Goal: Task Accomplishment & Management: Manage account settings

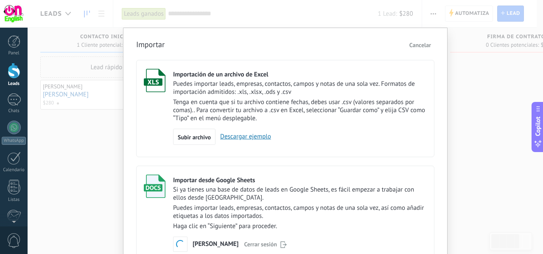
scroll to position [63, 0]
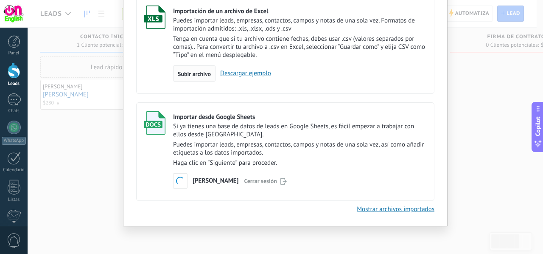
click at [208, 69] on div "Subir archivo" at bounding box center [194, 73] width 42 height 16
click at [0, 0] on input "Importación de un archivo de Excel Puedes importar leads, empresas, contactos, …" at bounding box center [0, 0] width 0 height 0
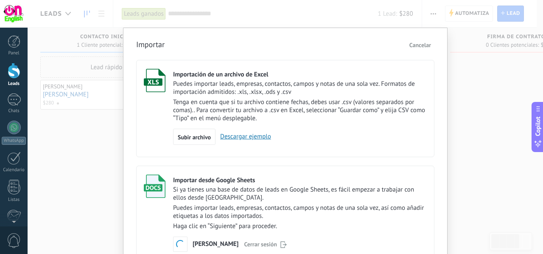
click at [427, 40] on button "Cancelar" at bounding box center [420, 45] width 28 height 13
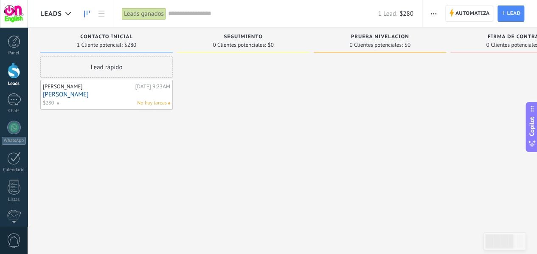
click at [434, 15] on span "button" at bounding box center [434, 14] width 6 height 16
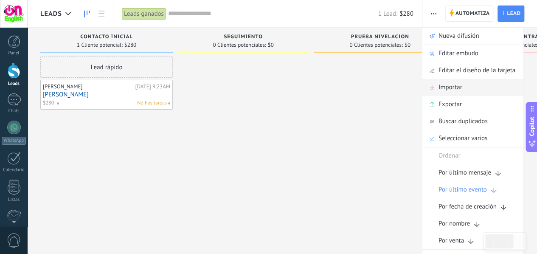
click at [432, 86] on icon at bounding box center [431, 87] width 5 height 5
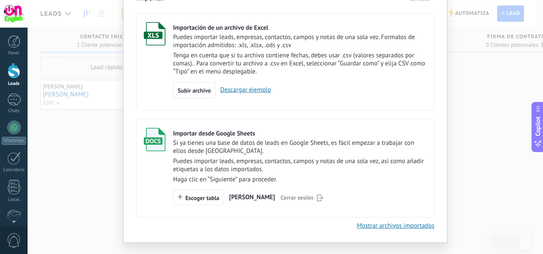
scroll to position [62, 0]
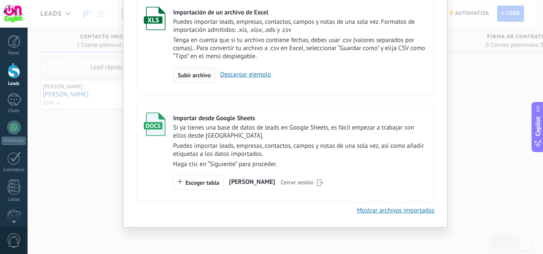
click at [188, 73] on span "Subir archivo" at bounding box center [194, 75] width 33 height 6
click at [0, 0] on input "Importación de un archivo de Excel Puedes importar leads, empresas, contactos, …" at bounding box center [0, 0] width 0 height 0
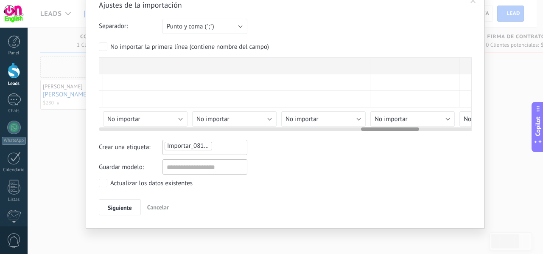
scroll to position [0, 2033]
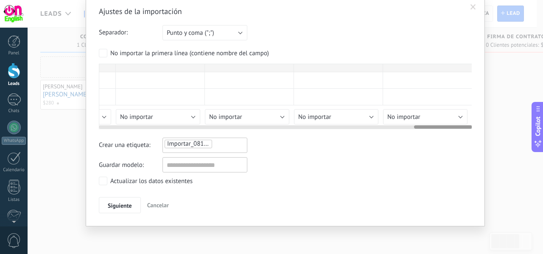
click at [323, 102] on div at bounding box center [338, 97] width 89 height 17
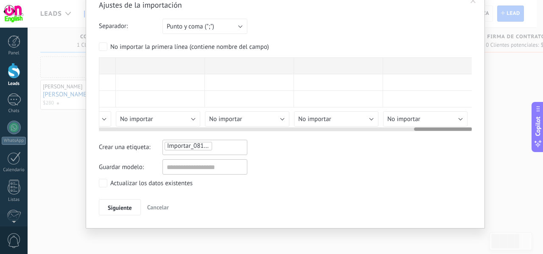
click at [323, 101] on div at bounding box center [338, 99] width 89 height 17
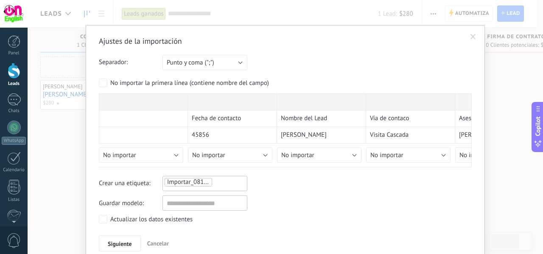
scroll to position [0, 0]
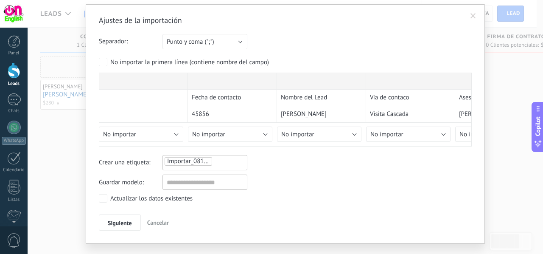
scroll to position [39, 0]
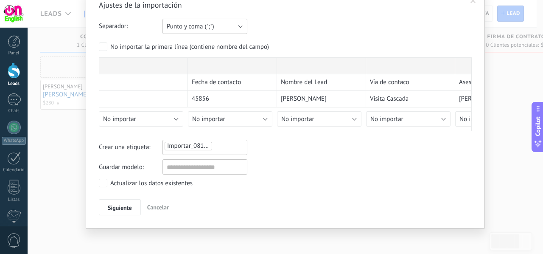
click at [233, 22] on button "Punto y coma (";")" at bounding box center [205, 26] width 85 height 15
click at [220, 53] on span "Tabulación (" ")" at bounding box center [200, 55] width 87 height 8
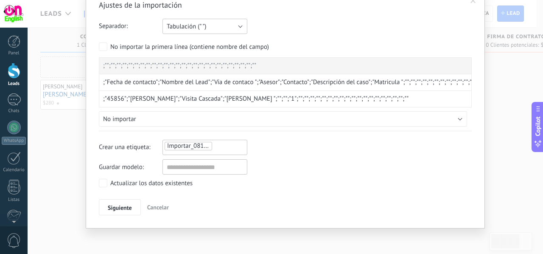
click at [221, 25] on button "Tabulación (" ")" at bounding box center [205, 26] width 85 height 15
click at [220, 45] on span "Coma (",")" at bounding box center [200, 41] width 87 height 8
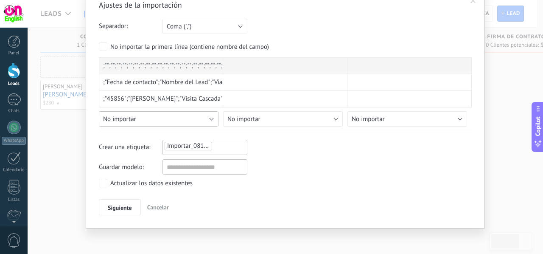
click at [205, 113] on button "No importar" at bounding box center [159, 118] width 120 height 15
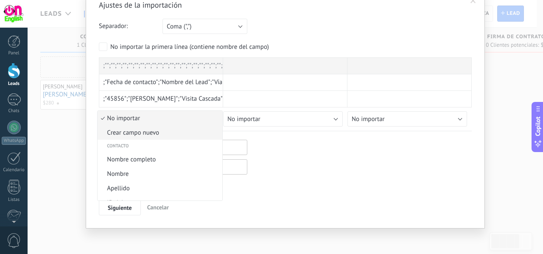
click at [202, 126] on li "Crear campo nuevo" at bounding box center [160, 132] width 124 height 14
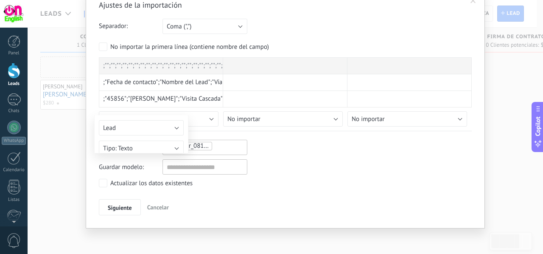
type input "**********"
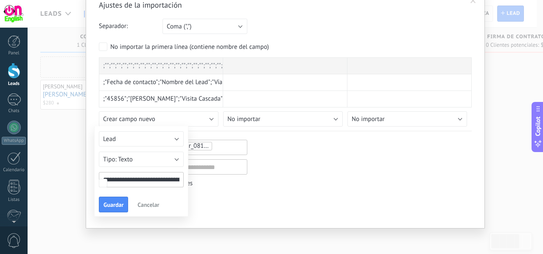
click at [143, 202] on span "Cancelar" at bounding box center [148, 205] width 22 height 8
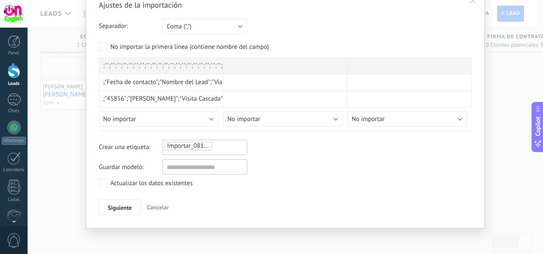
click at [123, 185] on div "Actualizar los datos existentes" at bounding box center [151, 183] width 82 height 8
click at [126, 202] on button "Siguiente" at bounding box center [120, 207] width 42 height 16
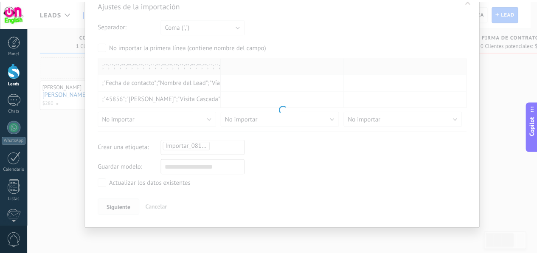
scroll to position [0, 0]
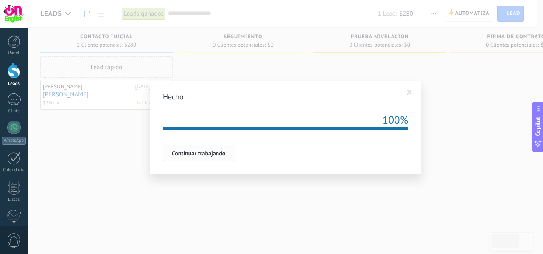
click at [199, 157] on button "Continuar trabajando" at bounding box center [198, 153] width 71 height 16
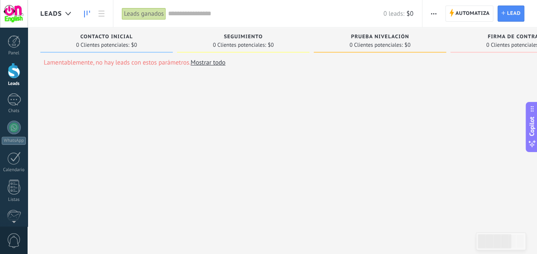
click at [14, 71] on div at bounding box center [14, 71] width 13 height 16
click at [153, 14] on div "Leads ganados" at bounding box center [144, 14] width 44 height 12
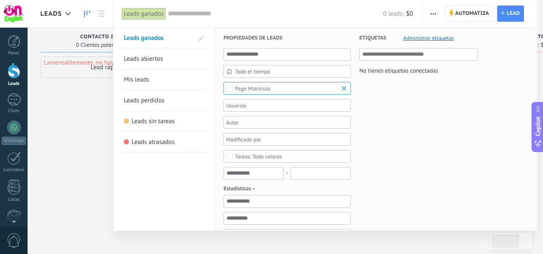
click at [172, 58] on link "Leads abiertos" at bounding box center [164, 58] width 80 height 20
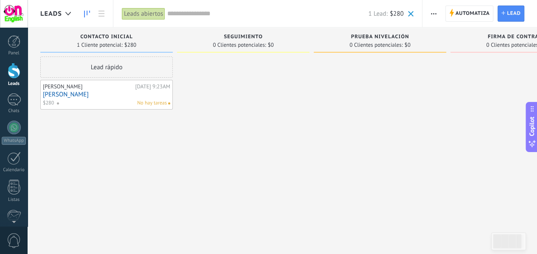
click at [142, 14] on div "Leads abiertos" at bounding box center [143, 14] width 43 height 12
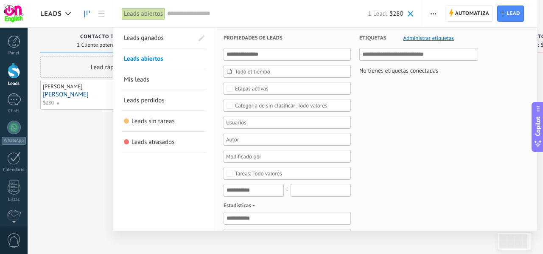
click at [160, 82] on link "Mis leads" at bounding box center [164, 79] width 80 height 20
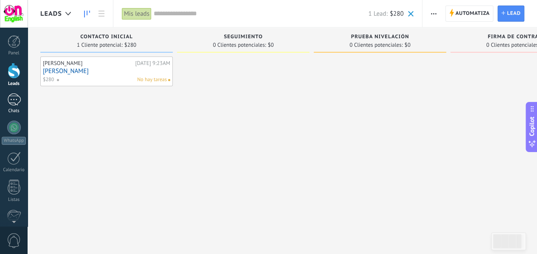
click at [18, 104] on div at bounding box center [14, 99] width 14 height 12
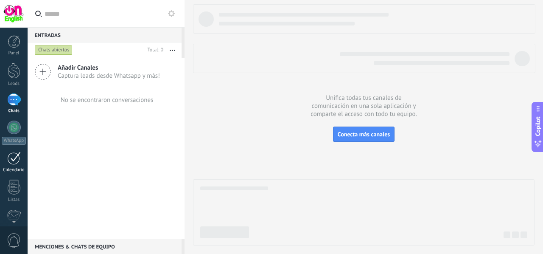
click at [14, 155] on div at bounding box center [14, 157] width 14 height 13
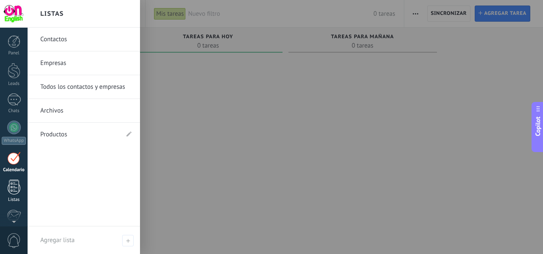
click at [6, 187] on link "Listas" at bounding box center [14, 190] width 28 height 23
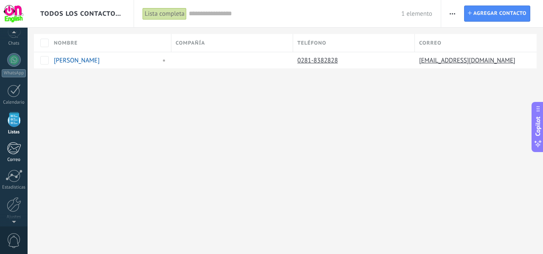
scroll to position [68, 0]
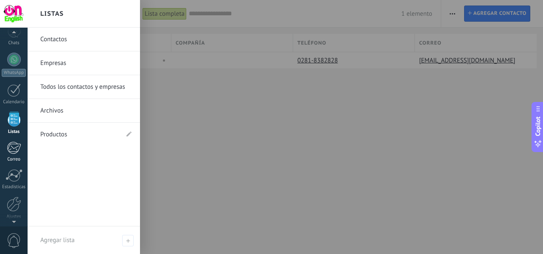
click at [18, 154] on link "Correo" at bounding box center [14, 151] width 28 height 21
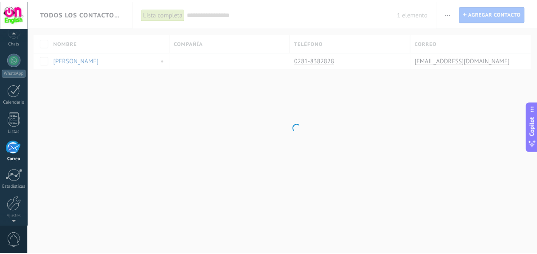
scroll to position [82, 0]
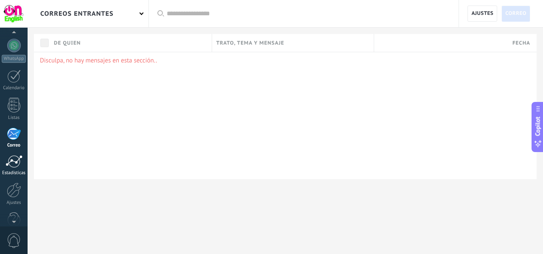
click at [12, 164] on div at bounding box center [14, 161] width 17 height 13
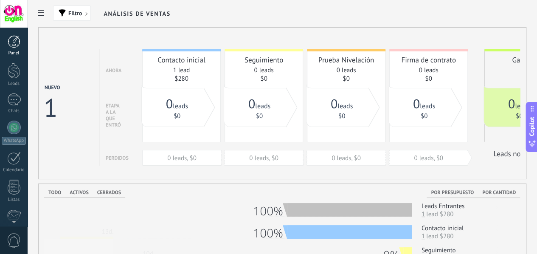
click at [18, 45] on div at bounding box center [14, 41] width 13 height 13
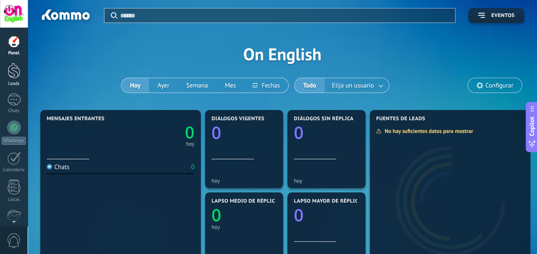
click at [11, 77] on div at bounding box center [14, 71] width 13 height 16
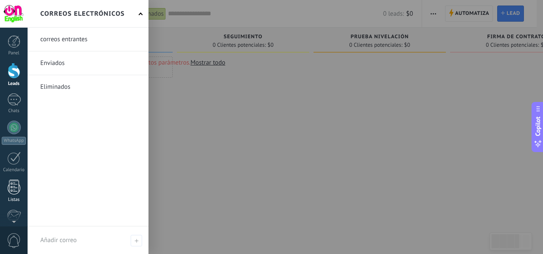
click at [15, 193] on div at bounding box center [14, 186] width 13 height 15
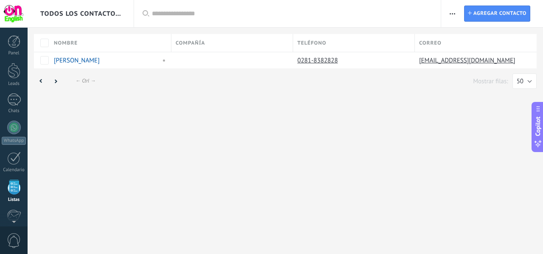
scroll to position [52, 0]
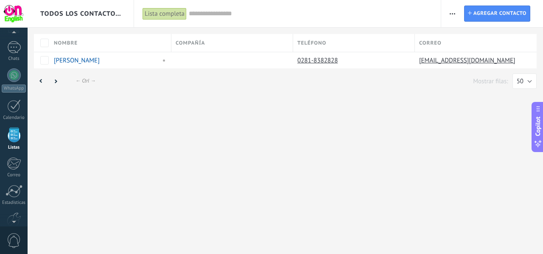
click at [179, 17] on div "Lista completa" at bounding box center [165, 14] width 44 height 12
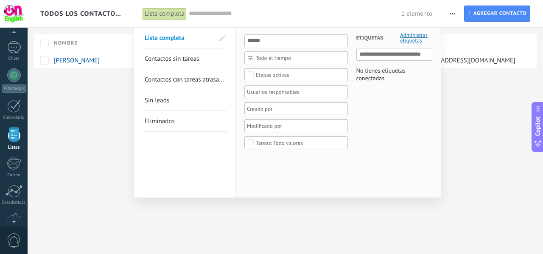
click at [176, 62] on span "Contactos sin tareas" at bounding box center [172, 59] width 54 height 8
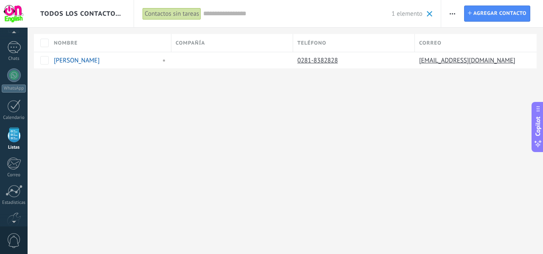
click at [170, 12] on div "Contactos sin tareas" at bounding box center [172, 14] width 59 height 12
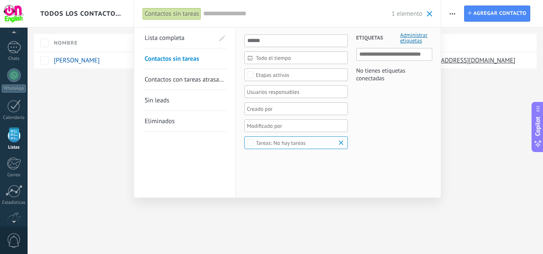
click at [171, 37] on span "Lista completa" at bounding box center [165, 38] width 40 height 8
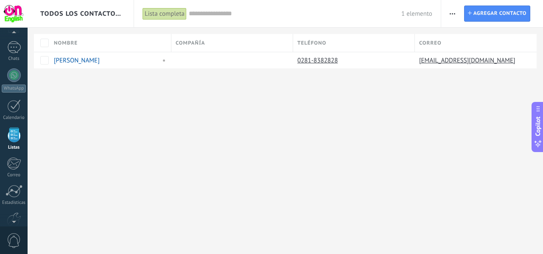
click at [165, 14] on div "Lista completa" at bounding box center [165, 14] width 44 height 12
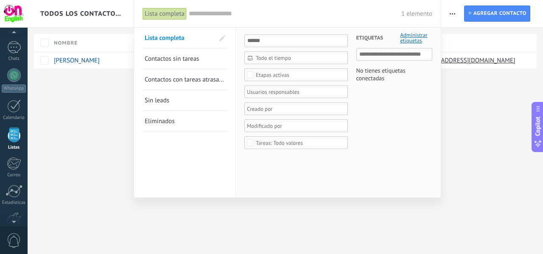
click at [92, 92] on div at bounding box center [271, 127] width 543 height 254
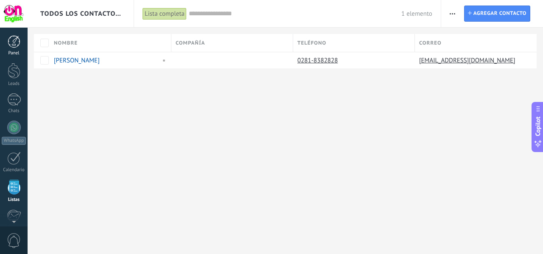
click at [20, 53] on div "Panel" at bounding box center [14, 53] width 25 height 6
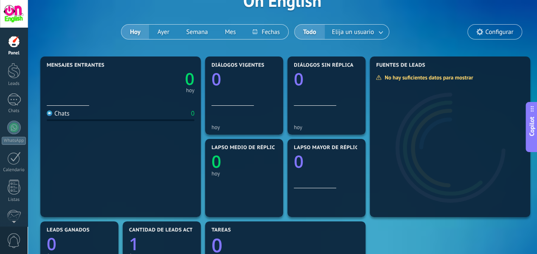
click at [251, 101] on div "Diálogos vigentes 0" at bounding box center [243, 83] width 65 height 43
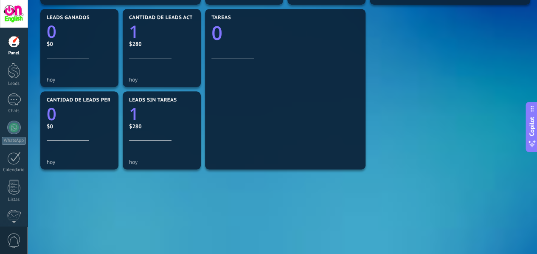
scroll to position [153, 0]
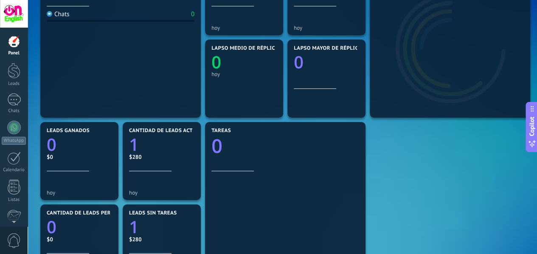
click at [251, 100] on section "Lapso medio de réplica 0 hoy" at bounding box center [244, 78] width 78 height 78
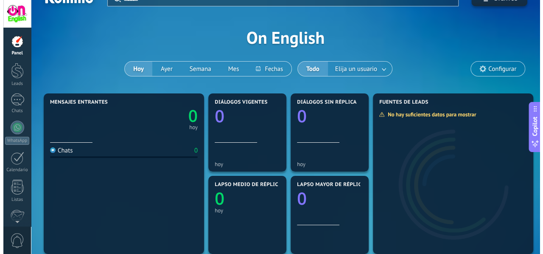
scroll to position [0, 0]
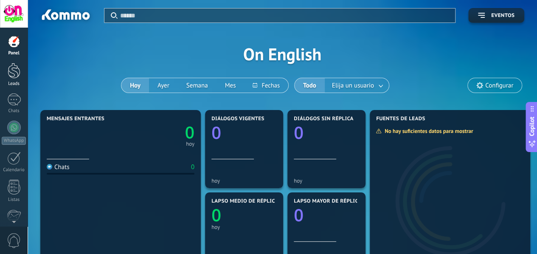
click at [20, 72] on link "Leads" at bounding box center [14, 75] width 28 height 24
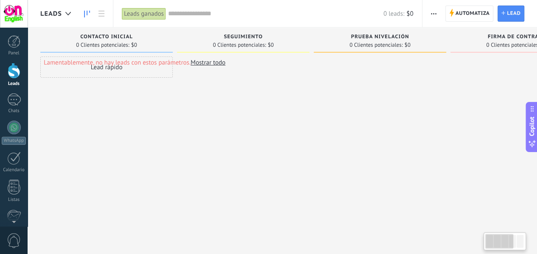
click at [325, 102] on div at bounding box center [380, 127] width 132 height 143
click at [434, 17] on span "button" at bounding box center [434, 14] width 6 height 16
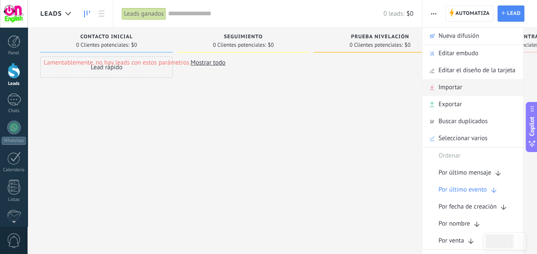
click at [455, 86] on span "Importar" at bounding box center [450, 87] width 24 height 17
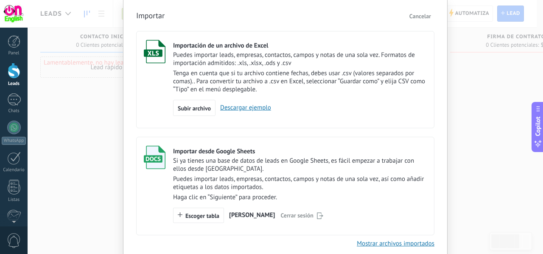
scroll to position [31, 0]
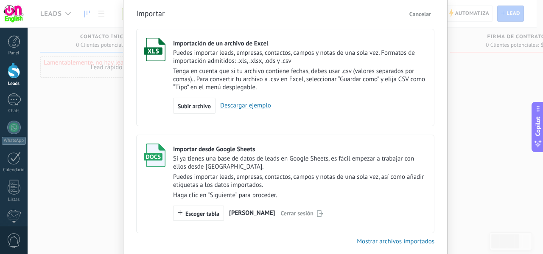
click at [325, 76] on p "Tenga en cuenta que si tu archivo contiene fechas, debes usar .csv (valores sep…" at bounding box center [300, 79] width 254 height 24
click at [193, 108] on span "Subir archivo" at bounding box center [194, 106] width 33 height 6
click at [0, 0] on input "Importación de un archivo de Excel Puedes importar leads, empresas, contactos, …" at bounding box center [0, 0] width 0 height 0
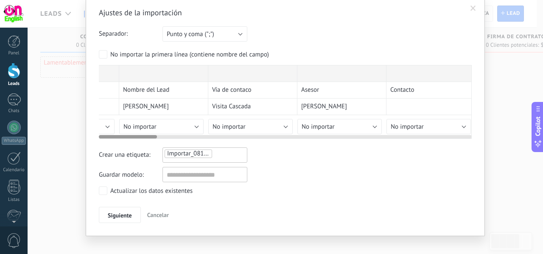
scroll to position [0, 0]
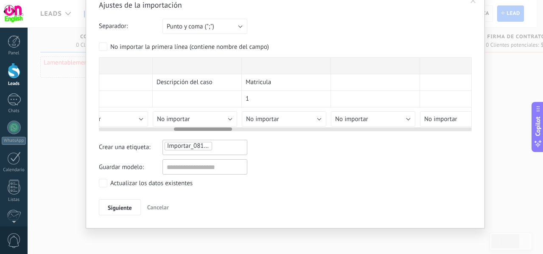
scroll to position [0, 484]
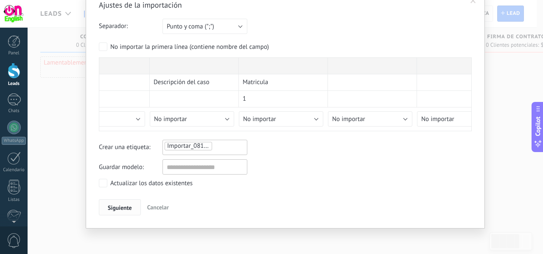
click at [122, 208] on span "Siguiente" at bounding box center [120, 208] width 24 height 6
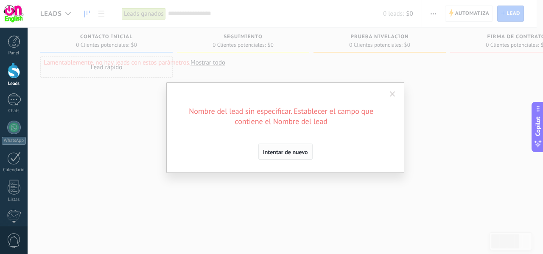
click at [275, 149] on span "Intentar de nuevo" at bounding box center [285, 152] width 45 height 6
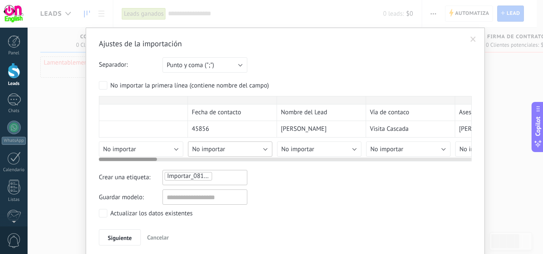
click at [256, 151] on button "No importar" at bounding box center [230, 148] width 84 height 15
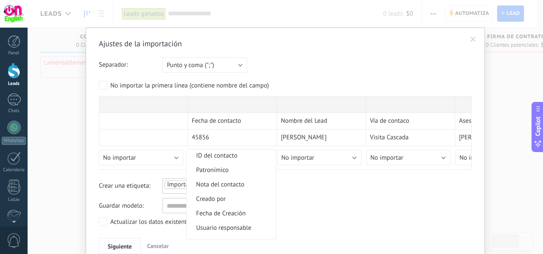
scroll to position [96, 0]
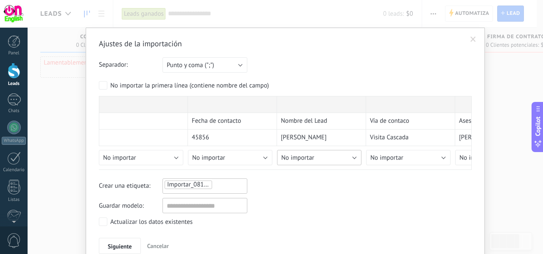
click at [310, 159] on span "No importar" at bounding box center [297, 158] width 33 height 8
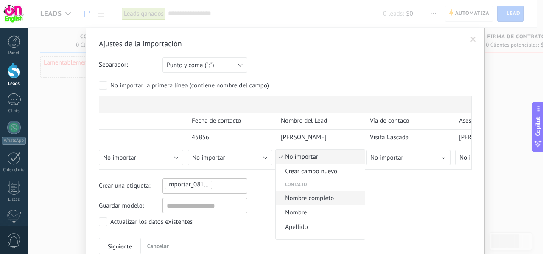
click at [309, 195] on span "Nombre completo" at bounding box center [319, 198] width 87 height 8
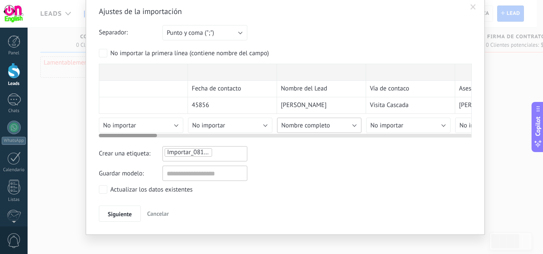
scroll to position [39, 0]
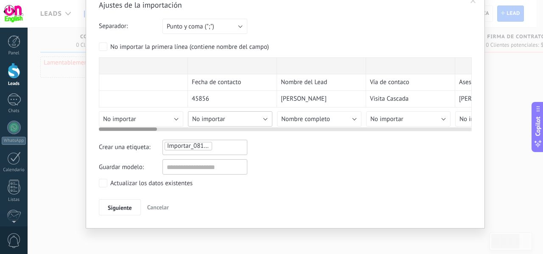
click at [209, 115] on span "No importar" at bounding box center [208, 119] width 33 height 8
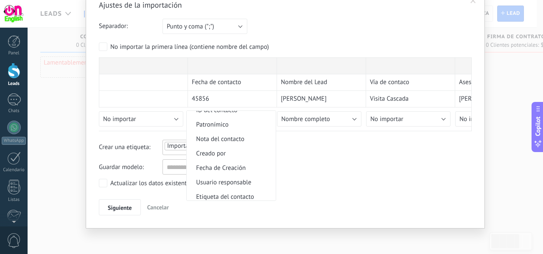
scroll to position [93, 0]
click at [233, 166] on span "Fecha de Creación" at bounding box center [230, 167] width 87 height 8
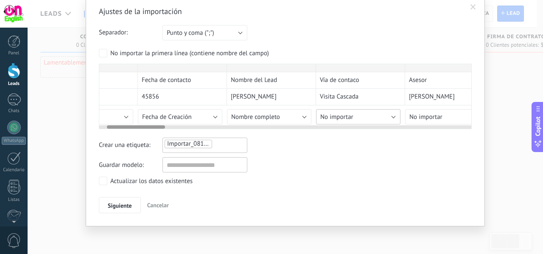
click at [351, 117] on button "No importar" at bounding box center [358, 116] width 84 height 15
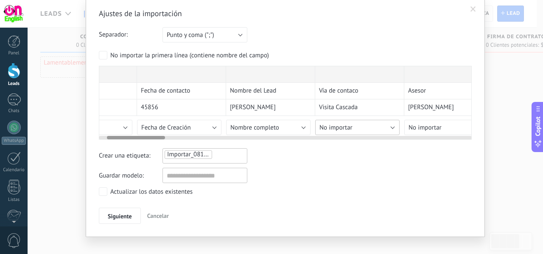
click at [348, 129] on span "No importar" at bounding box center [336, 127] width 33 height 8
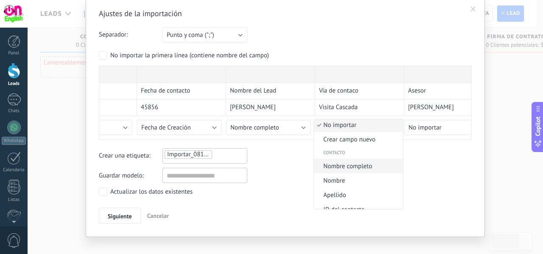
scroll to position [0, 0]
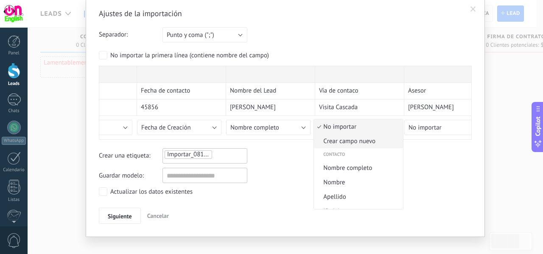
click at [364, 145] on span "Crear campo nuevo" at bounding box center [357, 141] width 87 height 8
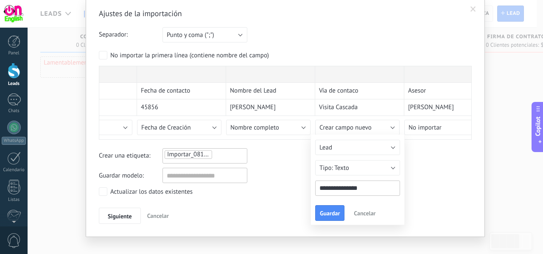
type input "**********"
click at [420, 134] on div at bounding box center [285, 103] width 373 height 74
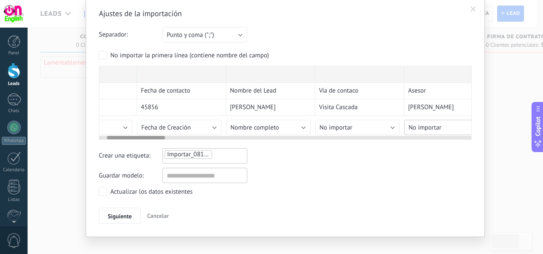
click at [425, 123] on span "No importar" at bounding box center [425, 127] width 33 height 8
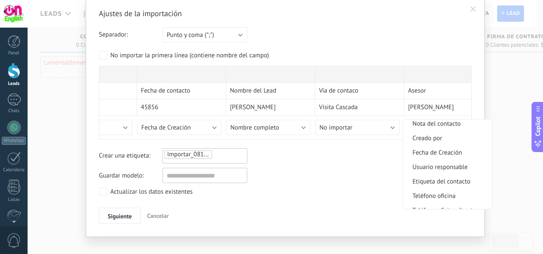
scroll to position [124, 0]
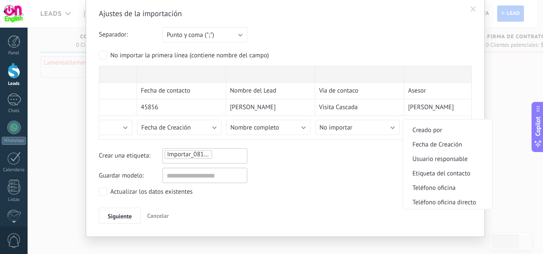
click at [415, 180] on li "Etiqueta del contacto" at bounding box center [447, 173] width 89 height 14
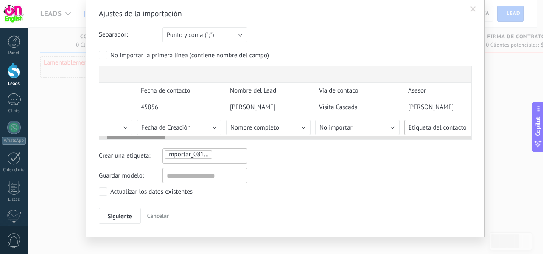
click at [436, 124] on span "Etiqueta del contacto" at bounding box center [438, 127] width 58 height 8
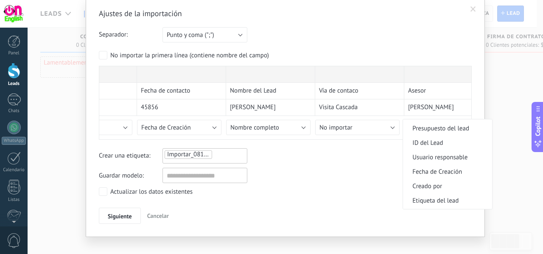
scroll to position [357, 0]
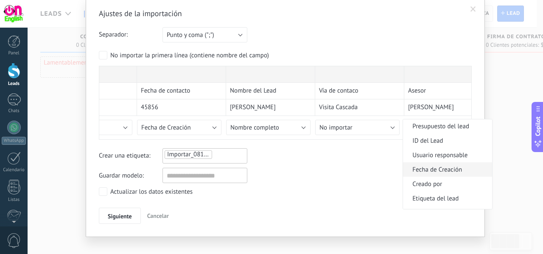
click at [432, 174] on span "Fecha de Creación" at bounding box center [446, 169] width 87 height 8
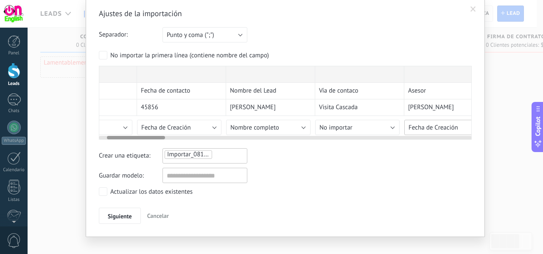
click at [432, 123] on span "Fecha de Creación" at bounding box center [434, 127] width 50 height 8
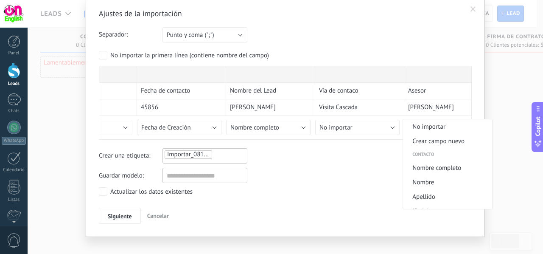
scroll to position [367, 0]
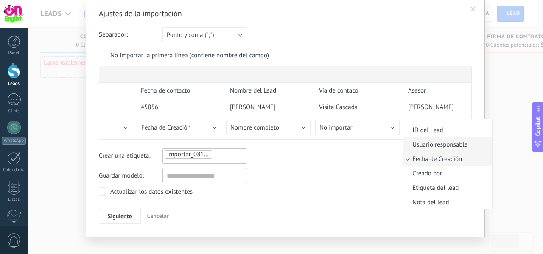
click at [437, 149] on span "Usuario responsable" at bounding box center [446, 144] width 87 height 8
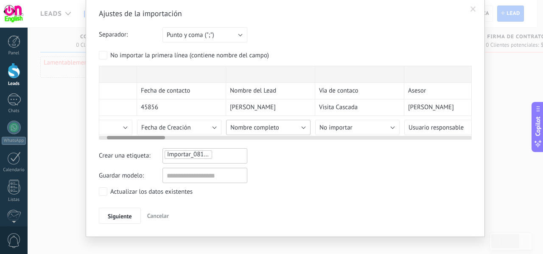
click at [279, 125] on div "Fecha de contacto Nombre del Lead Vía de contaco Asesor Contacto Descripción de…" at bounding box center [285, 103] width 373 height 74
click at [300, 130] on div "Ajustes de la importación Separador: Punto y coma (";") Coma (",") Tabulación (…" at bounding box center [285, 115] width 373 height 215
click at [304, 126] on div "Fecha de contacto Nombre del Lead Vía de contaco Asesor Contacto Descripción de…" at bounding box center [285, 103] width 373 height 74
click at [277, 124] on span "Nombre completo" at bounding box center [254, 127] width 49 height 8
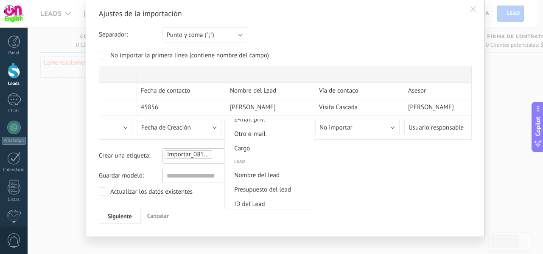
scroll to position [299, 0]
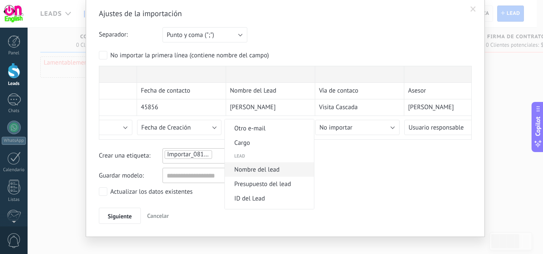
click at [280, 172] on span "Nombre del lead" at bounding box center [268, 169] width 87 height 8
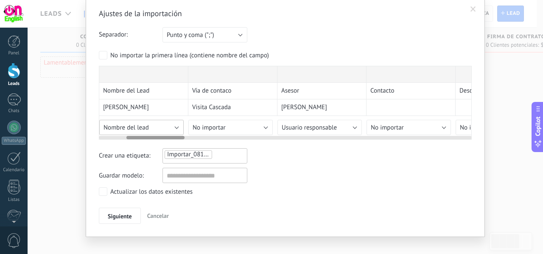
scroll to position [0, 178]
click at [255, 125] on div "Fecha de contacto Nombre del Lead Vía de contaco Asesor Contacto Descripción de…" at bounding box center [285, 103] width 373 height 74
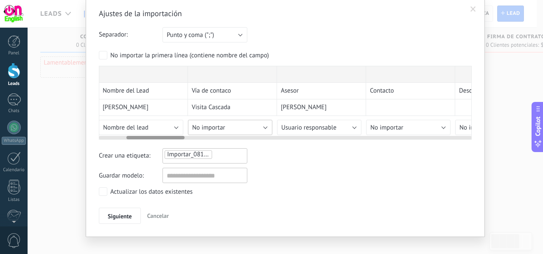
click at [216, 129] on span "No importar" at bounding box center [208, 127] width 33 height 8
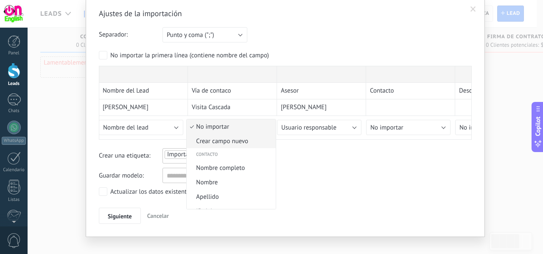
click at [227, 139] on span "Crear campo nuevo" at bounding box center [230, 141] width 87 height 8
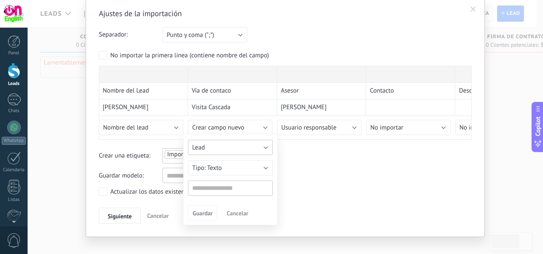
click at [240, 150] on button "Lead" at bounding box center [230, 147] width 85 height 15
click at [239, 165] on span "Lead" at bounding box center [226, 162] width 87 height 8
click at [238, 171] on button "Texto" at bounding box center [230, 167] width 85 height 15
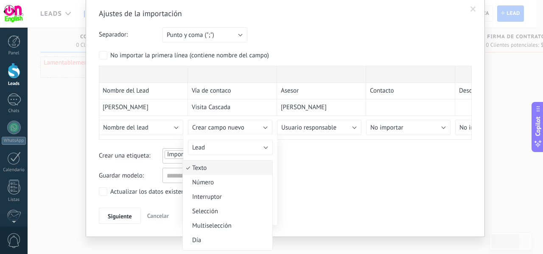
click at [238, 171] on li "Texto" at bounding box center [228, 167] width 90 height 14
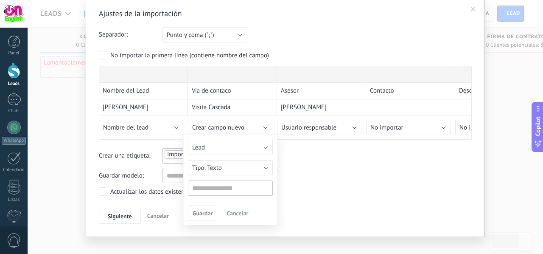
click at [232, 190] on input "text" at bounding box center [230, 187] width 85 height 15
click at [194, 187] on input "**********" at bounding box center [230, 187] width 85 height 15
type input "**********"
click at [203, 210] on span "Guardar" at bounding box center [203, 213] width 20 height 6
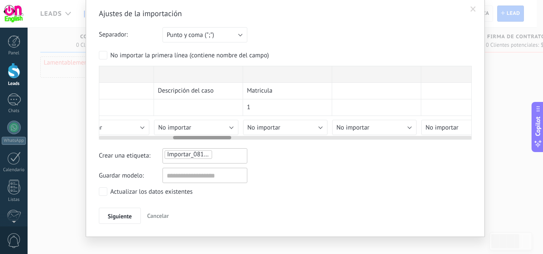
scroll to position [0, 441]
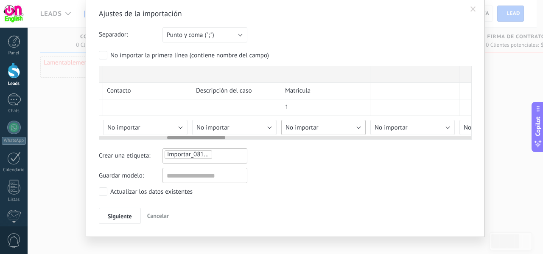
click at [322, 125] on div "Fecha de contacto Nombre del Lead Vía de contaco Asesor Contacto Descripción de…" at bounding box center [285, 103] width 373 height 74
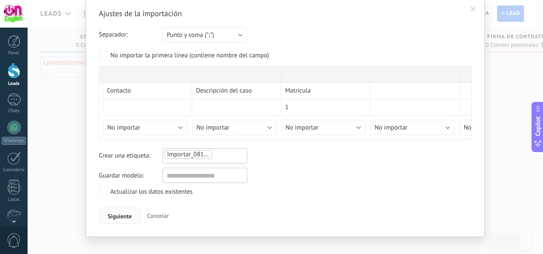
click at [121, 213] on span "Siguiente" at bounding box center [120, 216] width 24 height 6
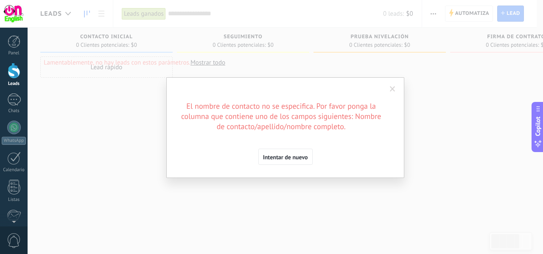
scroll to position [0, 0]
click at [305, 157] on span "Intentar de nuevo" at bounding box center [285, 157] width 45 height 6
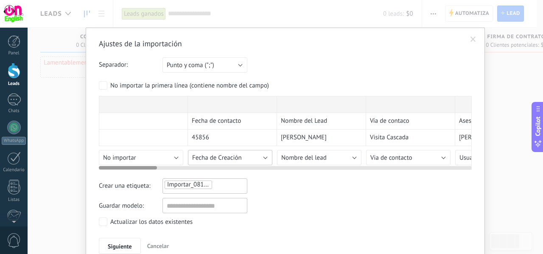
click at [216, 161] on div "Ajustes de la importación Separador: Punto y coma (";") Coma (",") Tabulación (…" at bounding box center [285, 146] width 373 height 215
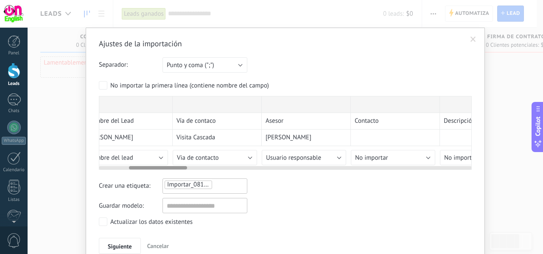
scroll to position [0, 195]
click at [296, 154] on span "Usuario responsable" at bounding box center [291, 158] width 55 height 8
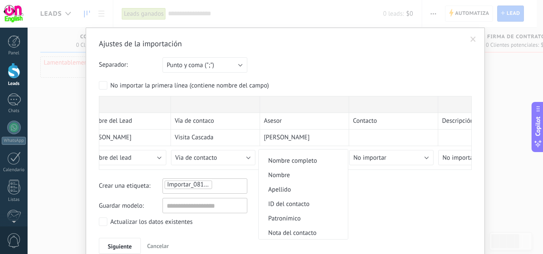
scroll to position [0, 0]
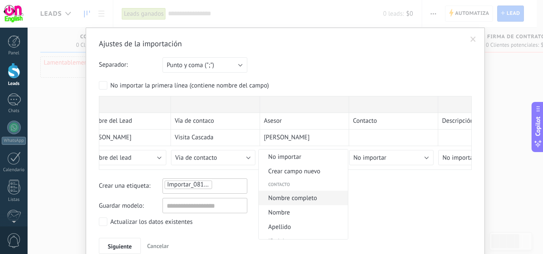
click at [306, 194] on li "Nombre completo" at bounding box center [303, 198] width 89 height 14
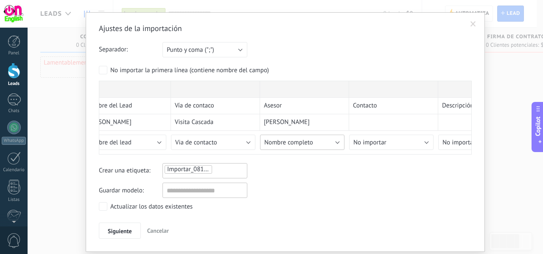
scroll to position [20, 0]
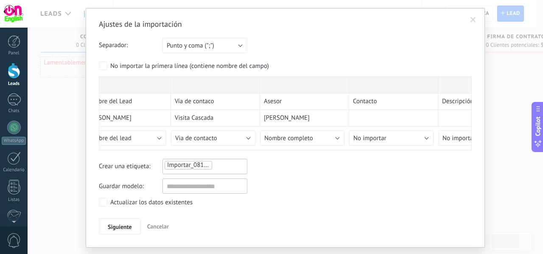
click at [306, 194] on div "Ajustes de la importación Separador: Punto y coma (";") Coma (",") Tabulación (…" at bounding box center [285, 126] width 373 height 215
click at [108, 221] on button "Siguiente" at bounding box center [120, 226] width 42 height 16
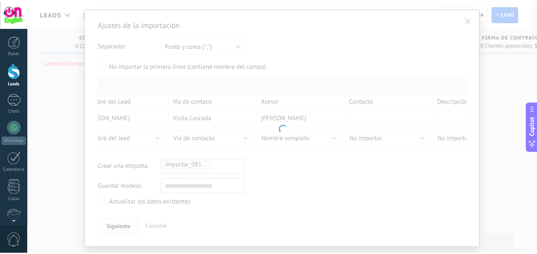
scroll to position [0, 0]
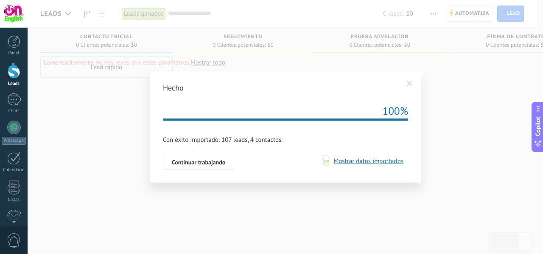
click at [337, 162] on span "Mostrar datos importados" at bounding box center [366, 161] width 73 height 8
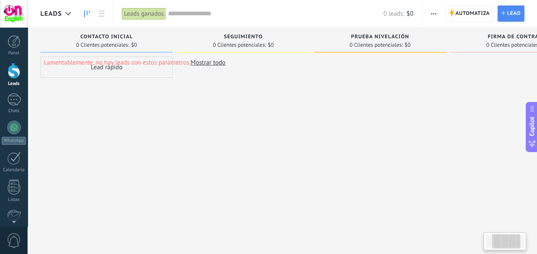
scroll to position [0, 195]
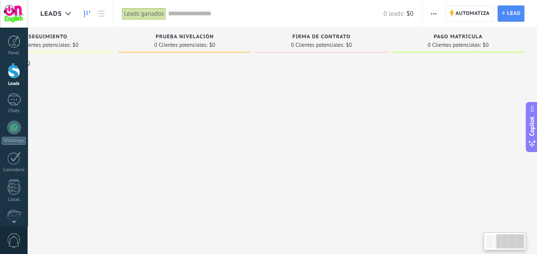
click at [337, 162] on div at bounding box center [321, 127] width 132 height 143
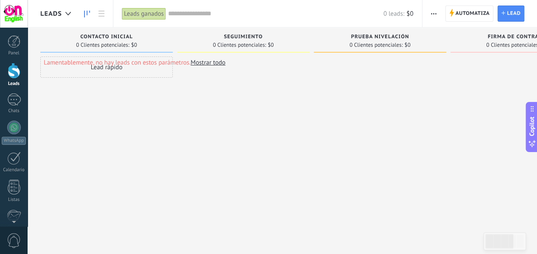
click at [87, 151] on div "Lead rápido" at bounding box center [106, 127] width 132 height 143
click at [205, 151] on div at bounding box center [243, 127] width 132 height 143
click at [207, 65] on div at bounding box center [243, 127] width 132 height 143
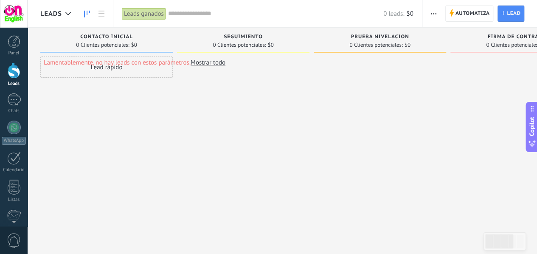
click at [162, 13] on div "Leads ganados" at bounding box center [144, 14] width 44 height 12
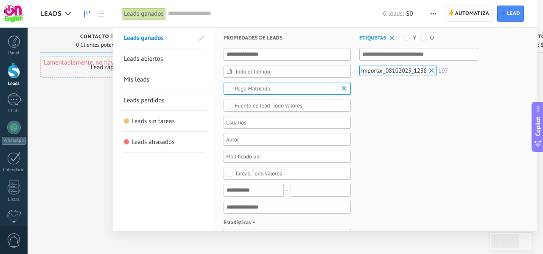
click at [177, 61] on link "Leads abiertos" at bounding box center [164, 58] width 80 height 20
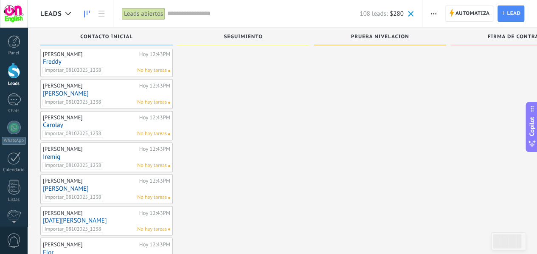
scroll to position [786, 0]
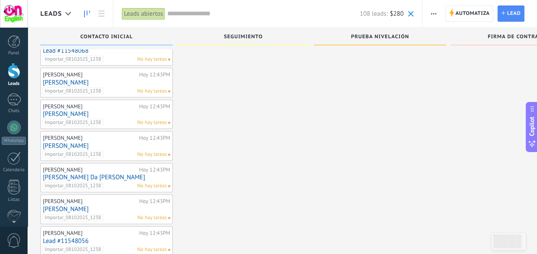
scroll to position [893, 0]
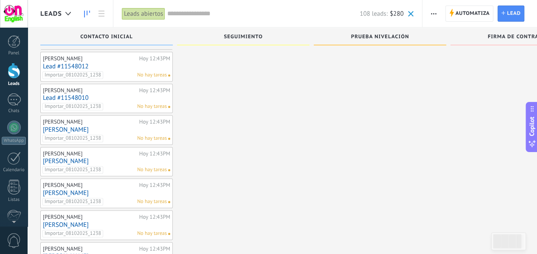
scroll to position [1741, 0]
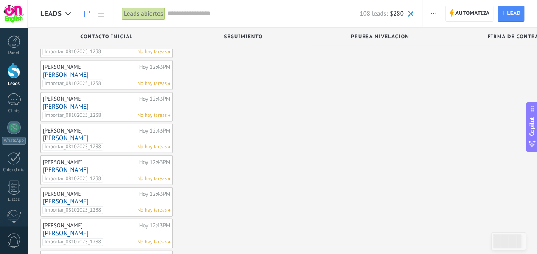
scroll to position [2668, 0]
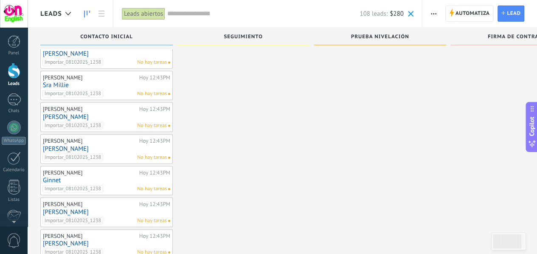
click at [343, 46] on div "Prueba Nivelación" at bounding box center [382, 38] width 137 height 21
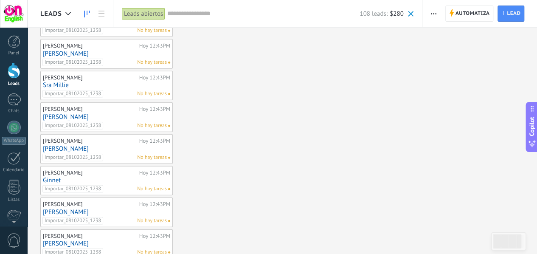
scroll to position [0, 0]
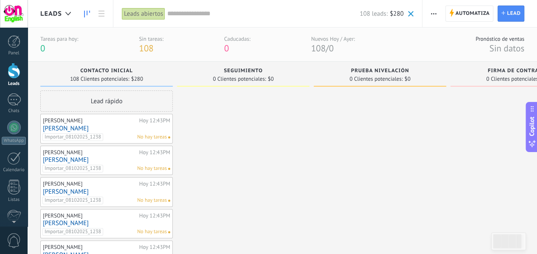
click at [152, 11] on div "Leads abiertos" at bounding box center [143, 14] width 43 height 12
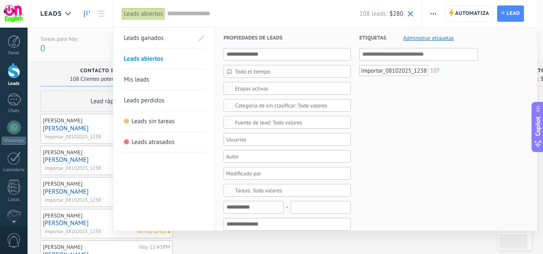
click at [153, 75] on link "Mis leads" at bounding box center [164, 79] width 80 height 20
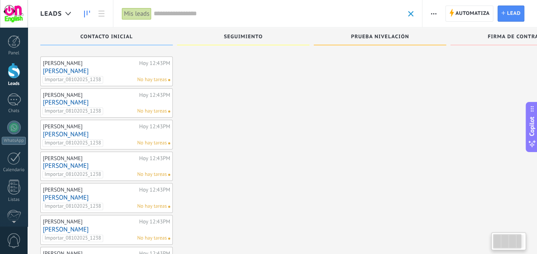
scroll to position [449, 0]
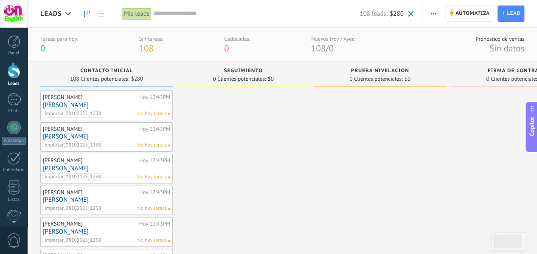
click at [413, 17] on span at bounding box center [411, 14] width 6 height 6
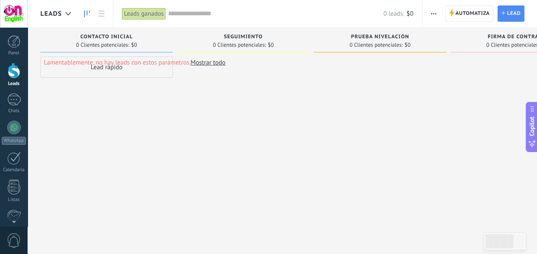
click at [157, 12] on div "Leads ganados" at bounding box center [144, 14] width 44 height 12
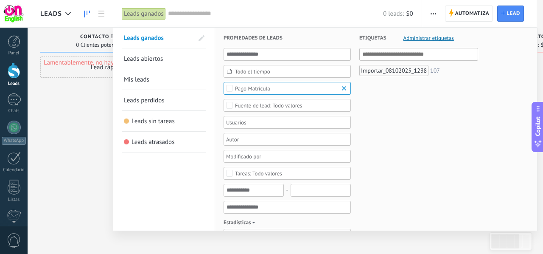
click at [163, 74] on link "Mis leads" at bounding box center [164, 79] width 80 height 20
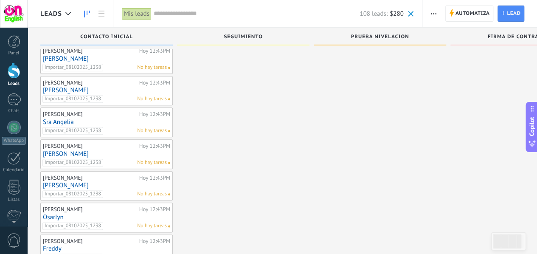
scroll to position [449, 0]
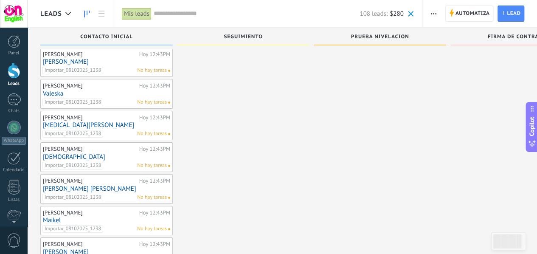
scroll to position [1390, 0]
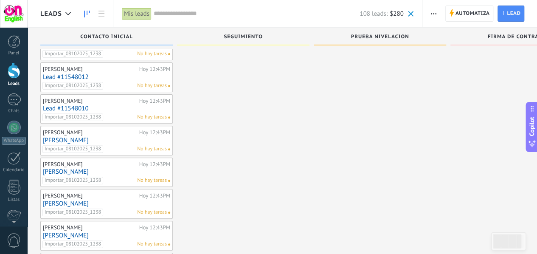
scroll to position [2017, 0]
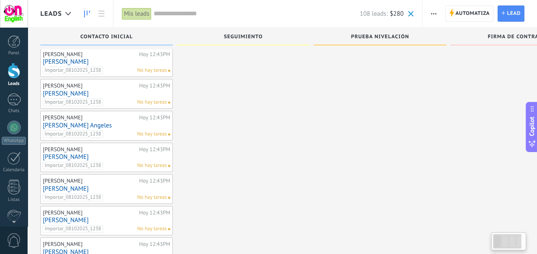
scroll to position [3209, 0]
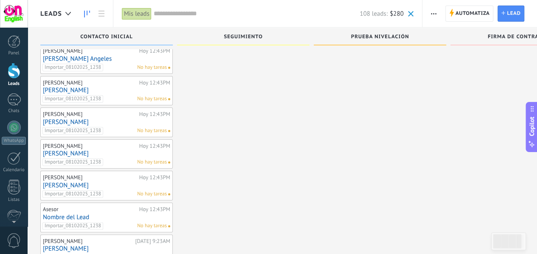
click at [77, 206] on div "Asesor" at bounding box center [90, 209] width 94 height 7
click at [75, 213] on link "Nombre del Lead" at bounding box center [106, 216] width 127 height 7
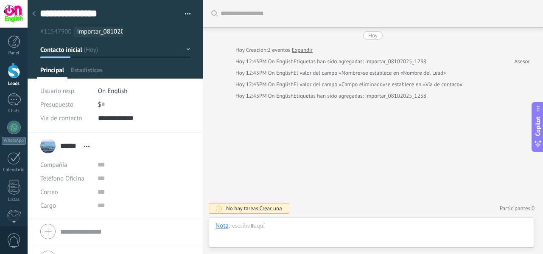
scroll to position [13, 0]
click at [190, 13] on div "**********" at bounding box center [116, 18] width 176 height 36
click at [185, 13] on button "button" at bounding box center [185, 14] width 12 height 13
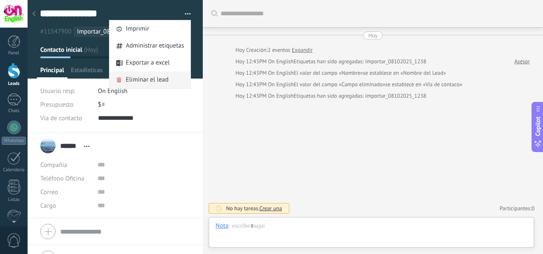
click at [166, 81] on div "Eliminar el lead" at bounding box center [149, 79] width 81 height 17
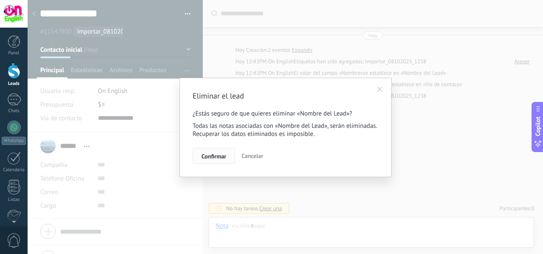
click at [205, 161] on button "Confirmar" at bounding box center [214, 156] width 42 height 16
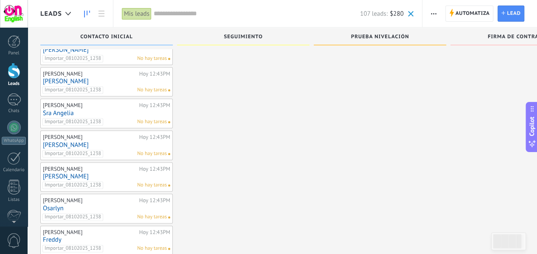
scroll to position [449, 0]
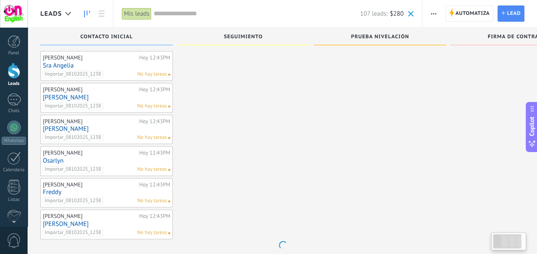
click at [113, 197] on div "Importar_08102025_1238 No hay tareas" at bounding box center [104, 201] width 124 height 8
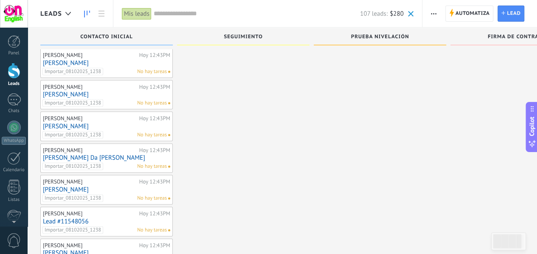
scroll to position [1076, 0]
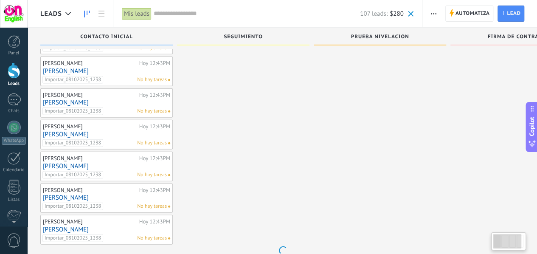
click at [127, 201] on div "Astrid Hoy 12:43PM Alexis Importar_08102025_1238 No hay tareas" at bounding box center [106, 198] width 132 height 30
click at [123, 226] on link "Maria" at bounding box center [106, 229] width 127 height 7
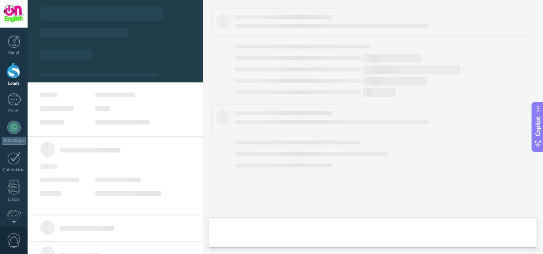
type textarea "*****"
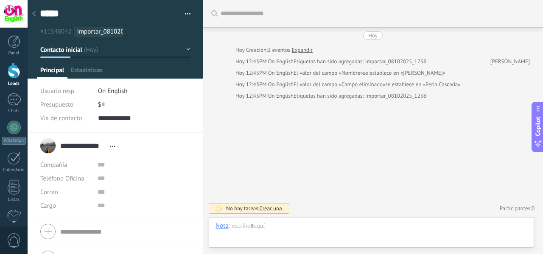
scroll to position [13, 0]
click at [114, 144] on span "Abrir detalle Copie el nombre Desatar Contacto principal" at bounding box center [113, 146] width 14 height 6
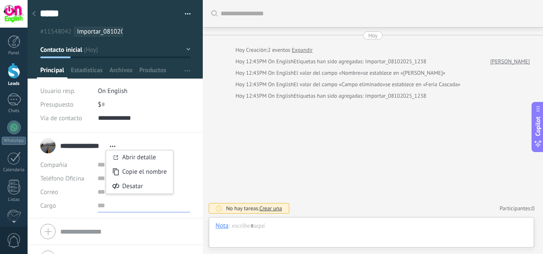
click at [143, 206] on input "text" at bounding box center [144, 206] width 93 height 14
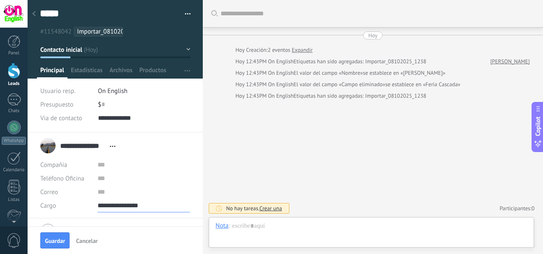
type input "**********"
click at [101, 168] on input "text" at bounding box center [144, 165] width 93 height 14
type input "**********"
click at [59, 238] on span "Guardar" at bounding box center [55, 241] width 20 height 6
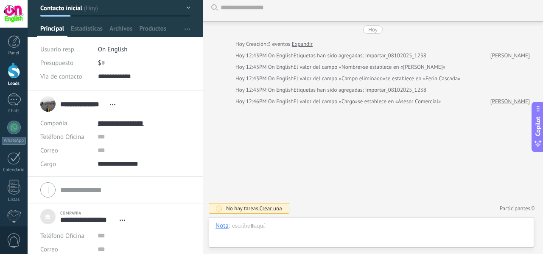
scroll to position [0, 0]
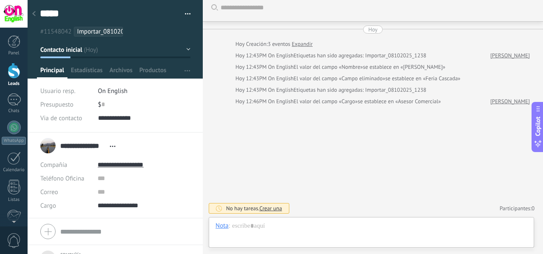
click at [36, 14] on div at bounding box center [34, 14] width 12 height 17
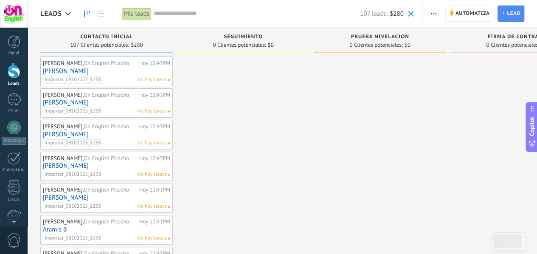
click at [71, 101] on link "Tamara Salgado" at bounding box center [106, 102] width 127 height 7
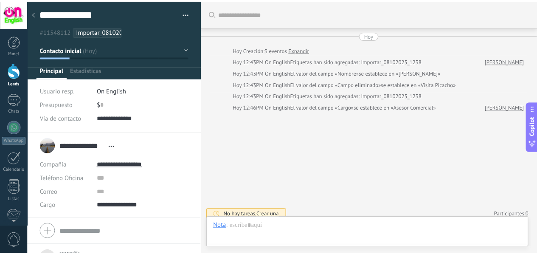
scroll to position [6, 0]
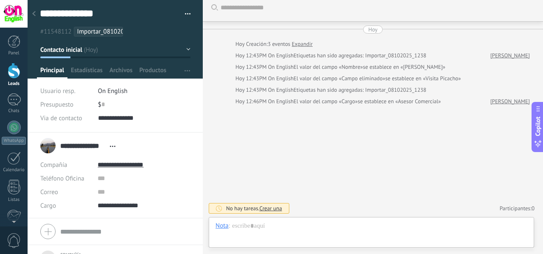
click at [34, 17] on div at bounding box center [34, 14] width 12 height 17
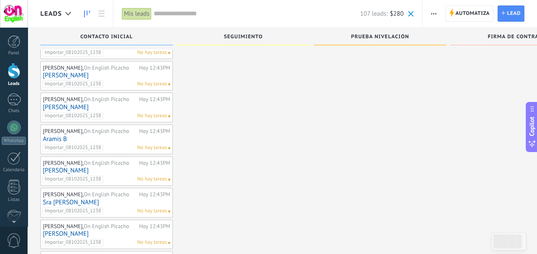
click at [74, 144] on span "Importar_08102025_1238" at bounding box center [72, 148] width 61 height 8
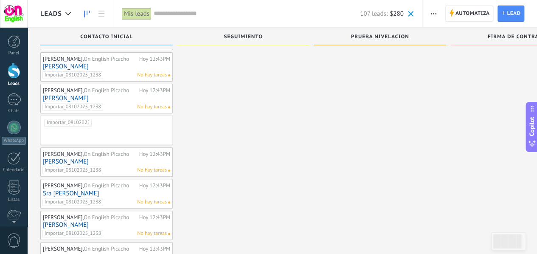
click at [74, 147] on div "Enrique Alberto, On English Picacho Hoy 12:43PM Natalia de Ortega Importar_0810…" at bounding box center [106, 162] width 132 height 30
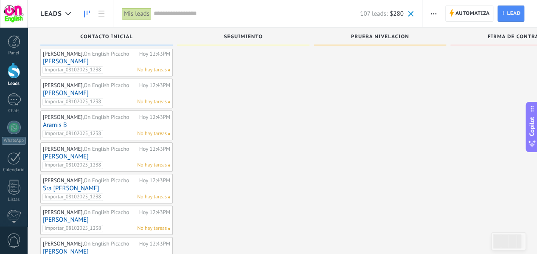
click at [74, 146] on div "Enrique Alberto, On English Picacho" at bounding box center [90, 149] width 94 height 7
click at [70, 210] on div "Enrique Alberto, On English Picacho" at bounding box center [90, 212] width 94 height 7
click at [62, 216] on link "Sra Maribel" at bounding box center [106, 219] width 127 height 7
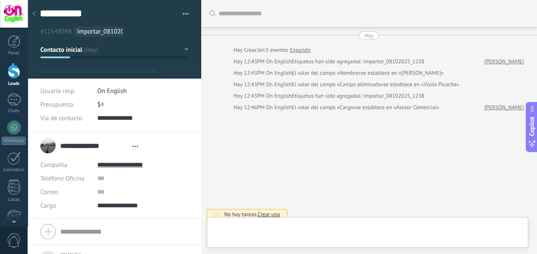
type textarea "***"
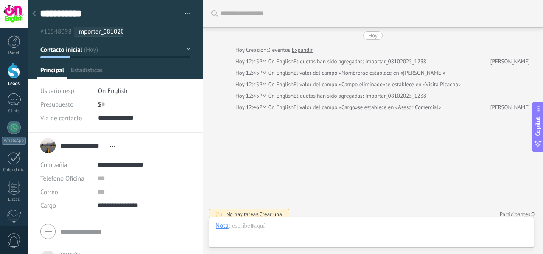
scroll to position [6, 0]
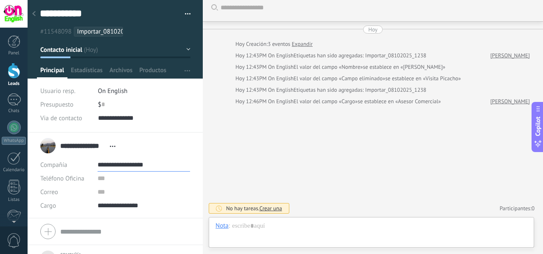
click at [157, 166] on input "**********" at bounding box center [144, 165] width 93 height 14
click at [134, 189] on div "Editar" at bounding box center [126, 193] width 56 height 14
type input "*"
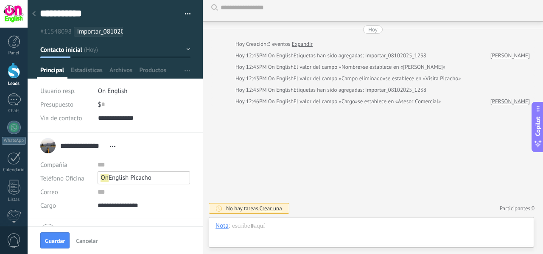
click at [34, 15] on icon at bounding box center [33, 13] width 3 height 5
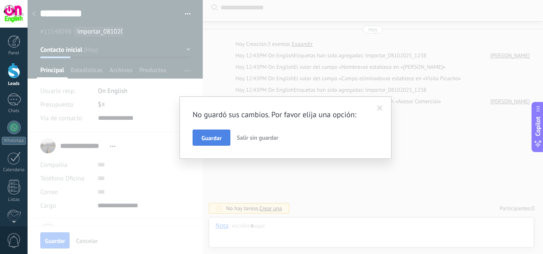
click at [209, 130] on button "Guardar" at bounding box center [212, 137] width 38 height 16
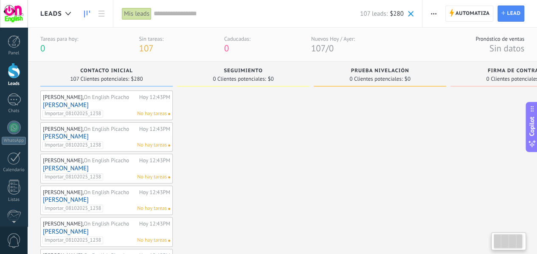
scroll to position [0, 20]
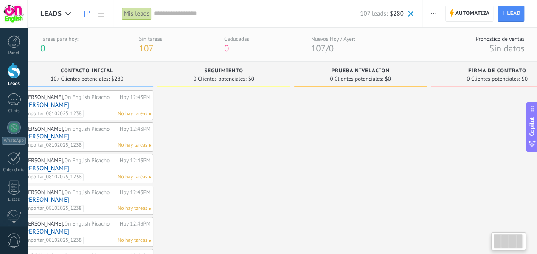
drag, startPoint x: 213, startPoint y: 89, endPoint x: 139, endPoint y: 5, distance: 111.8
click at [141, 11] on div "Mis leads" at bounding box center [137, 14] width 30 height 12
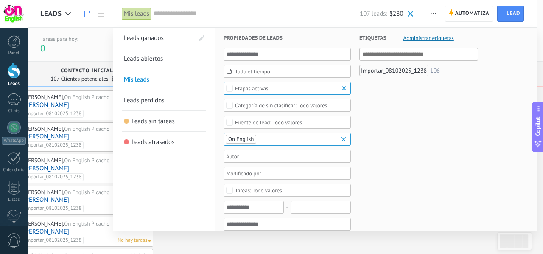
click at [344, 136] on b at bounding box center [345, 139] width 10 height 8
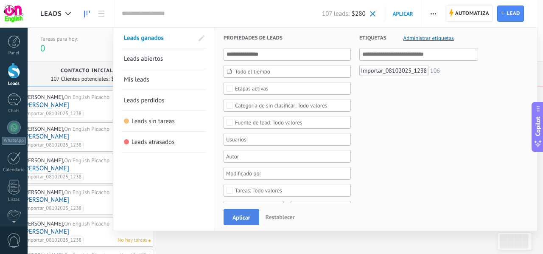
click at [234, 218] on span "Aplicar" at bounding box center [242, 217] width 18 height 6
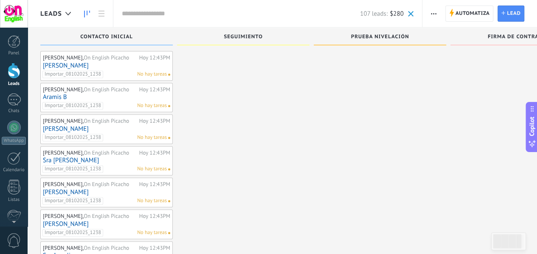
click at [234, 218] on div at bounding box center [243, 208] width 132 height 631
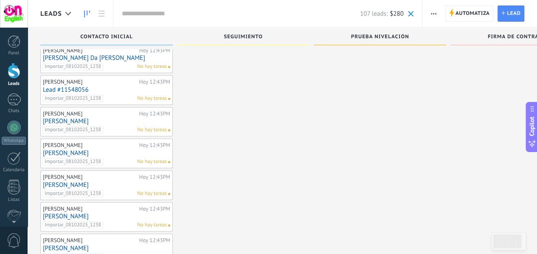
scroll to position [1913, 0]
click at [410, 13] on span at bounding box center [411, 14] width 6 height 6
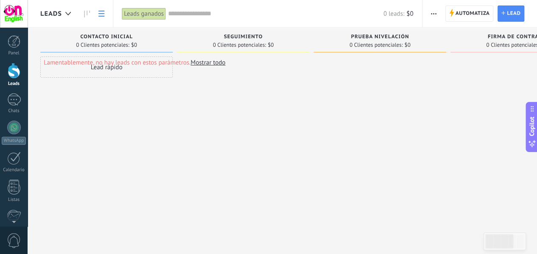
click at [104, 11] on icon at bounding box center [101, 14] width 6 height 6
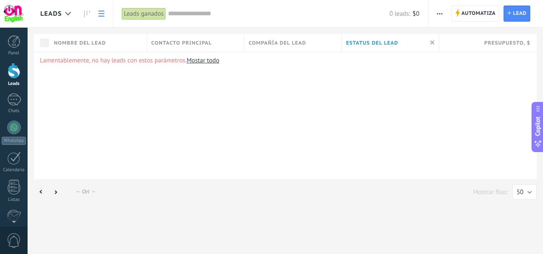
click at [104, 17] on link at bounding box center [101, 14] width 14 height 17
click at [133, 16] on div "Leads ganados" at bounding box center [144, 14] width 44 height 12
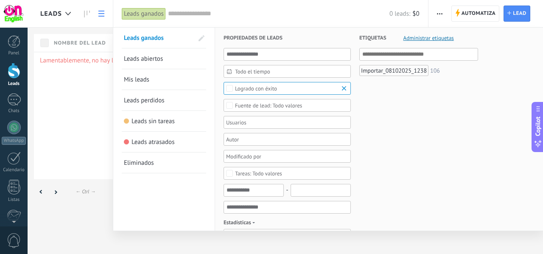
click at [84, 20] on div at bounding box center [271, 127] width 543 height 254
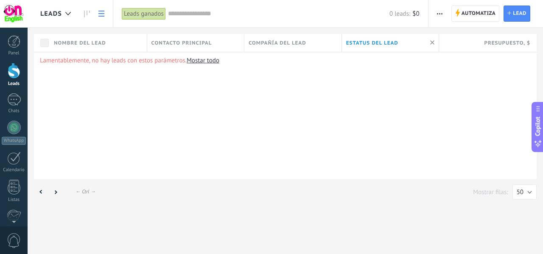
click at [146, 19] on div "Leads ganados" at bounding box center [144, 14] width 44 height 12
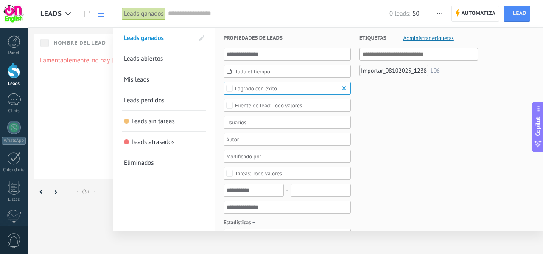
click at [155, 77] on link "Mis leads" at bounding box center [164, 79] width 80 height 20
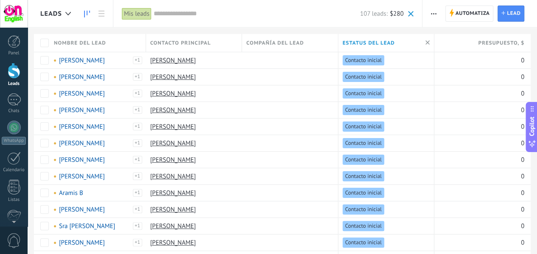
click at [90, 12] on link at bounding box center [87, 14] width 14 height 17
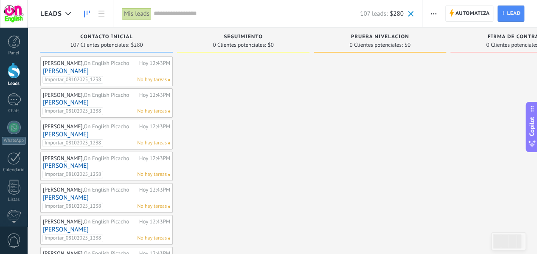
click at [431, 11] on button "button" at bounding box center [433, 14] width 12 height 16
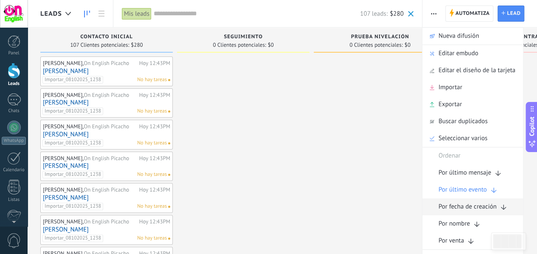
click at [474, 204] on span "Por fecha de creación" at bounding box center [467, 206] width 58 height 17
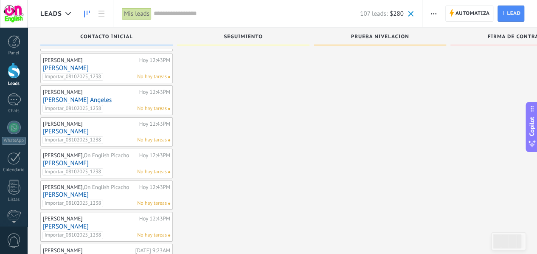
scroll to position [3178, 0]
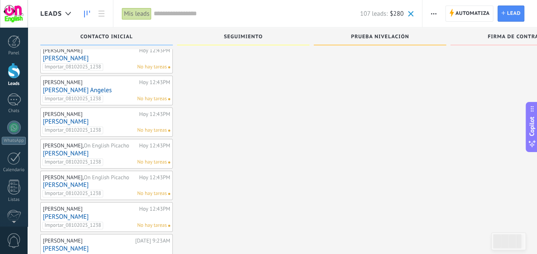
click at [81, 245] on link "[PERSON_NAME]" at bounding box center [106, 248] width 127 height 7
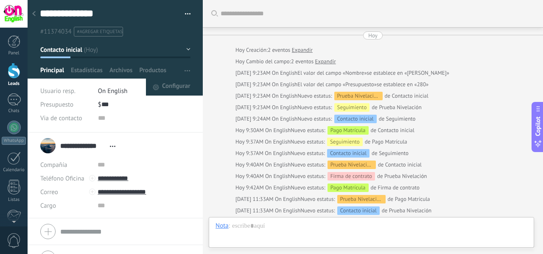
scroll to position [109, 0]
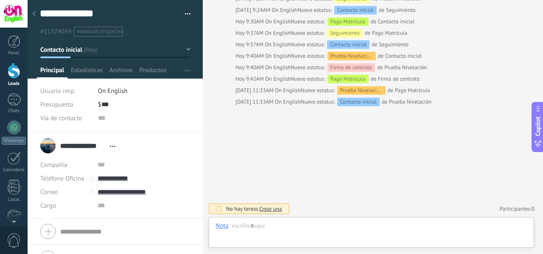
click at [187, 17] on button "button" at bounding box center [185, 14] width 12 height 13
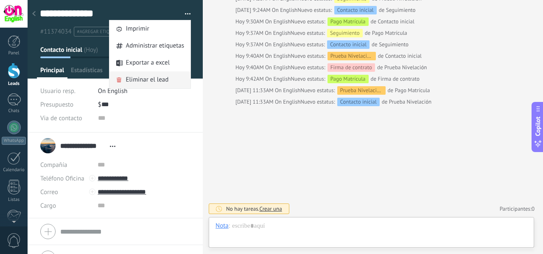
click at [169, 81] on div "Eliminar el lead" at bounding box center [149, 79] width 81 height 17
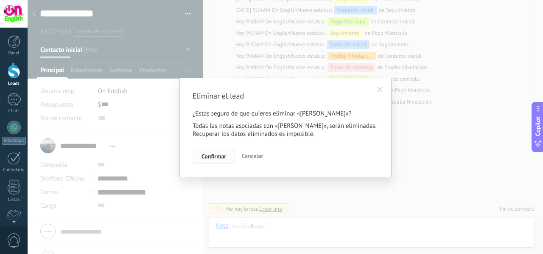
click at [223, 153] on span "Confirmar" at bounding box center [214, 156] width 25 height 6
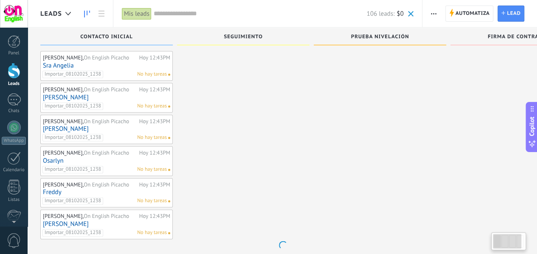
click at [127, 213] on div "Enrique Alberto, On English Picacho" at bounding box center [90, 216] width 94 height 7
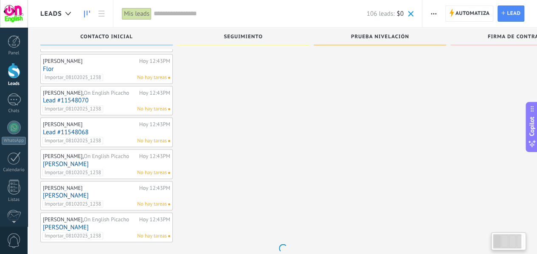
click at [127, 216] on div "Enrique Alberto, On English Picacho" at bounding box center [90, 219] width 94 height 7
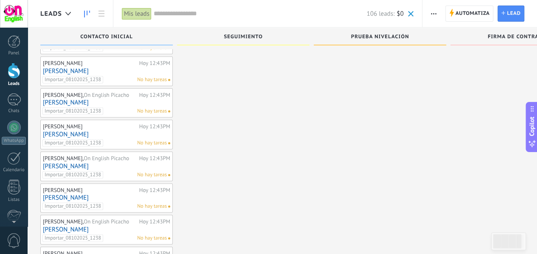
scroll to position [1390, 0]
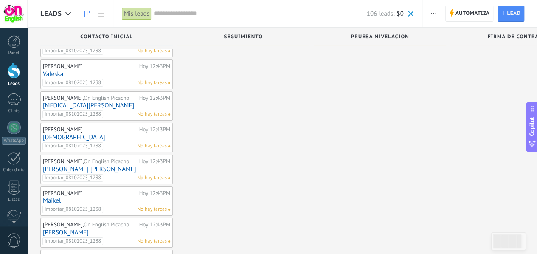
click at [127, 221] on div "Enrique Alberto, On English Picacho" at bounding box center [90, 224] width 94 height 7
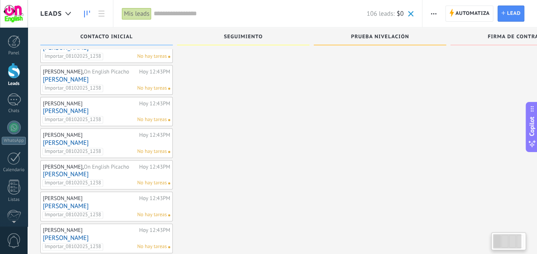
click at [127, 227] on div "Gustavo" at bounding box center [90, 230] width 94 height 7
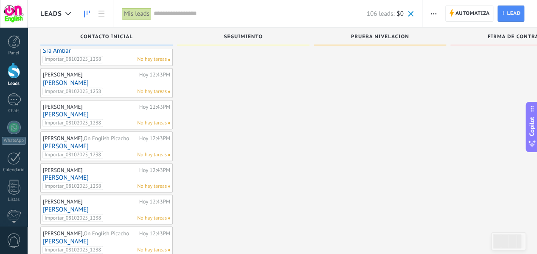
click at [127, 230] on div "Enrique Alberto, On English Picacho" at bounding box center [90, 233] width 94 height 7
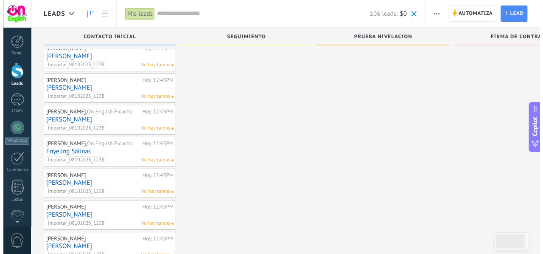
scroll to position [3147, 0]
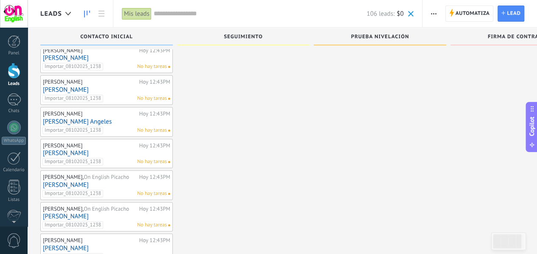
click at [81, 244] on link "[PERSON_NAME]" at bounding box center [106, 247] width 127 height 7
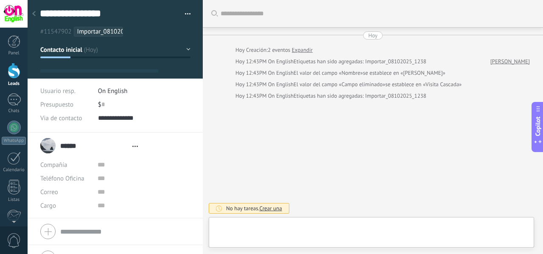
type textarea "**********"
click at [105, 107] on div "$ 0" at bounding box center [144, 105] width 93 height 14
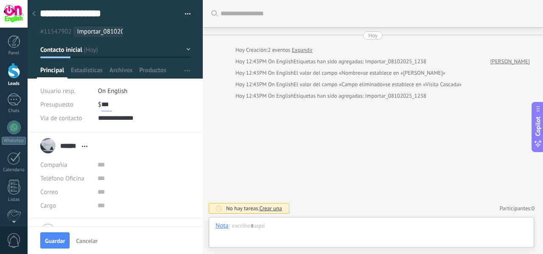
scroll to position [0, 0]
type input "***"
click at [174, 55] on button "Contacto inicial" at bounding box center [115, 49] width 150 height 15
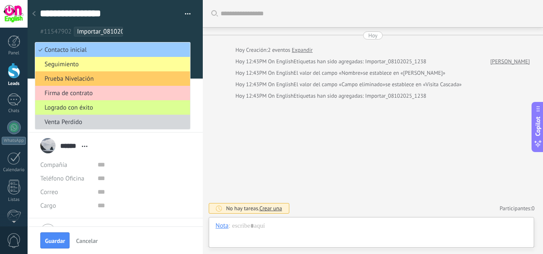
click at [153, 112] on li "Logrado con éxito" at bounding box center [112, 107] width 155 height 14
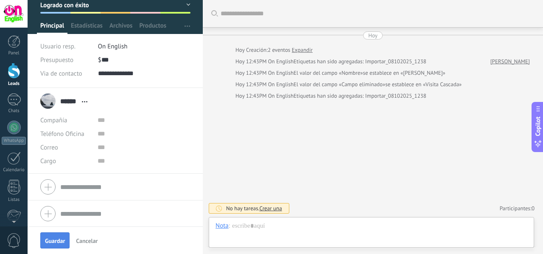
click at [49, 239] on span "Guardar" at bounding box center [55, 241] width 20 height 6
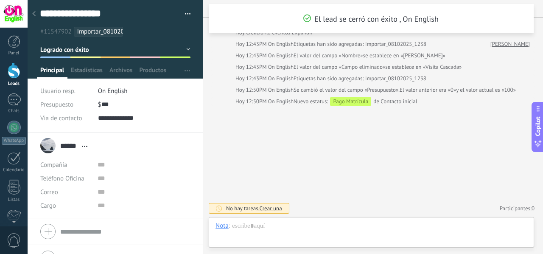
click at [37, 13] on div at bounding box center [34, 14] width 12 height 17
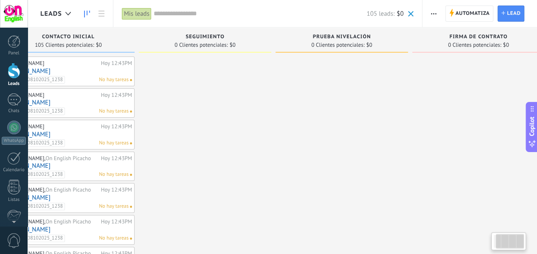
scroll to position [0, 59]
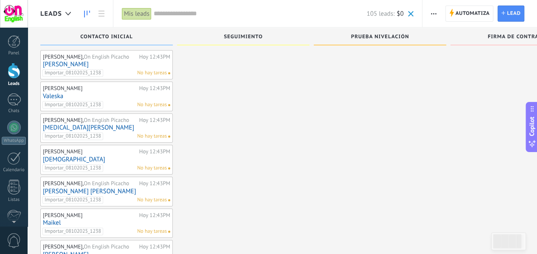
scroll to position [1390, 0]
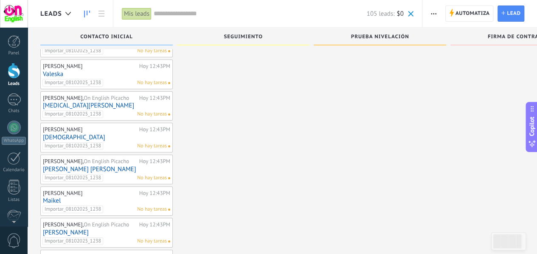
click at [147, 13] on div "Mis leads" at bounding box center [137, 14] width 30 height 12
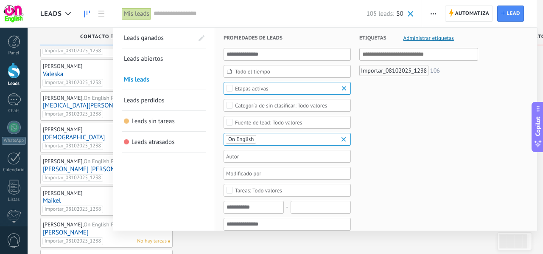
click at [164, 76] on link "Mis leads" at bounding box center [164, 79] width 80 height 20
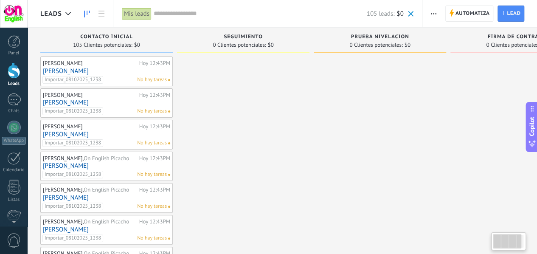
scroll to position [0, 59]
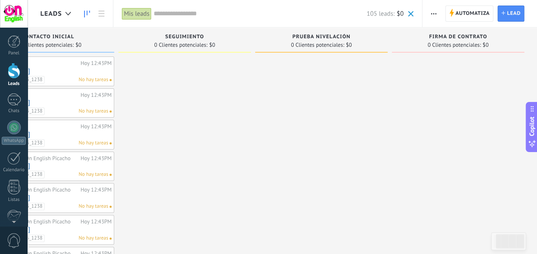
click at [140, 15] on div "Mis leads" at bounding box center [137, 14] width 30 height 12
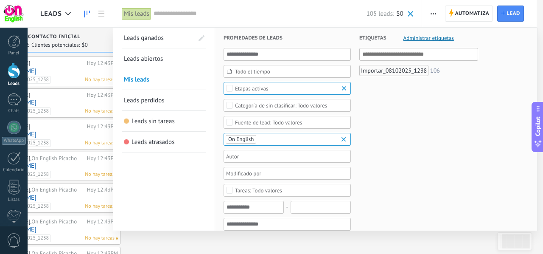
click at [153, 61] on span "Leads abiertos" at bounding box center [143, 59] width 39 height 8
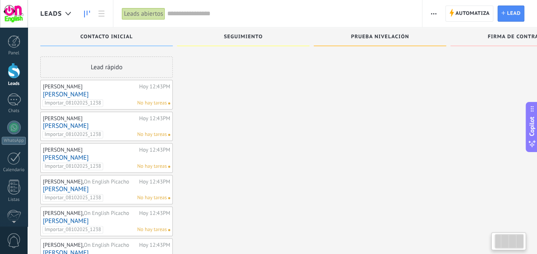
scroll to position [0, 59]
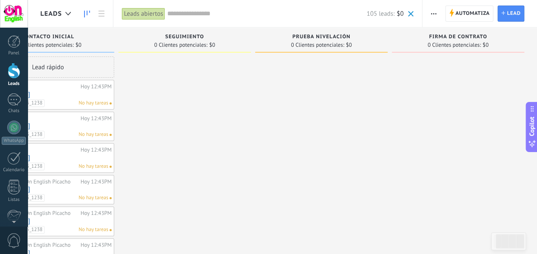
click at [142, 17] on div "Leads abiertos" at bounding box center [143, 14] width 43 height 12
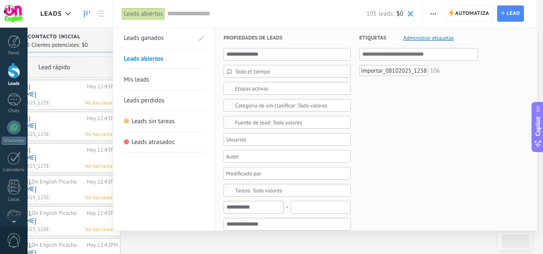
click at [158, 37] on span "Leads ganados" at bounding box center [144, 38] width 40 height 8
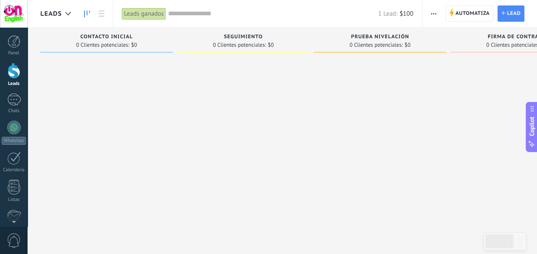
click at [143, 17] on div "Leads ganados" at bounding box center [144, 14] width 44 height 12
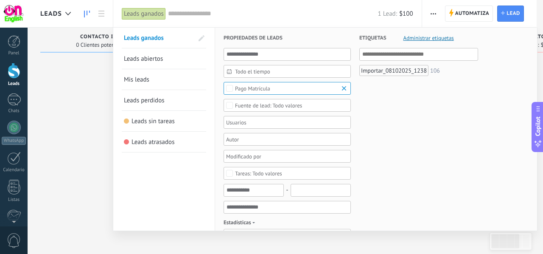
click at [345, 87] on b at bounding box center [345, 88] width 10 height 8
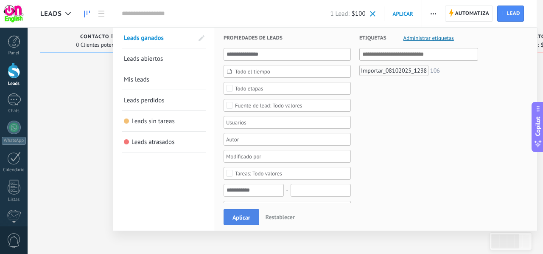
click at [250, 220] on span "Aplicar" at bounding box center [242, 217] width 18 height 6
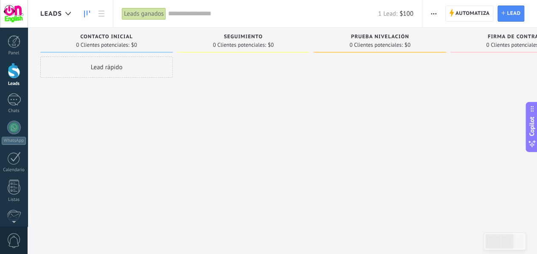
click at [151, 15] on div "Leads ganados" at bounding box center [144, 14] width 44 height 12
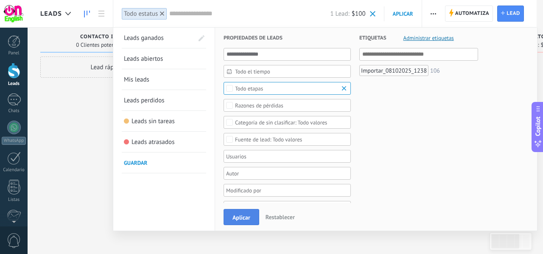
click at [250, 212] on button "Aplicar" at bounding box center [242, 217] width 36 height 16
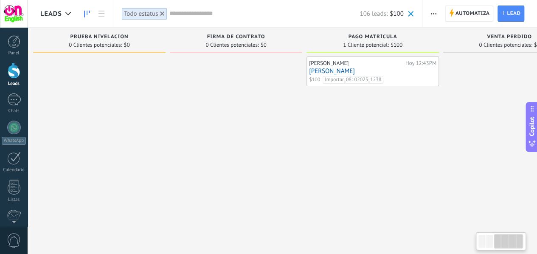
scroll to position [0, 272]
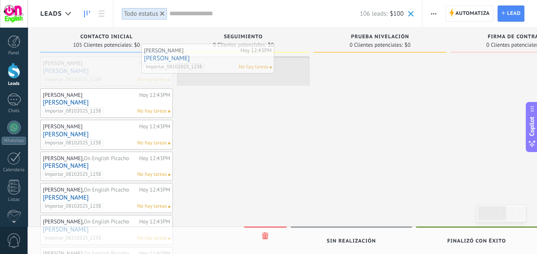
drag, startPoint x: 123, startPoint y: 75, endPoint x: 224, endPoint y: 62, distance: 101.8
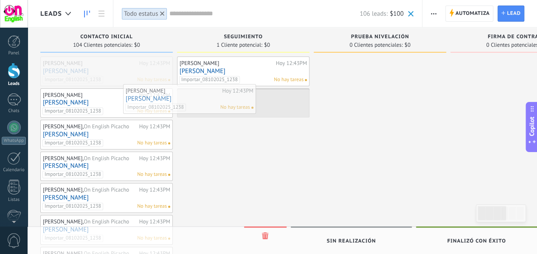
drag, startPoint x: 127, startPoint y: 73, endPoint x: 219, endPoint y: 102, distance: 96.2
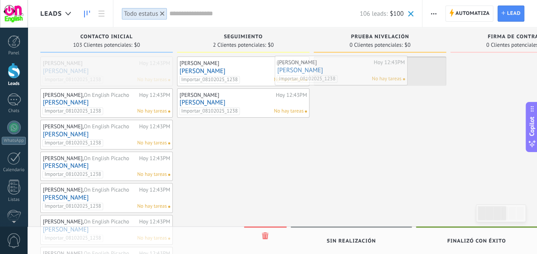
drag, startPoint x: 127, startPoint y: 73, endPoint x: 362, endPoint y: 72, distance: 234.2
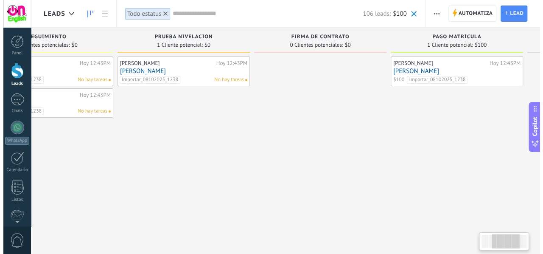
scroll to position [0, 204]
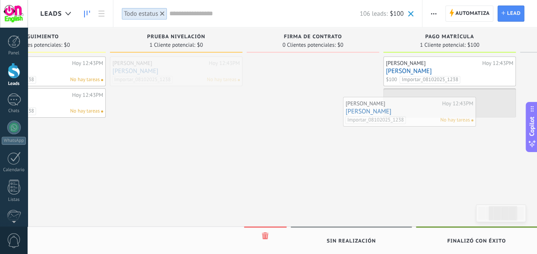
drag, startPoint x: 197, startPoint y: 71, endPoint x: 430, endPoint y: 112, distance: 236.4
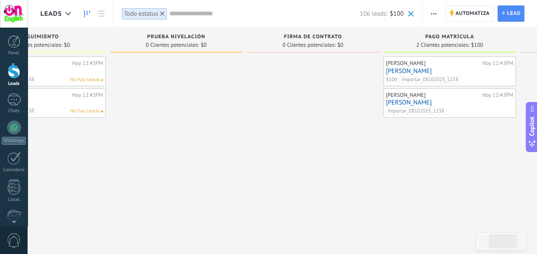
click at [404, 104] on link "[PERSON_NAME]" at bounding box center [449, 102] width 127 height 7
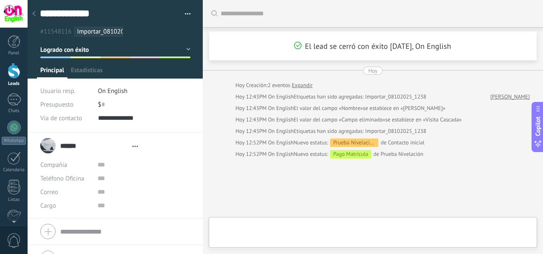
type textarea "**********"
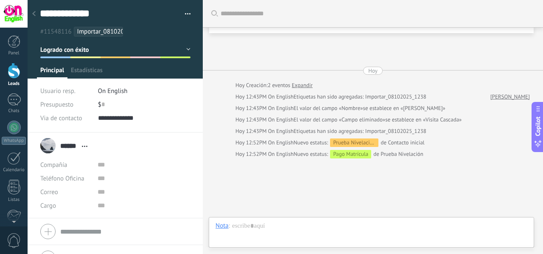
scroll to position [53, 0]
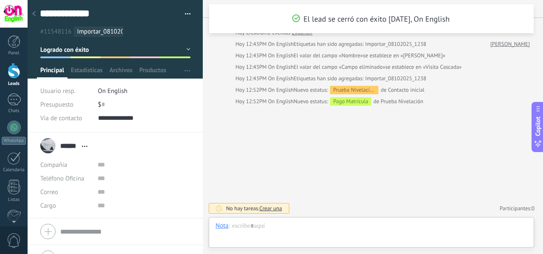
click at [105, 107] on div "$ 0" at bounding box center [144, 105] width 93 height 14
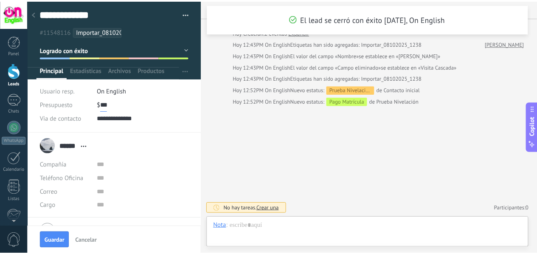
scroll to position [0, 0]
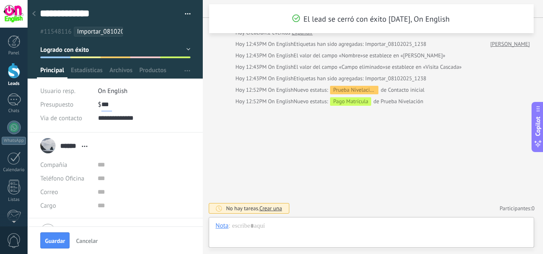
type input "***"
click at [34, 19] on div at bounding box center [34, 14] width 12 height 17
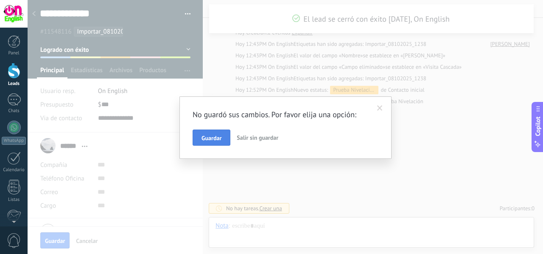
click at [226, 143] on button "Guardar" at bounding box center [212, 137] width 38 height 16
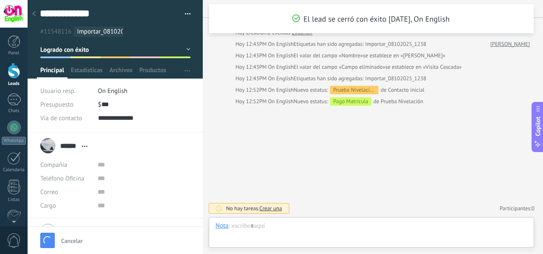
click at [226, 143] on div at bounding box center [286, 127] width 516 height 254
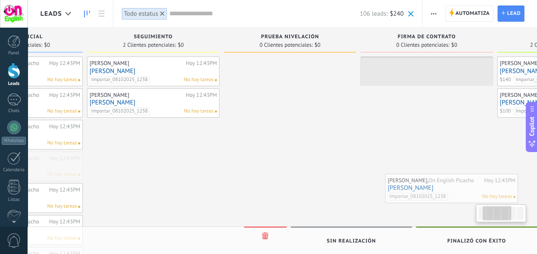
scroll to position [0, 105]
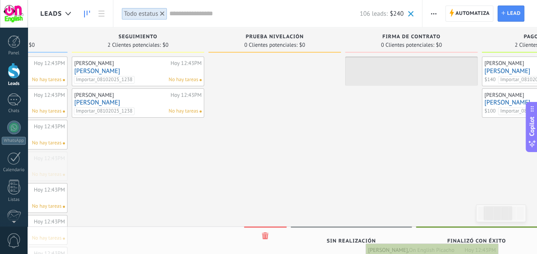
drag, startPoint x: 128, startPoint y: 160, endPoint x: 453, endPoint y: 254, distance: 338.3
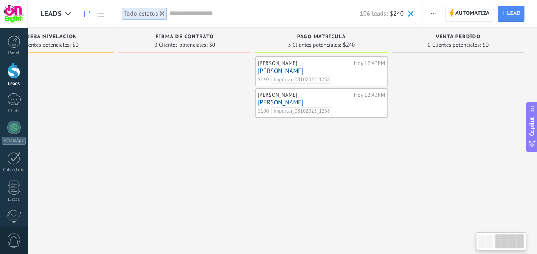
scroll to position [0, 0]
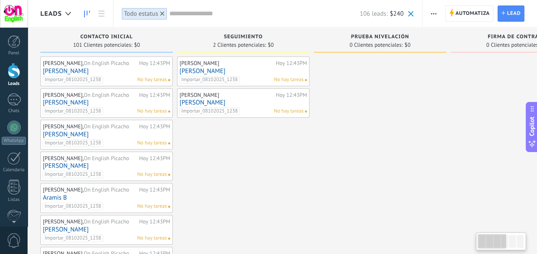
click at [173, 17] on input "text" at bounding box center [264, 13] width 190 height 9
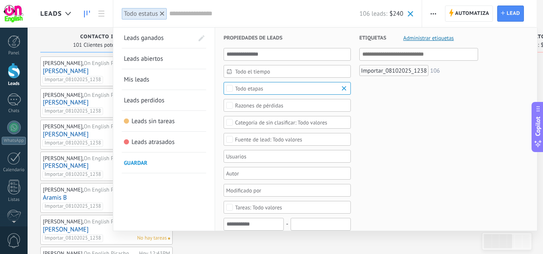
click at [169, 45] on link "Leads ganados" at bounding box center [159, 38] width 70 height 20
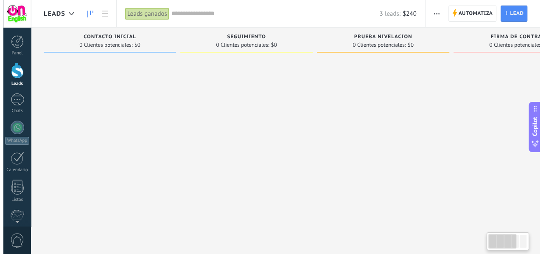
scroll to position [0, 195]
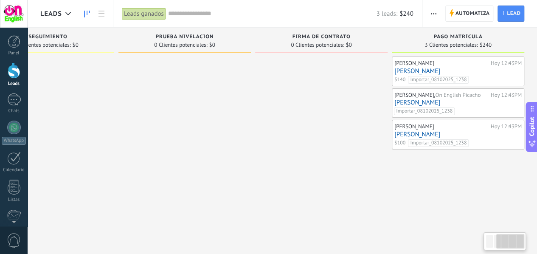
click at [221, 129] on div at bounding box center [184, 127] width 132 height 143
click at [441, 102] on link "[PERSON_NAME]" at bounding box center [457, 102] width 127 height 7
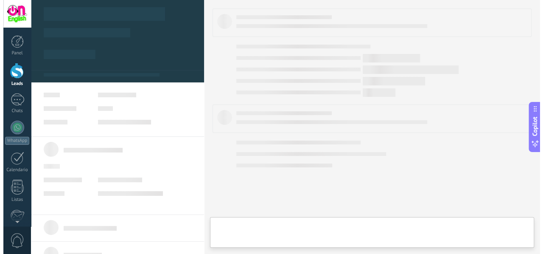
scroll to position [0, 188]
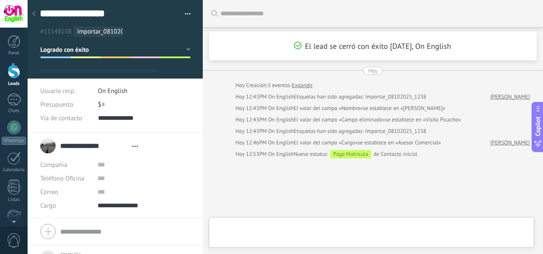
type textarea "***"
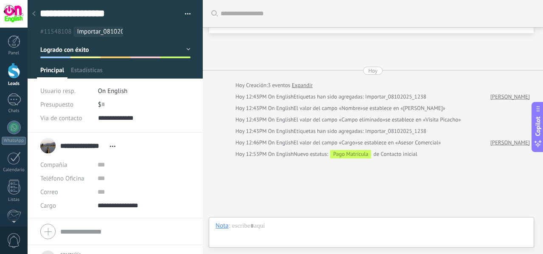
scroll to position [8, 0]
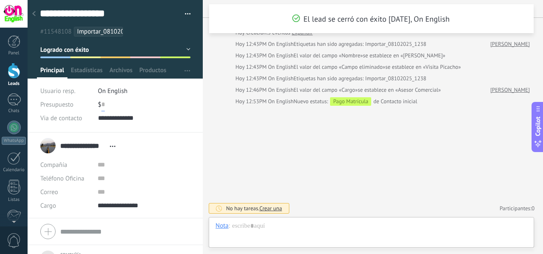
click at [102, 104] on input "text" at bounding box center [102, 105] width 3 height 14
type input "***"
click at [65, 234] on button "Guardar" at bounding box center [54, 240] width 29 height 16
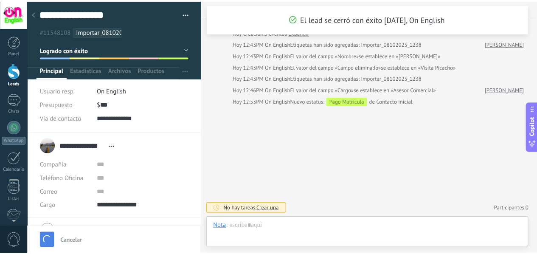
scroll to position [64, 0]
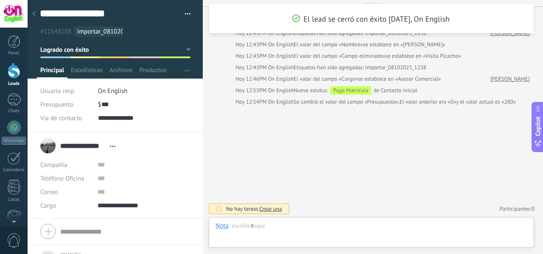
click at [36, 12] on div at bounding box center [34, 14] width 12 height 17
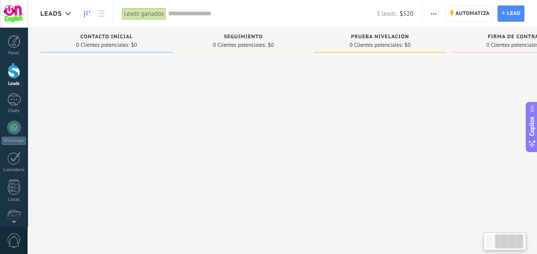
scroll to position [0, 195]
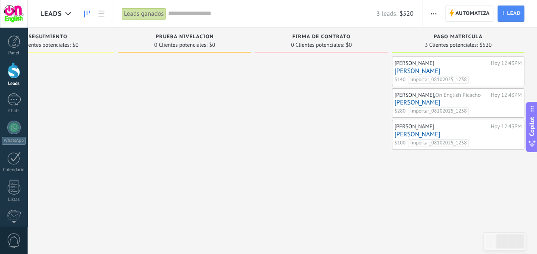
click at [154, 14] on div "Leads ganados" at bounding box center [144, 14] width 44 height 12
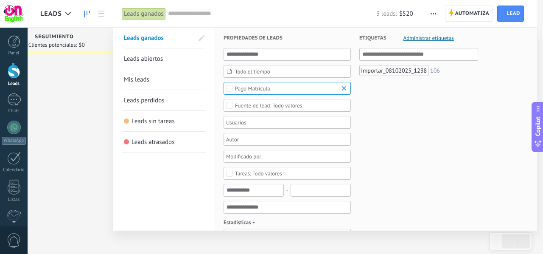
click at [162, 76] on link "Mis leads" at bounding box center [164, 79] width 80 height 20
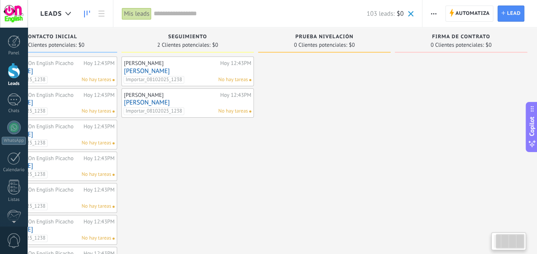
scroll to position [0, 59]
click at [295, 24] on div "103 leads: $0" at bounding box center [284, 13] width 260 height 27
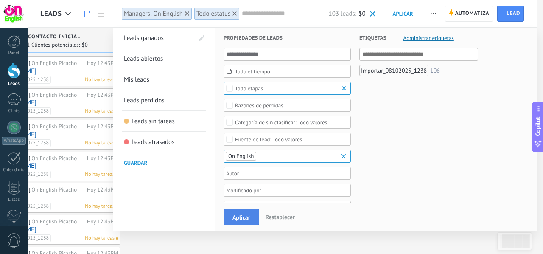
click at [247, 220] on span "Aplicar" at bounding box center [242, 217] width 18 height 6
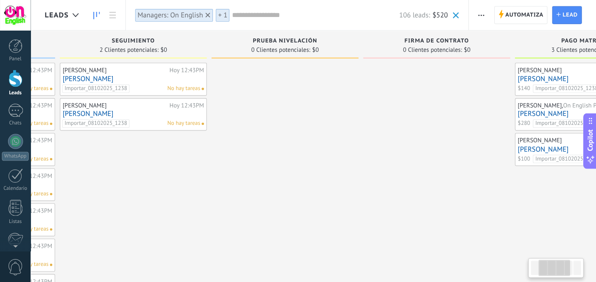
scroll to position [0, 136]
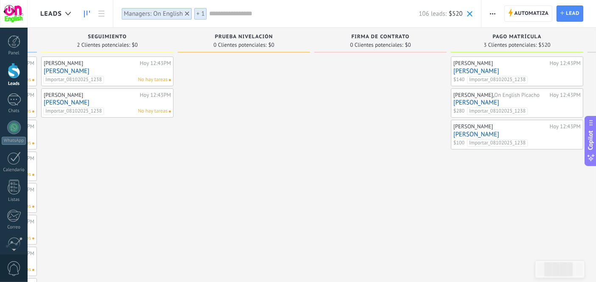
type textarea "***"
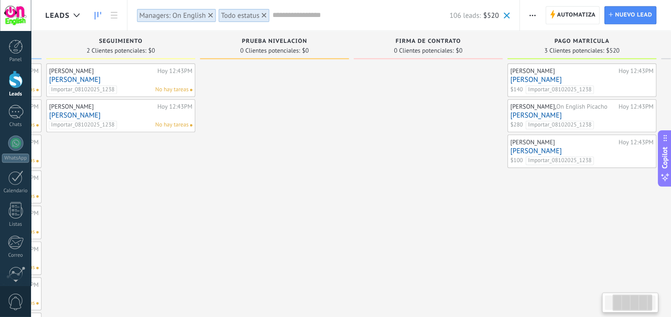
scroll to position [8, 0]
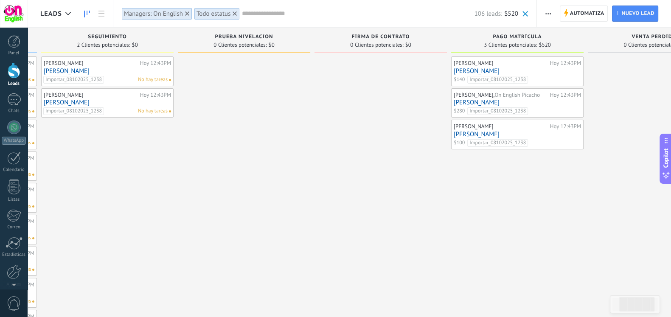
drag, startPoint x: 315, startPoint y: 4, endPoint x: 378, endPoint y: 177, distance: 184.2
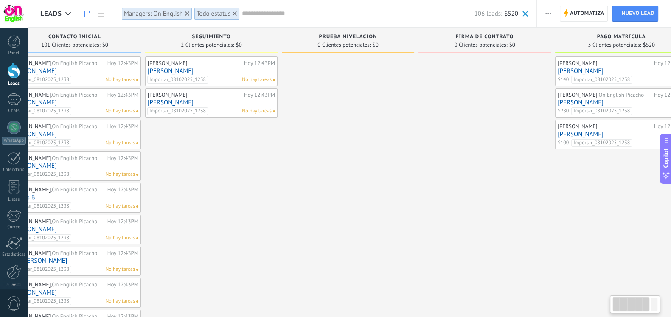
scroll to position [0, 0]
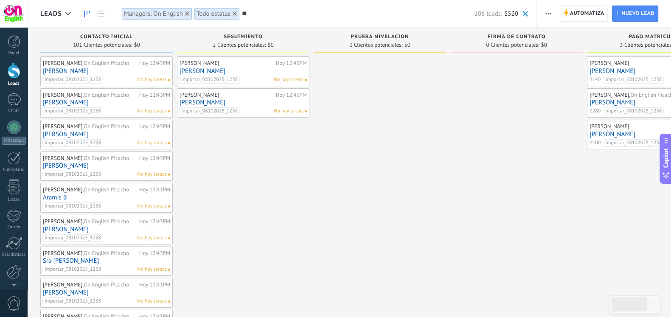
type input "**"
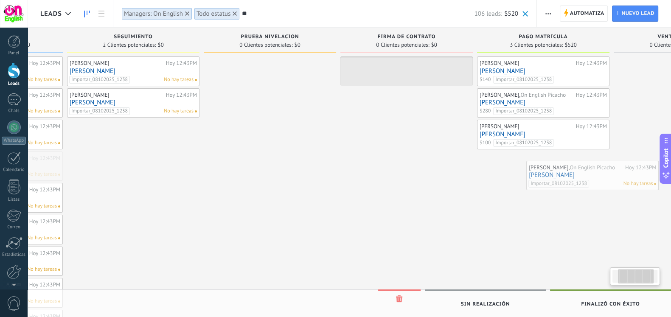
drag, startPoint x: 79, startPoint y: 164, endPoint x: 565, endPoint y: 174, distance: 486.0
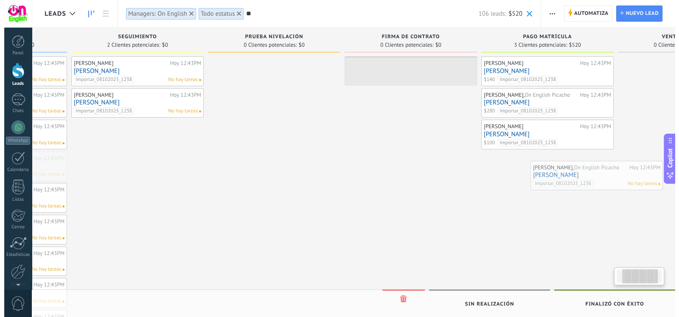
scroll to position [0, 118]
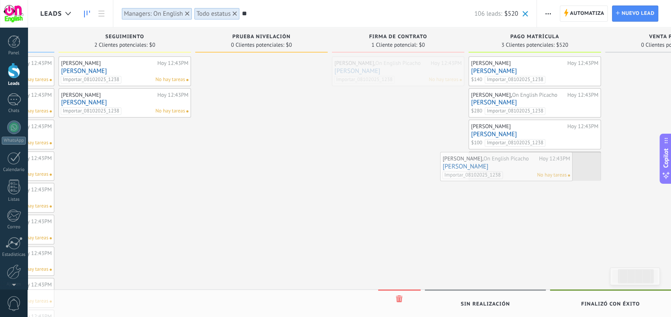
drag, startPoint x: 399, startPoint y: 70, endPoint x: 516, endPoint y: 182, distance: 161.5
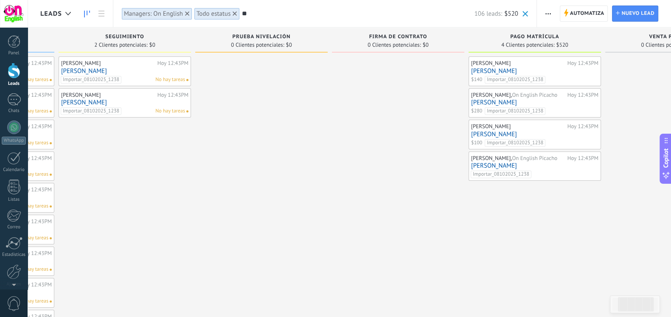
click at [501, 166] on link "[PERSON_NAME]" at bounding box center [534, 165] width 127 height 7
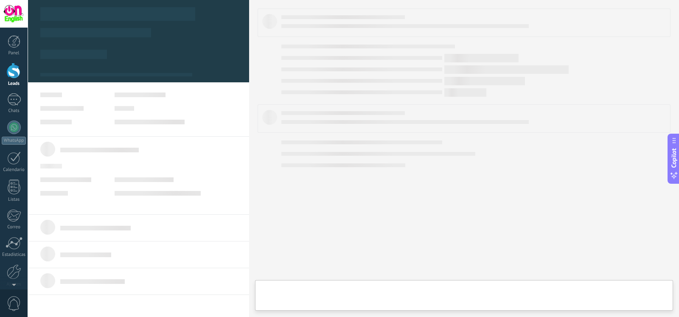
type textarea "***"
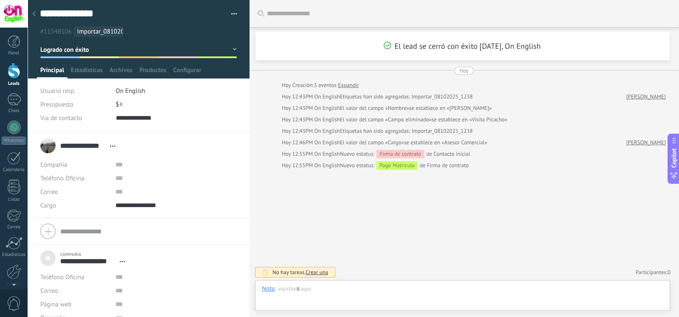
click at [121, 105] on div "$ 0" at bounding box center [176, 105] width 121 height 14
click at [121, 104] on input "text" at bounding box center [120, 105] width 3 height 14
type input "***"
click at [32, 15] on icon at bounding box center [33, 13] width 3 height 5
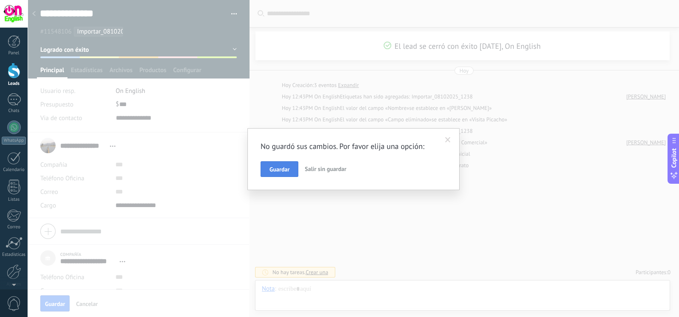
click at [279, 171] on span "Guardar" at bounding box center [279, 169] width 20 height 6
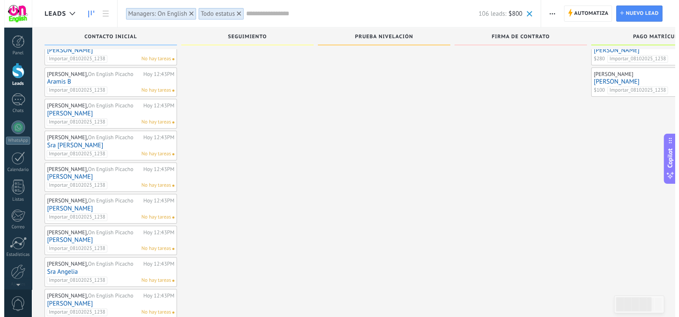
scroll to position [81, 0]
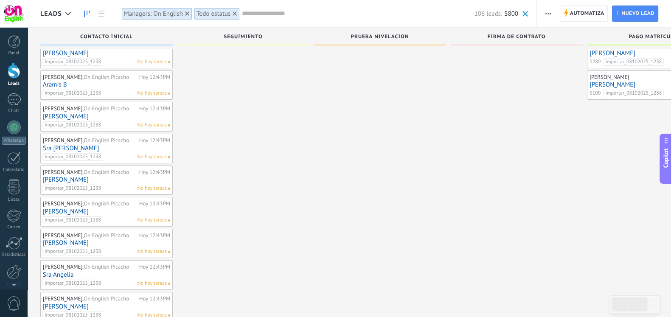
click at [72, 116] on link "[PERSON_NAME]" at bounding box center [106, 116] width 127 height 7
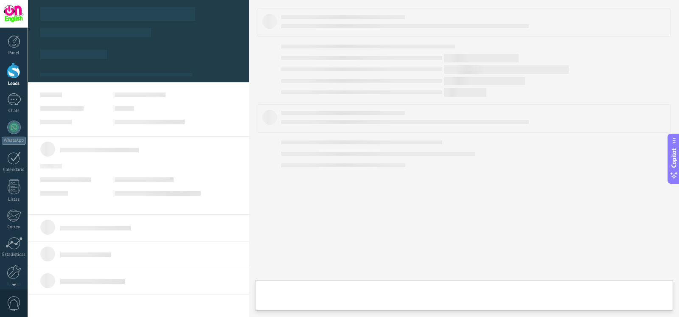
type textarea "***"
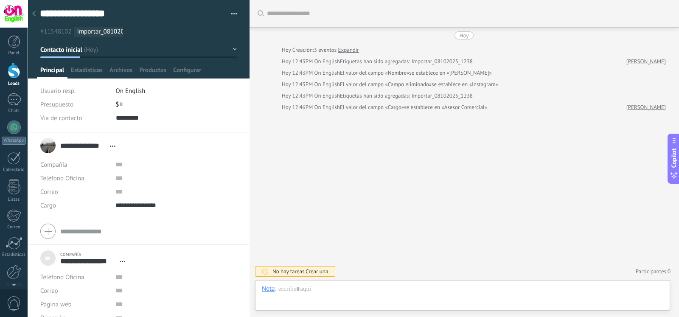
scroll to position [8, 0]
click at [125, 107] on div "$ 0" at bounding box center [176, 105] width 121 height 14
type input "***"
click at [196, 44] on button "Contacto inicial" at bounding box center [138, 49] width 196 height 15
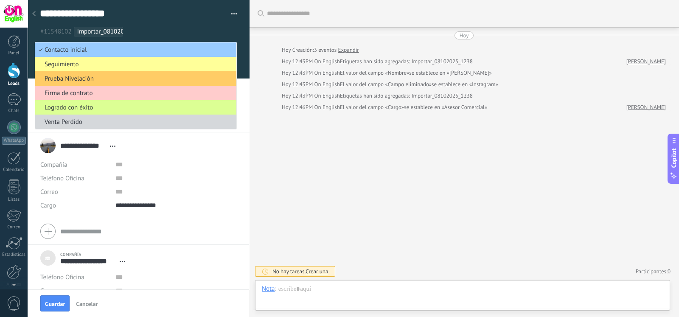
click at [176, 106] on span "Logrado con éxito" at bounding box center [134, 108] width 199 height 8
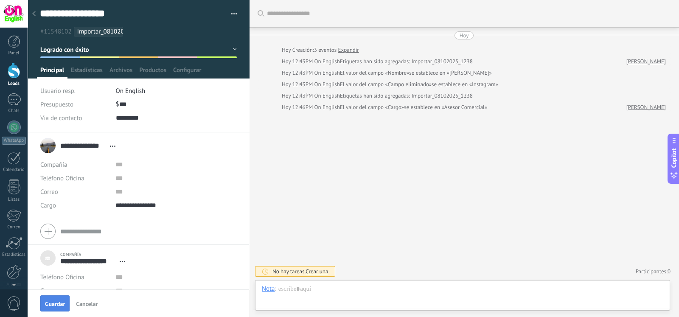
click at [62, 253] on span "Guardar" at bounding box center [55, 304] width 20 height 6
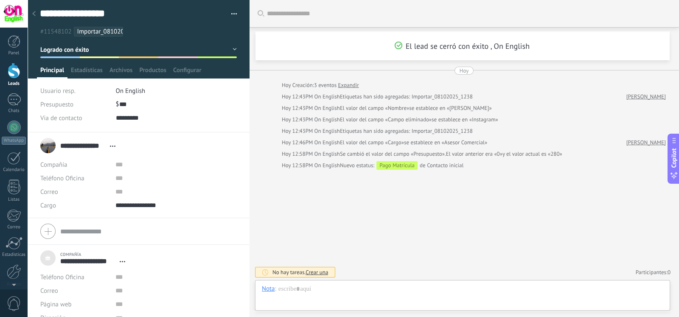
click at [35, 13] on icon at bounding box center [33, 13] width 3 height 5
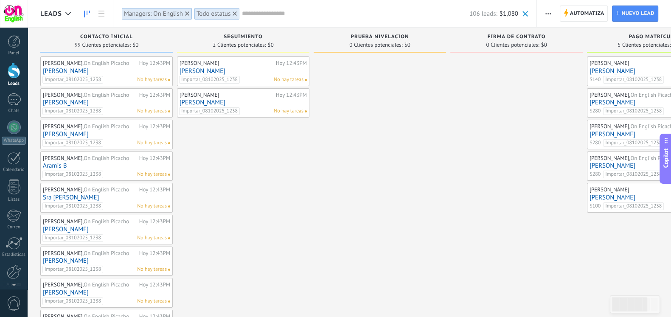
click at [67, 195] on link "Sra [PERSON_NAME]" at bounding box center [106, 197] width 127 height 7
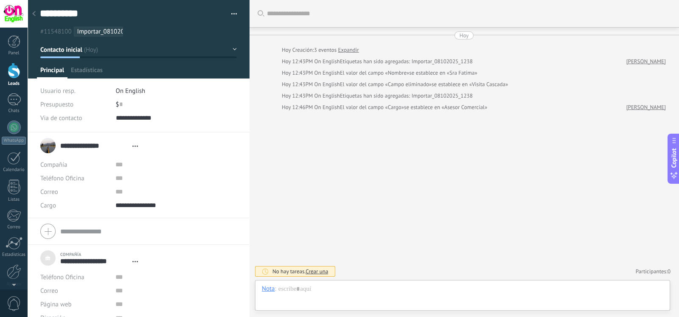
type textarea "***"
click at [128, 104] on div "$ 0" at bounding box center [176, 105] width 121 height 14
type input "***"
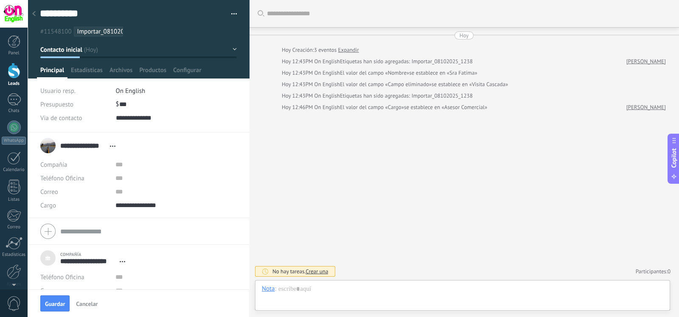
click at [224, 51] on button "Contacto inicial" at bounding box center [138, 49] width 196 height 15
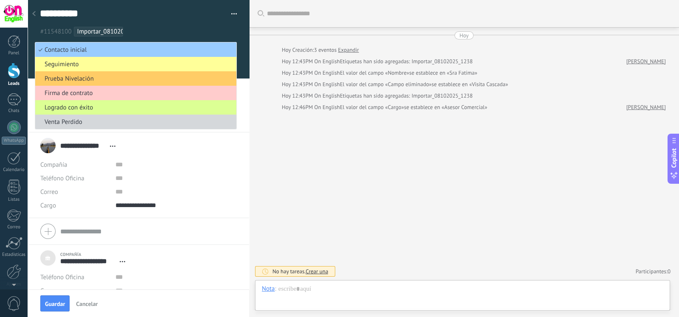
click at [202, 105] on span "Logrado con éxito" at bounding box center [134, 108] width 199 height 8
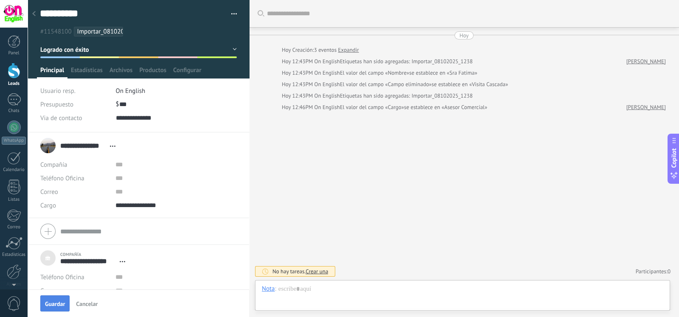
click at [56, 253] on button "Guardar" at bounding box center [54, 303] width 29 height 16
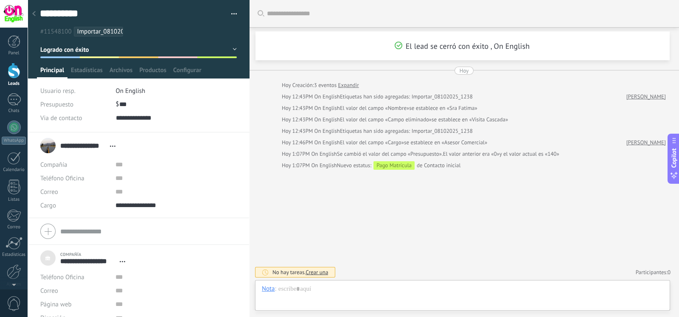
click at [37, 10] on div at bounding box center [34, 14] width 12 height 17
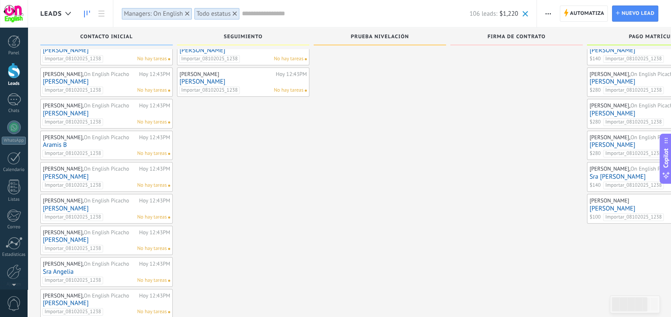
scroll to position [21, 0]
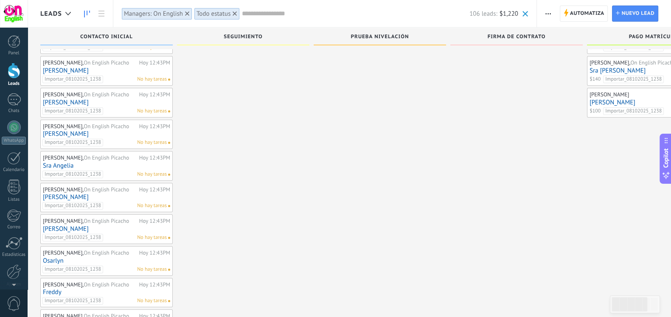
click at [199, 212] on div "Astrid Hoy 12:43PM Pedro Sanchez Importar_08102025_1238 No hay tareas Astrid Ho…" at bounding box center [243, 245] width 132 height 631
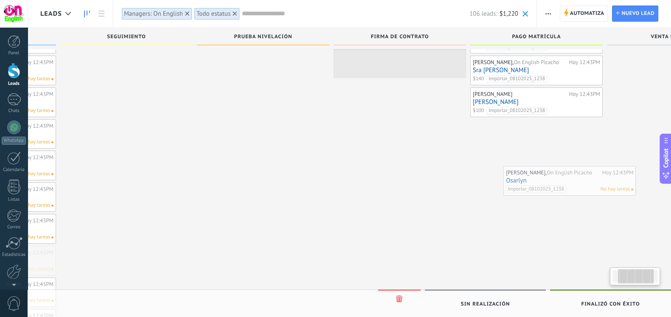
scroll to position [0, 132]
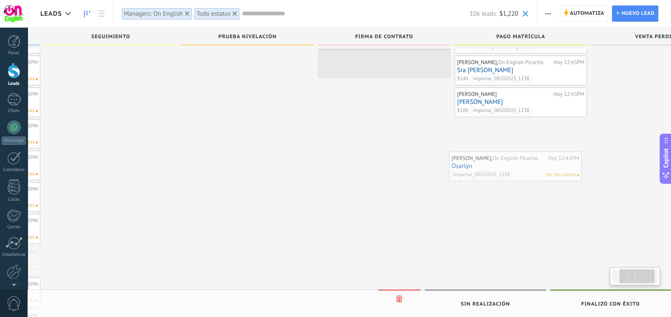
drag, startPoint x: 58, startPoint y: 257, endPoint x: 467, endPoint y: 165, distance: 419.4
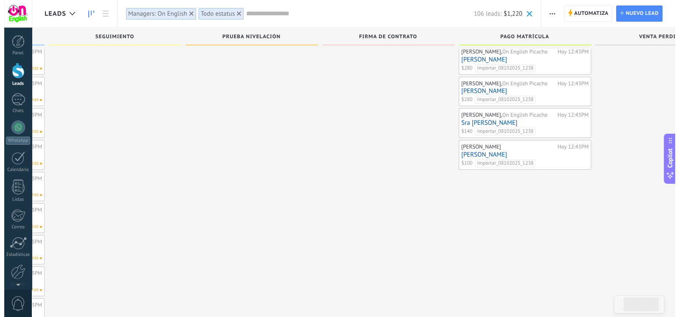
scroll to position [0, 0]
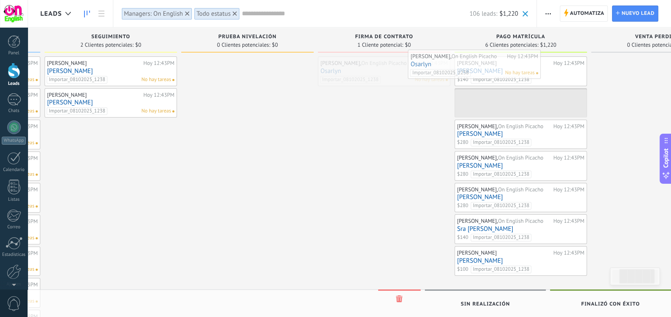
drag, startPoint x: 385, startPoint y: 70, endPoint x: 475, endPoint y: 65, distance: 90.5
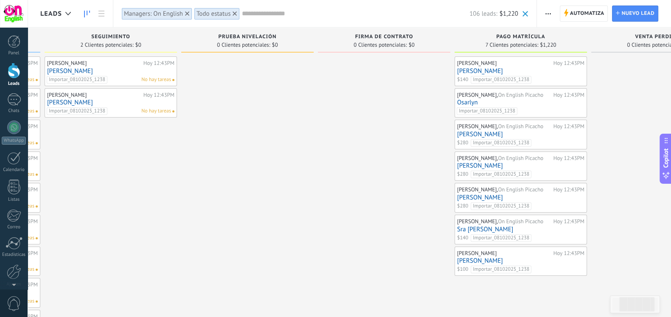
click at [463, 101] on link "Osarlyn" at bounding box center [520, 102] width 127 height 7
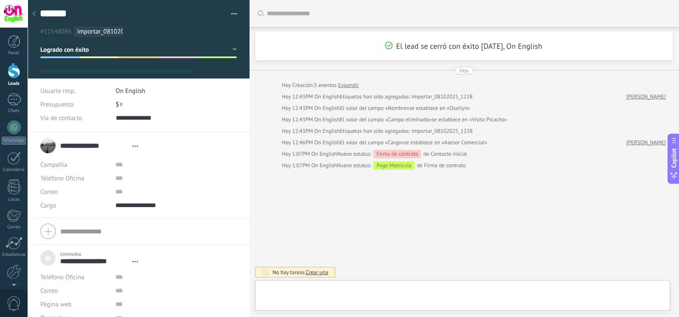
type textarea "***"
click at [167, 107] on div "$ 0" at bounding box center [176, 105] width 121 height 14
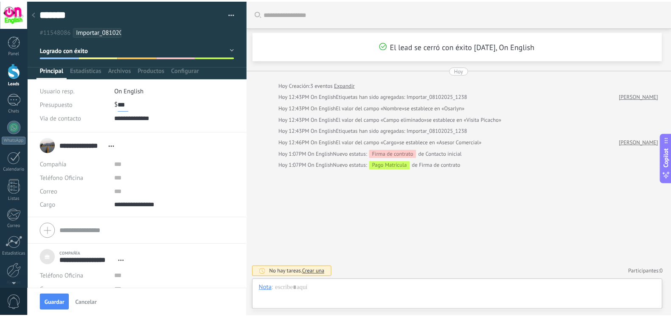
scroll to position [0, 0]
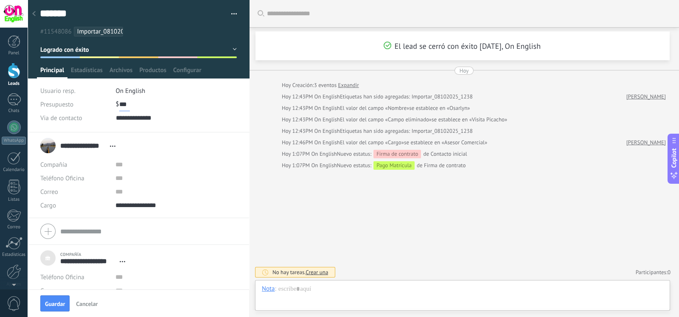
type input "***"
click at [36, 15] on div at bounding box center [34, 14] width 12 height 17
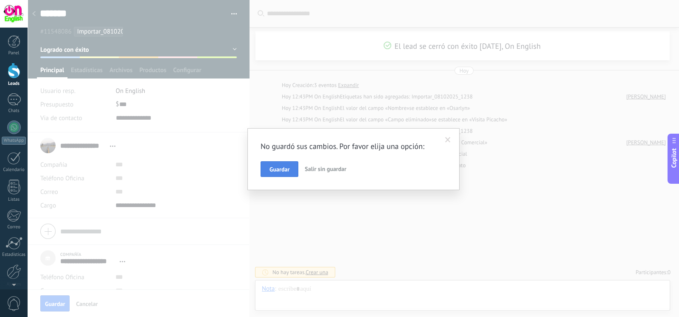
click at [278, 164] on button "Guardar" at bounding box center [280, 169] width 38 height 16
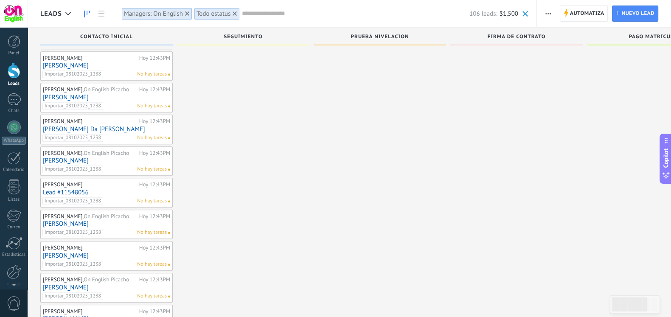
scroll to position [661, 0]
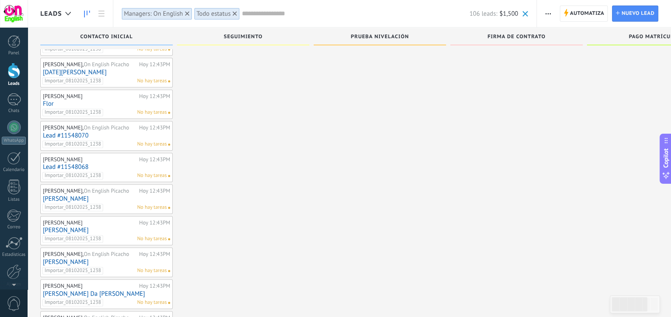
click at [229, 216] on div "Astrid Hoy 12:43PM Pedro Sanchez Importar_08102025_1238 No hay tareas Astrid Ho…" at bounding box center [243, 215] width 132 height 1264
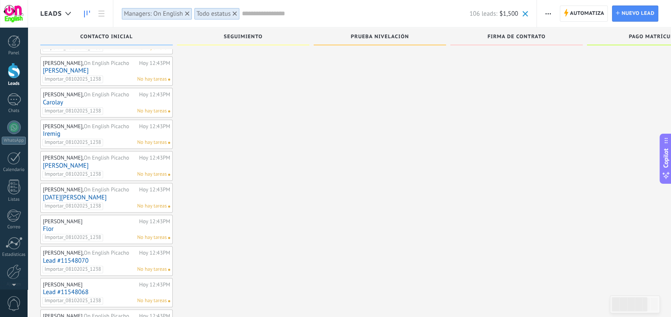
scroll to position [314, 0]
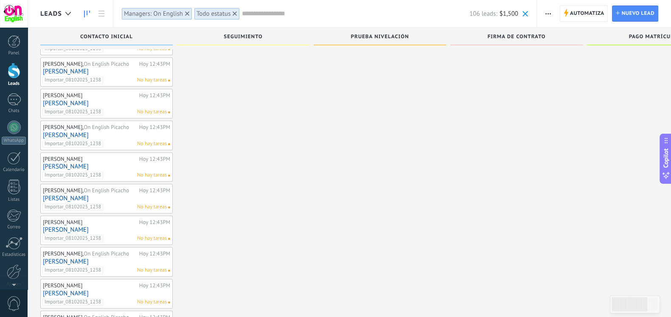
scroll to position [798, 0]
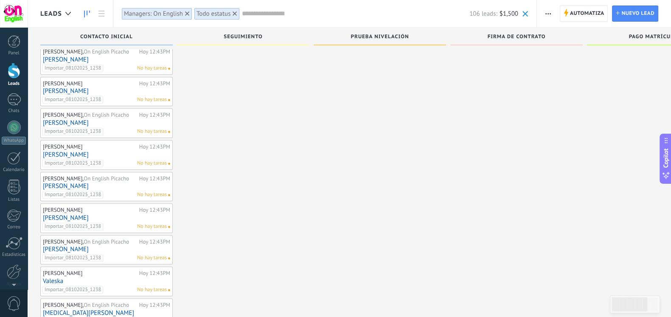
scroll to position [290, 0]
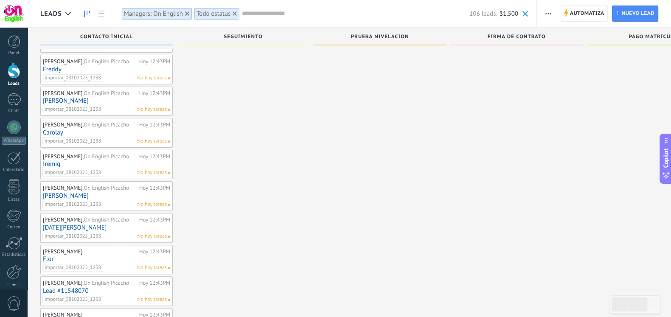
scroll to position [396, 0]
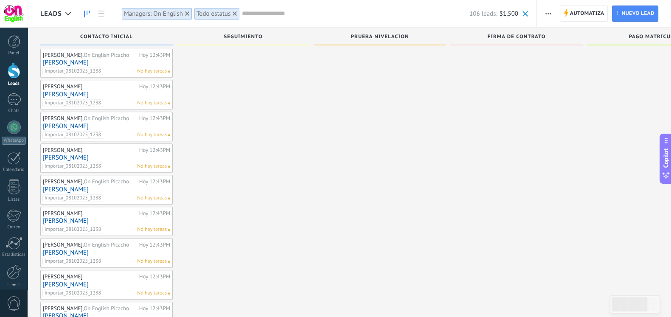
click at [423, 194] on div at bounding box center [380, 47] width 132 height 1581
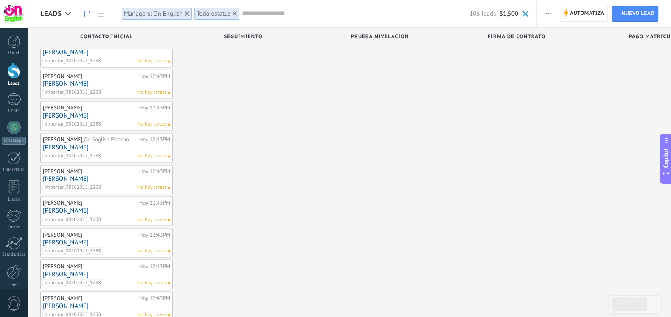
scroll to position [1789, 0]
click at [67, 114] on link "[PERSON_NAME]" at bounding box center [106, 117] width 127 height 7
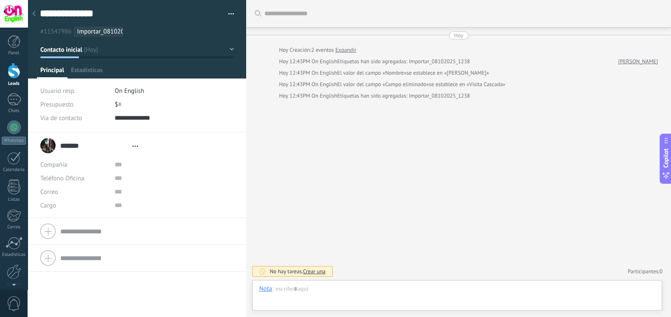
type textarea "**********"
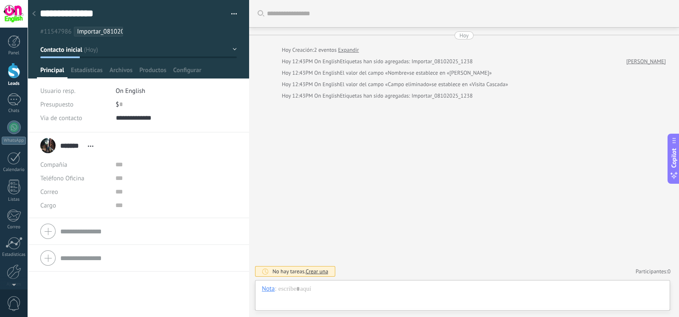
click at [103, 49] on button "Contacto inicial" at bounding box center [138, 49] width 196 height 15
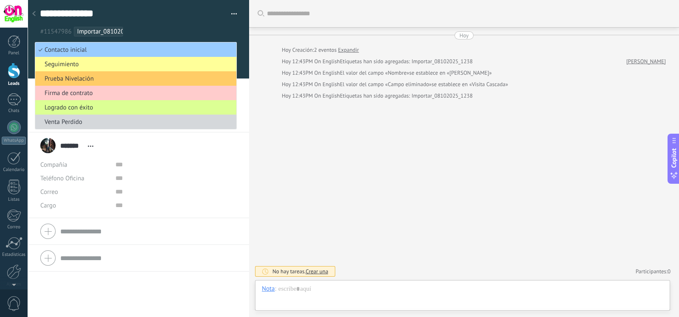
click at [104, 107] on span "Logrado con éxito" at bounding box center [134, 108] width 199 height 8
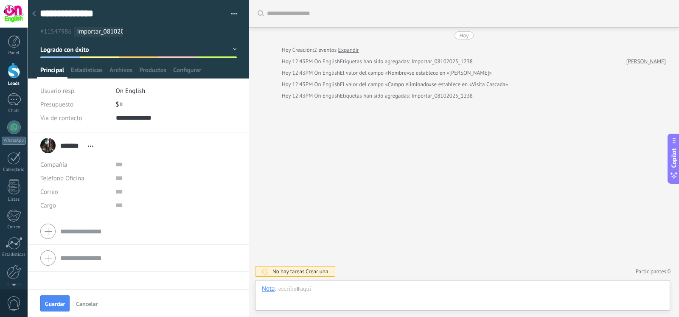
click at [120, 105] on input "text" at bounding box center [120, 105] width 3 height 14
type input "***"
click at [49, 253] on span "Guardar" at bounding box center [55, 304] width 20 height 6
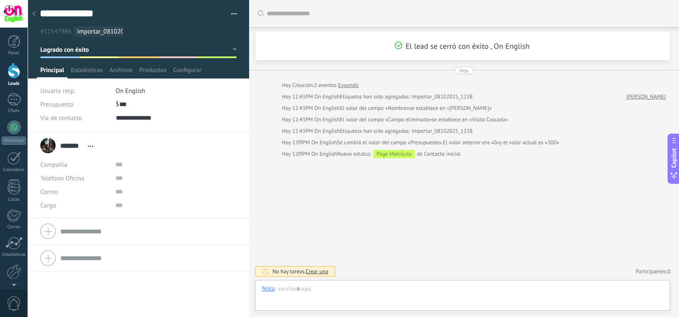
click at [38, 11] on div at bounding box center [34, 14] width 12 height 17
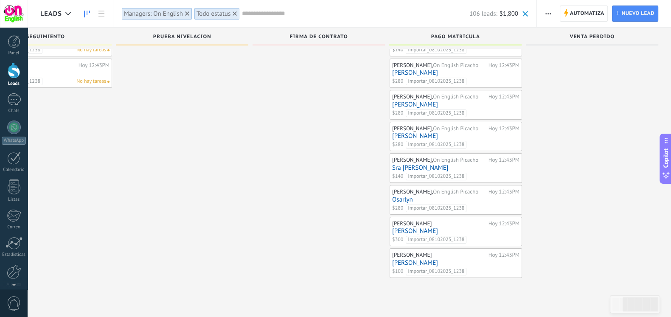
scroll to position [30, 0]
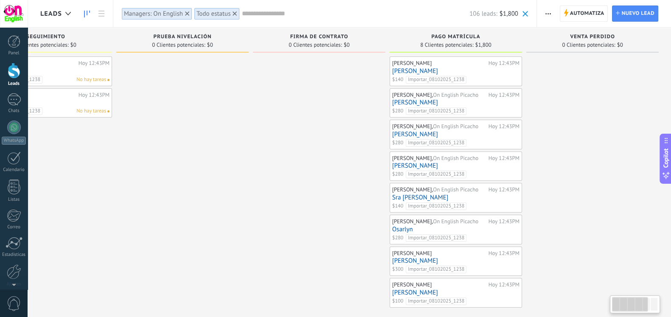
scroll to position [0, 0]
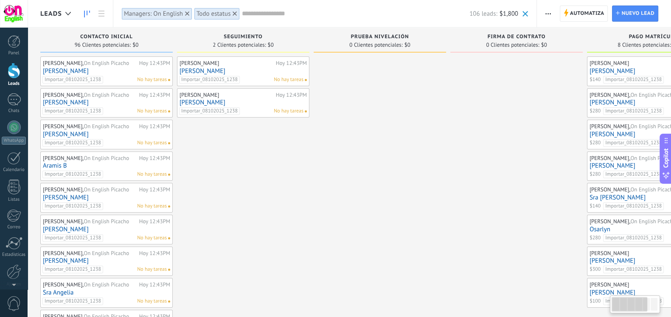
click at [184, 107] on div "Astrid Hoy 12:43PM Julio Bueno Importar_08102025_1238 No hay tareas" at bounding box center [242, 103] width 127 height 25
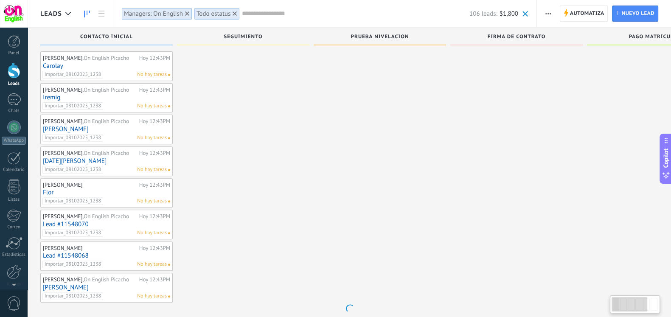
scroll to position [384, 0]
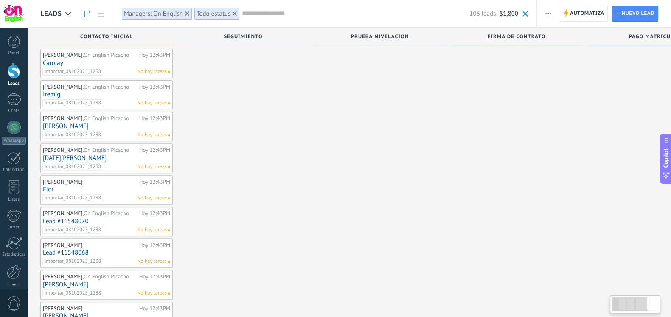
click at [221, 213] on div "Astrid Hoy 12:43PM Pedro Sanchez Importar_08102025_1238 No hay tareas Astrid Ho…" at bounding box center [243, 143] width 132 height 948
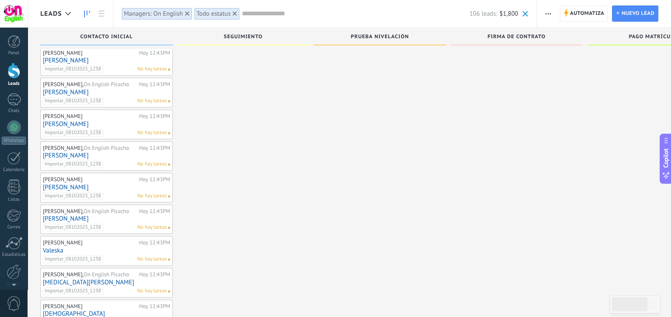
scroll to position [1018, 0]
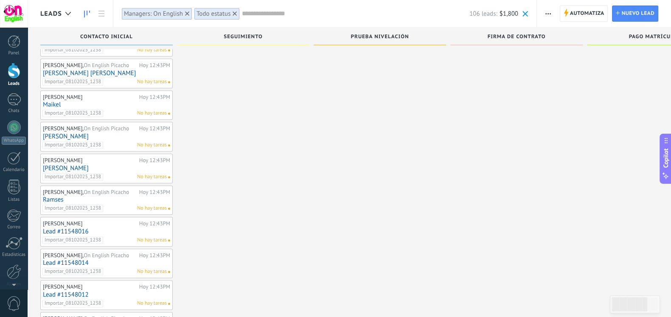
scroll to position [1237, 0]
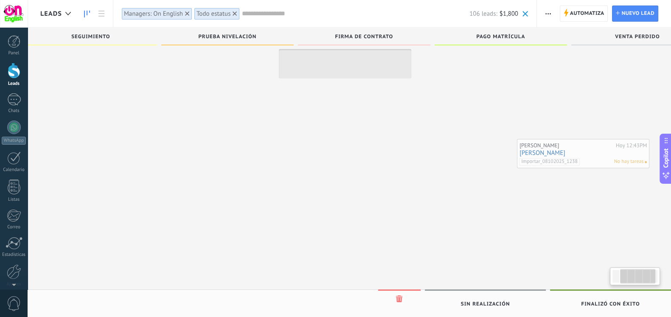
scroll to position [0, 171]
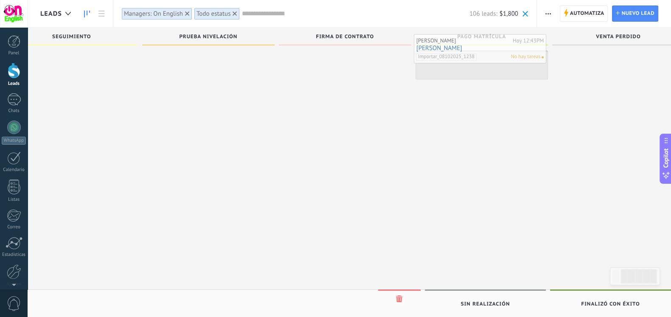
drag, startPoint x: 85, startPoint y: 230, endPoint x: 458, endPoint y: 50, distance: 414.1
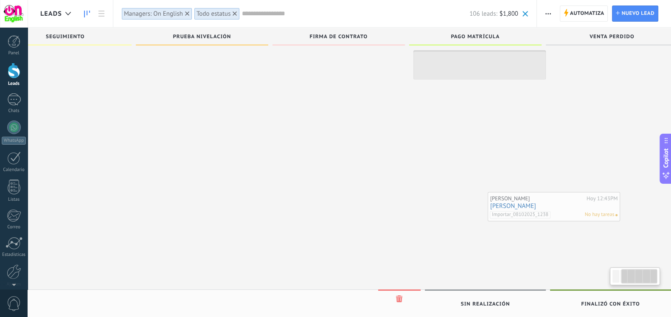
scroll to position [0, 191]
drag, startPoint x: 64, startPoint y: 229, endPoint x: 510, endPoint y: 207, distance: 446.1
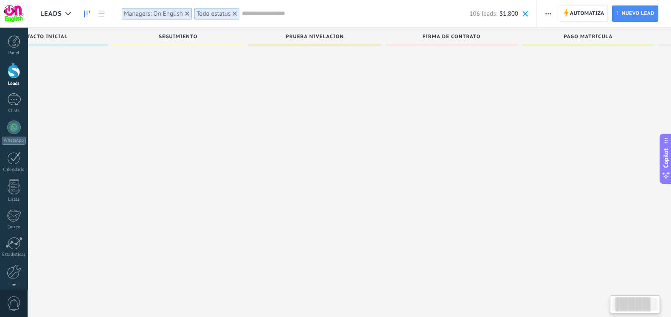
scroll to position [0, 0]
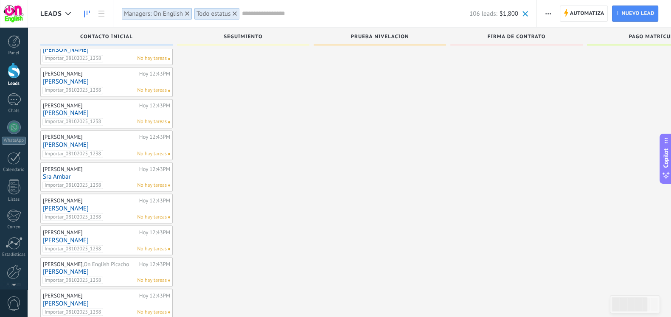
scroll to position [1860, 0]
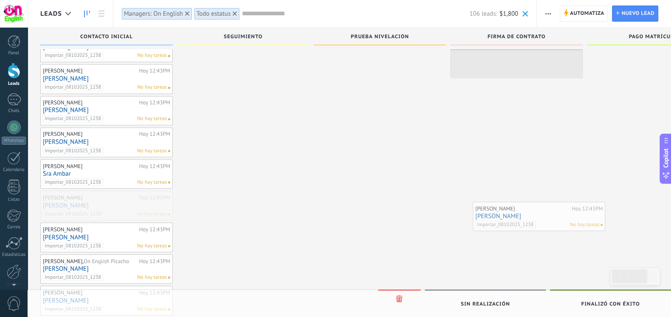
drag, startPoint x: 73, startPoint y: 197, endPoint x: 537, endPoint y: 219, distance: 464.7
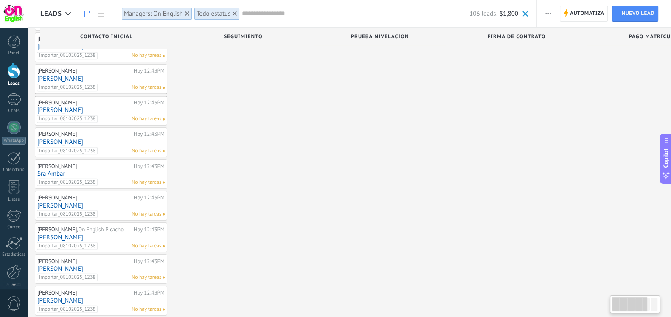
scroll to position [0, 0]
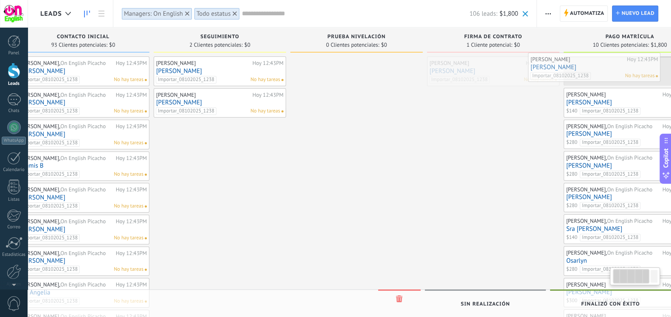
scroll to position [0, 57]
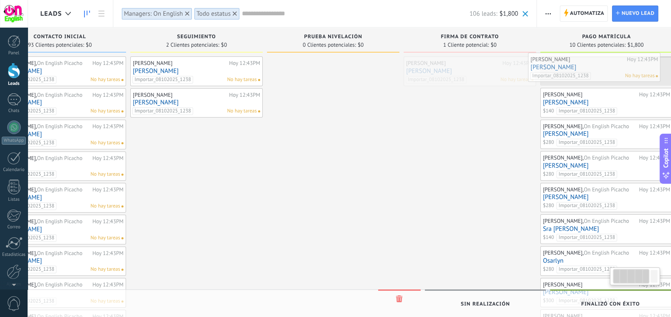
drag, startPoint x: 529, startPoint y: 81, endPoint x: 606, endPoint y: 76, distance: 77.3
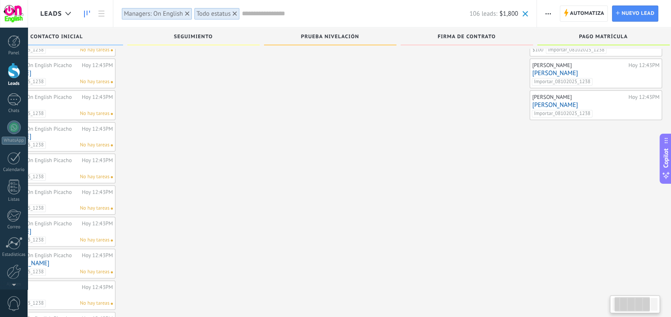
scroll to position [0, 0]
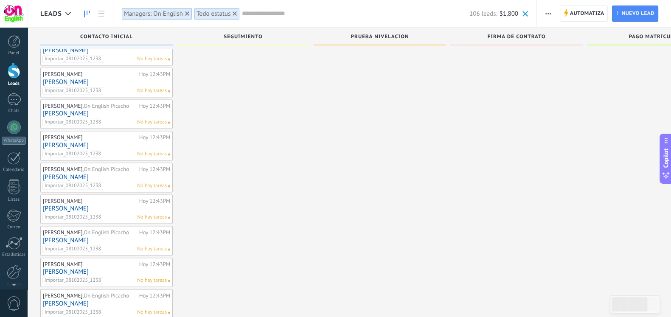
scroll to position [1564, 0]
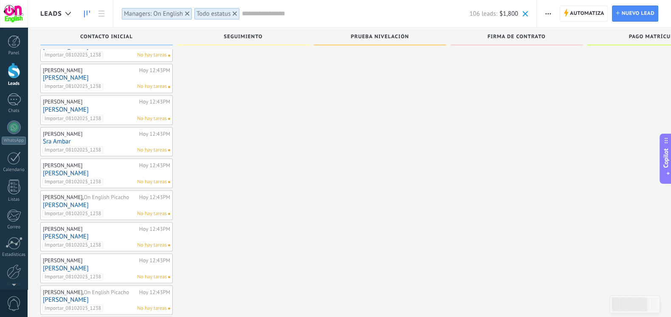
scroll to position [1907, 0]
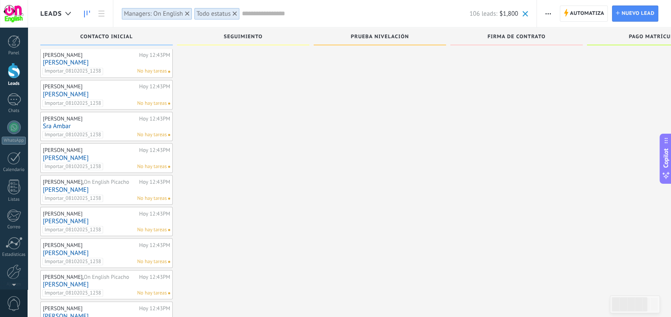
click at [112, 217] on link "[PERSON_NAME]" at bounding box center [106, 220] width 127 height 7
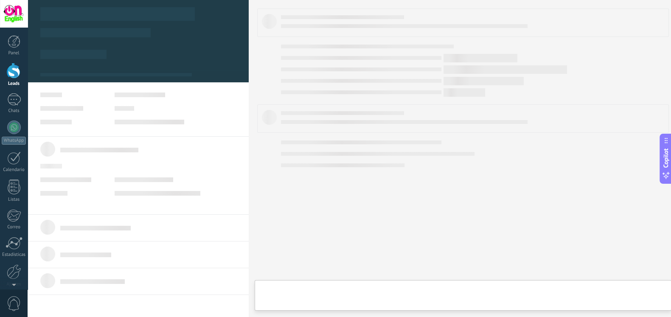
type textarea "**********"
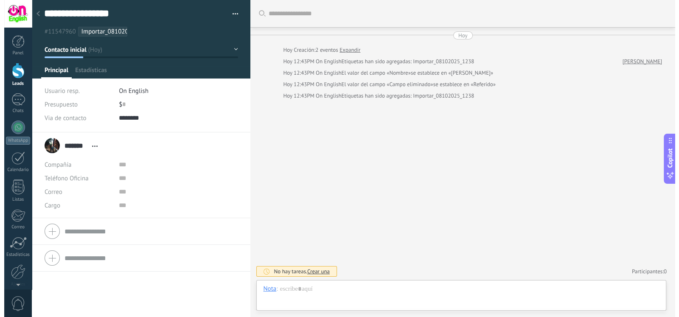
scroll to position [12, 0]
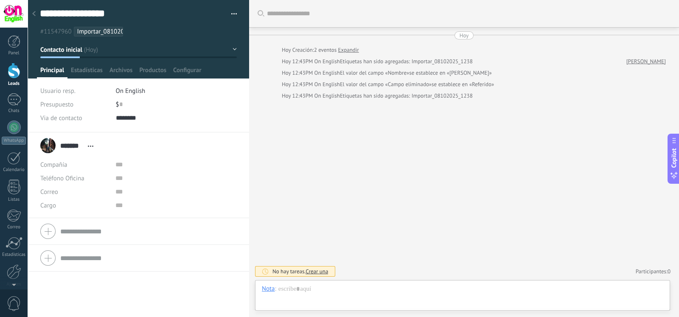
click at [36, 17] on div at bounding box center [34, 14] width 12 height 17
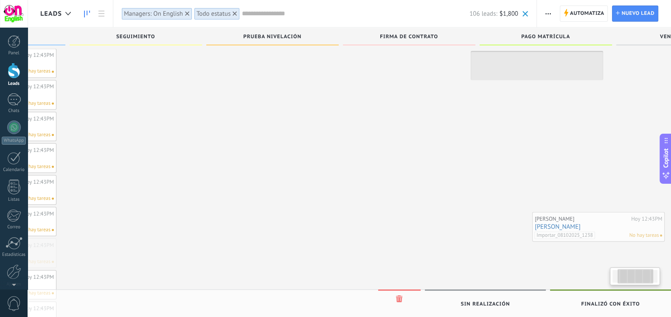
scroll to position [0, 127]
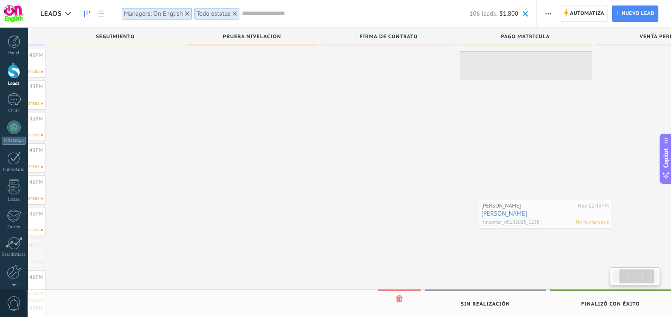
drag, startPoint x: 94, startPoint y: 244, endPoint x: 531, endPoint y: 214, distance: 438.5
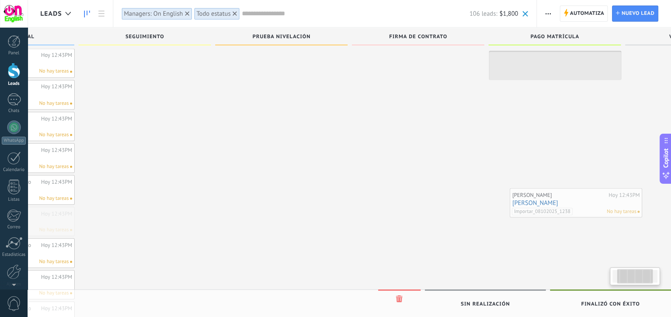
scroll to position [0, 102]
drag, startPoint x: 106, startPoint y: 207, endPoint x: 522, endPoint y: 185, distance: 416.9
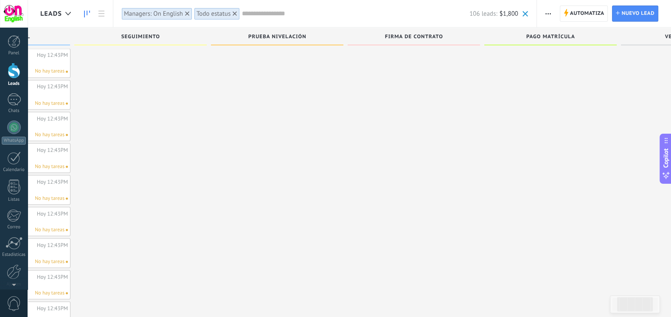
scroll to position [0, 0]
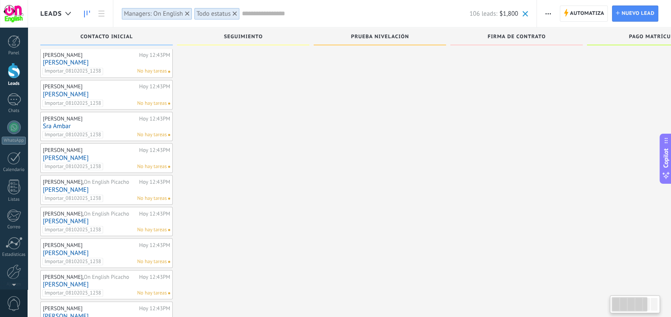
click at [84, 241] on div "Astrid Hoy 12:43PM Edgar visbal Importar_08102025_1238 No hay tareas" at bounding box center [106, 253] width 127 height 25
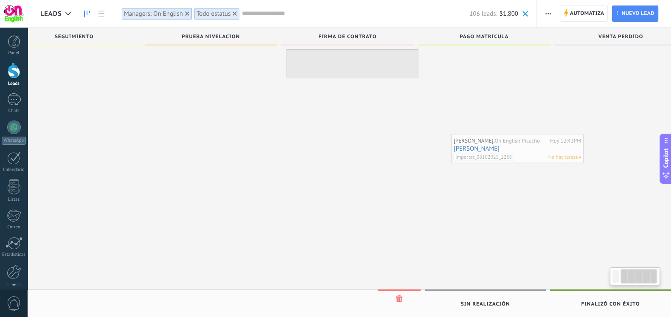
scroll to position [0, 169]
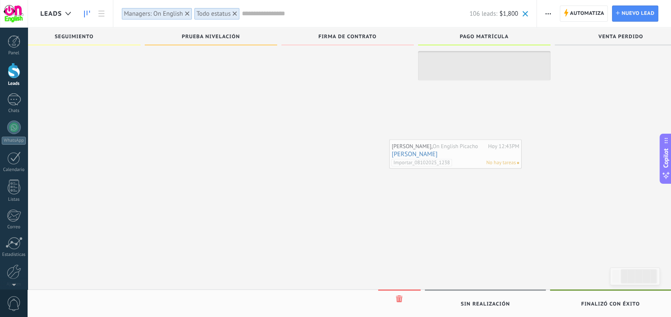
drag, startPoint x: 108, startPoint y: 213, endPoint x: 457, endPoint y: 156, distance: 353.5
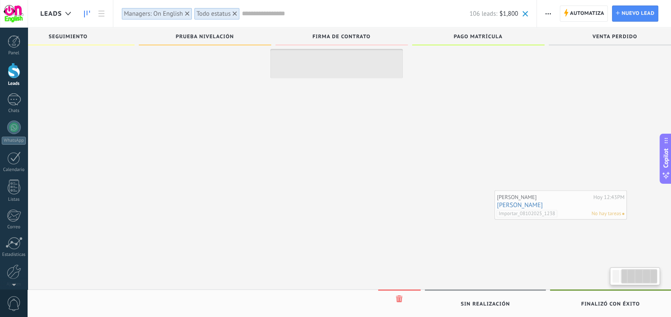
scroll to position [0, 194]
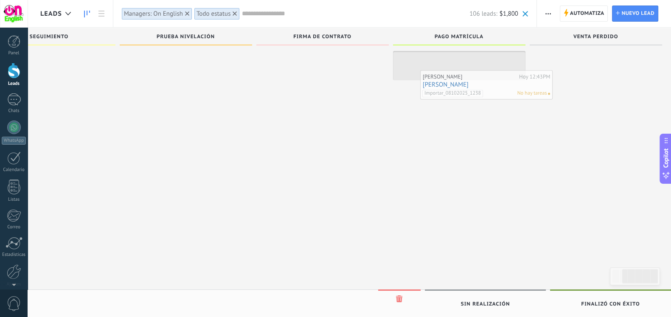
drag, startPoint x: 72, startPoint y: 212, endPoint x: 452, endPoint y: 85, distance: 400.0
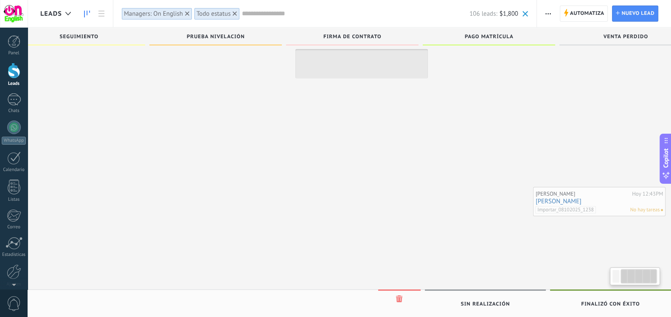
scroll to position [0, 197]
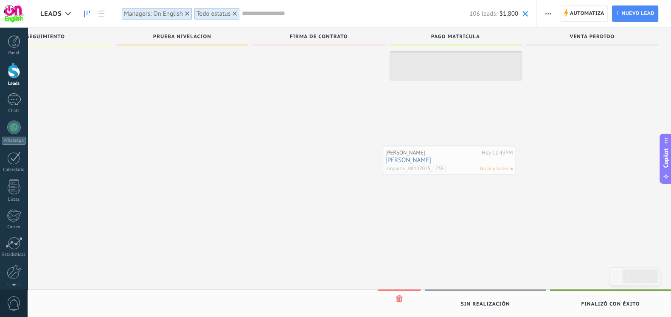
drag, startPoint x: 84, startPoint y: 205, endPoint x: 426, endPoint y: 156, distance: 345.5
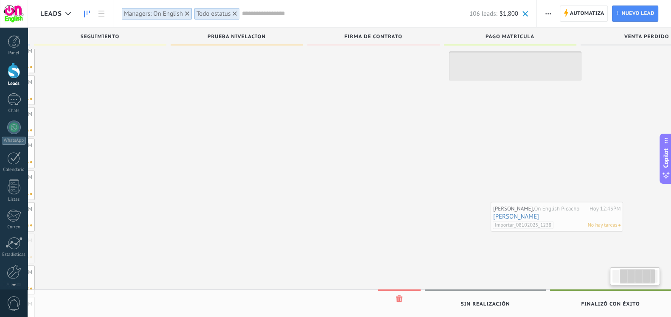
scroll to position [0, 147]
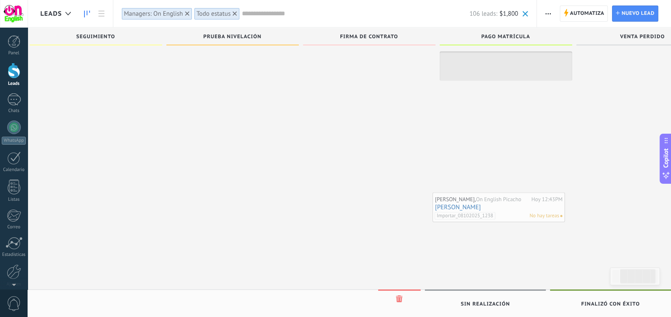
drag, startPoint x: 109, startPoint y: 236, endPoint x: 502, endPoint y: 206, distance: 393.7
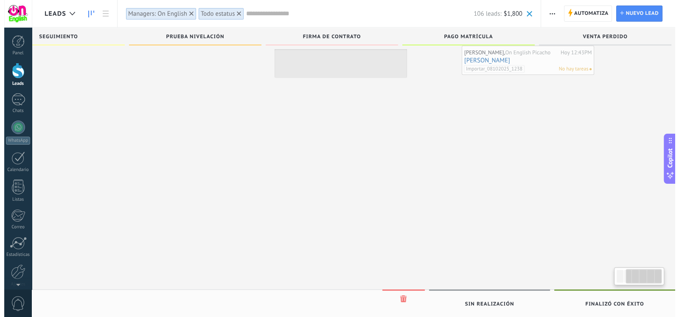
scroll to position [0, 188]
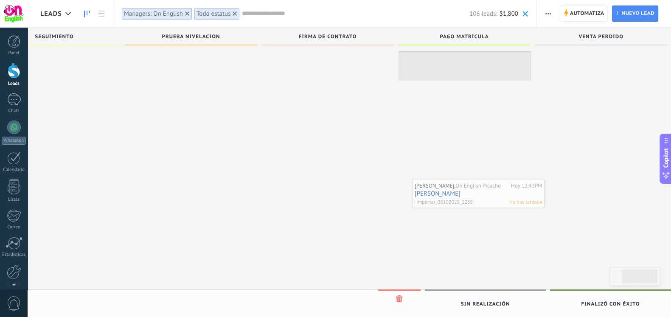
drag, startPoint x: 62, startPoint y: 174, endPoint x: 433, endPoint y: 192, distance: 372.2
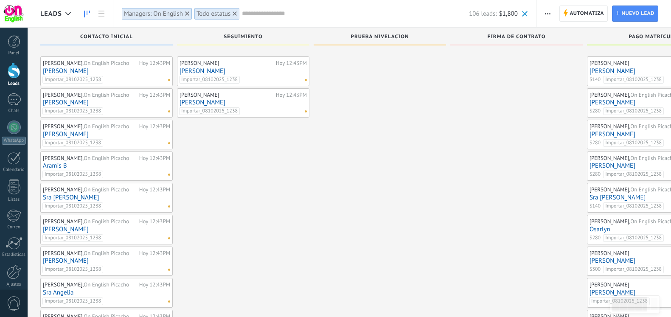
scroll to position [608, 0]
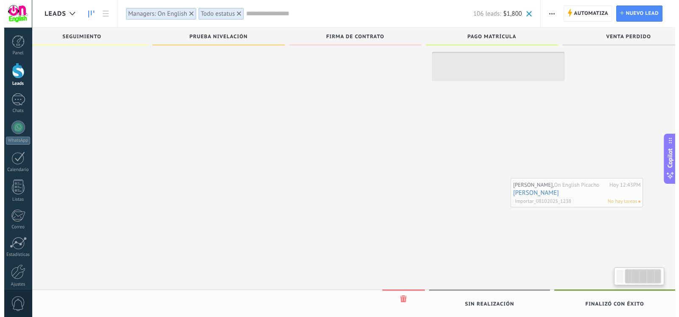
scroll to position [0, 171]
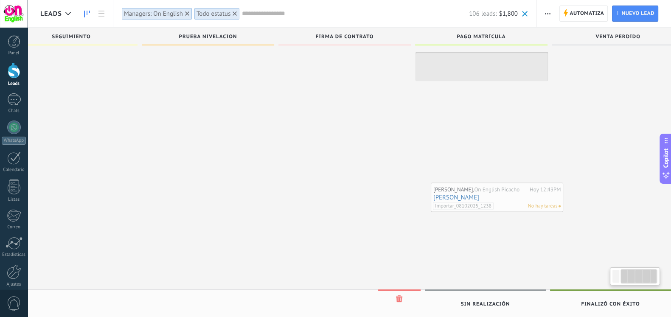
drag, startPoint x: 43, startPoint y: 226, endPoint x: 466, endPoint y: 196, distance: 423.3
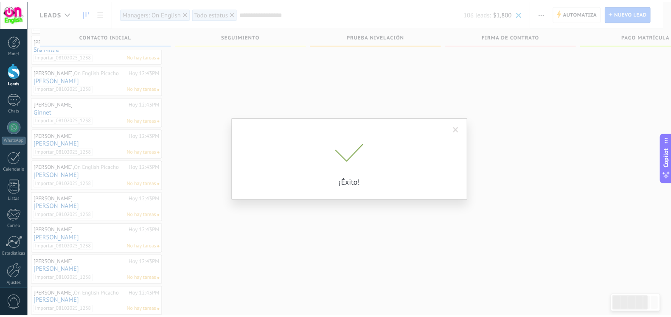
scroll to position [0, 0]
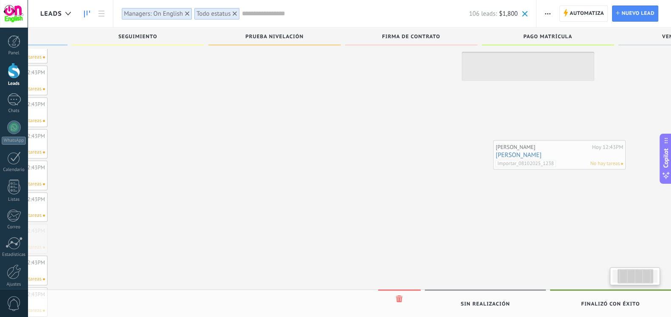
drag, startPoint x: 90, startPoint y: 224, endPoint x: 542, endPoint y: 151, distance: 458.1
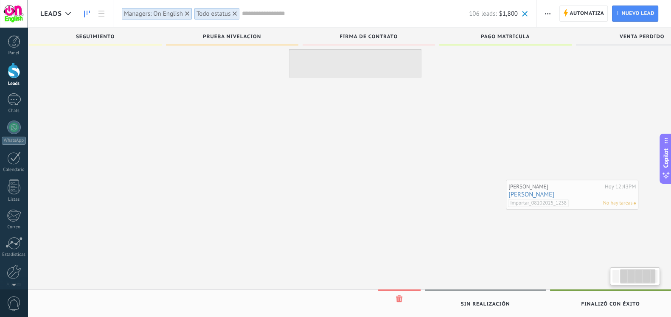
scroll to position [0, 184]
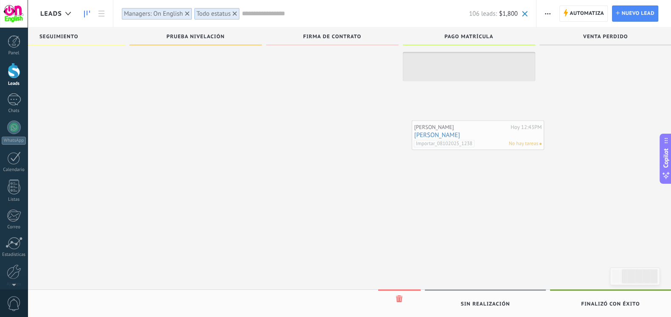
drag, startPoint x: 87, startPoint y: 233, endPoint x: 458, endPoint y: 130, distance: 385.1
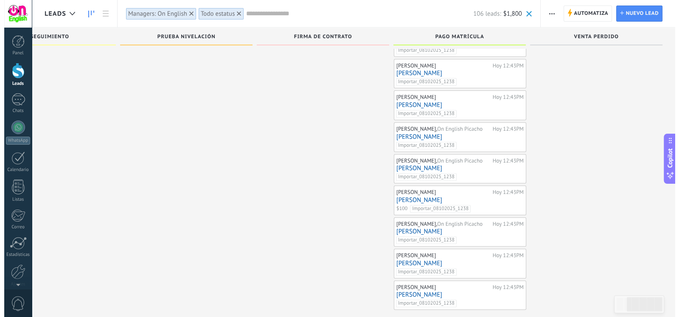
scroll to position [452, 0]
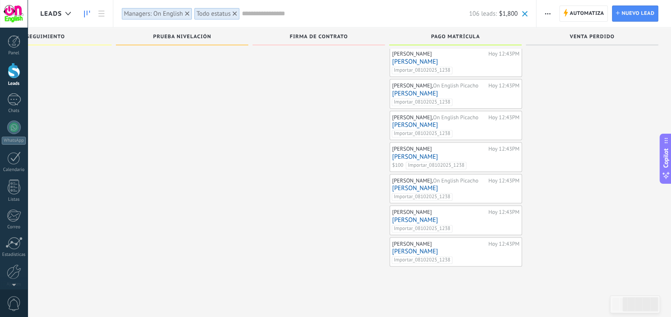
click at [408, 248] on link "[PERSON_NAME]" at bounding box center [455, 251] width 127 height 7
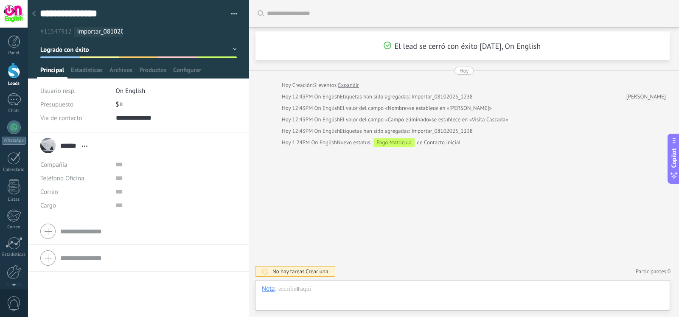
scroll to position [12, 0]
click at [122, 104] on div "$ 0" at bounding box center [176, 105] width 121 height 14
type input "***"
click at [57, 298] on button "Guardar" at bounding box center [54, 303] width 29 height 16
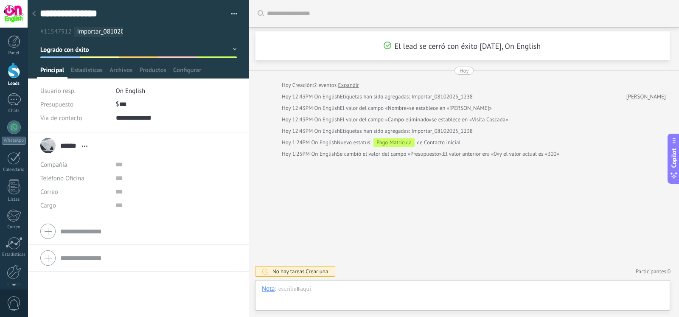
click at [36, 13] on div at bounding box center [34, 14] width 12 height 17
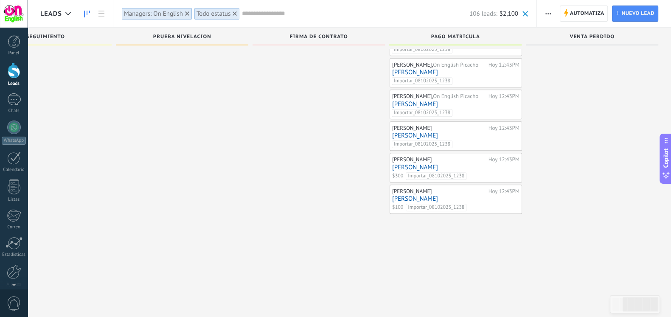
scroll to position [499, 0]
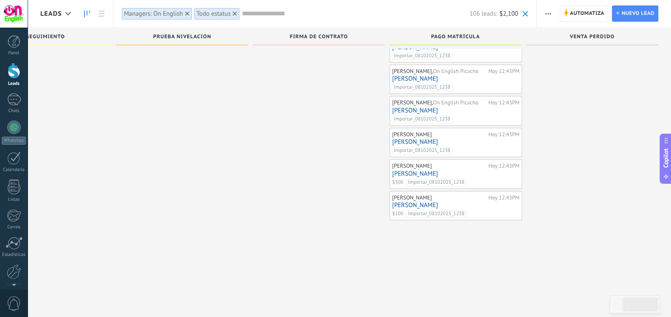
click at [428, 138] on link "[PERSON_NAME]" at bounding box center [455, 141] width 127 height 7
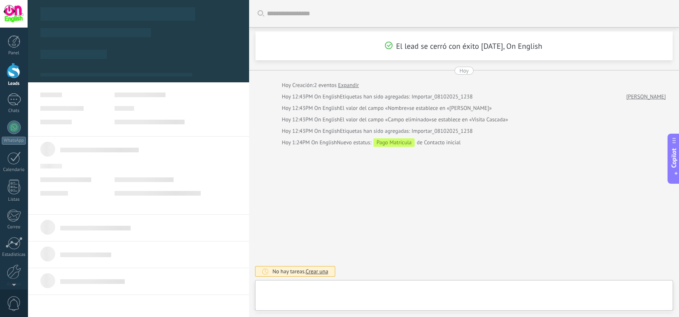
type textarea "**********"
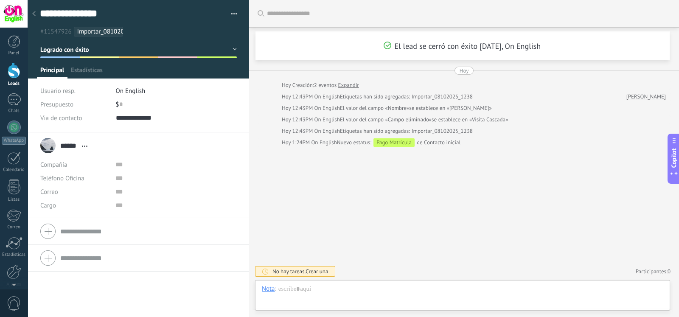
scroll to position [12, 0]
click at [120, 106] on input "text" at bounding box center [120, 105] width 3 height 14
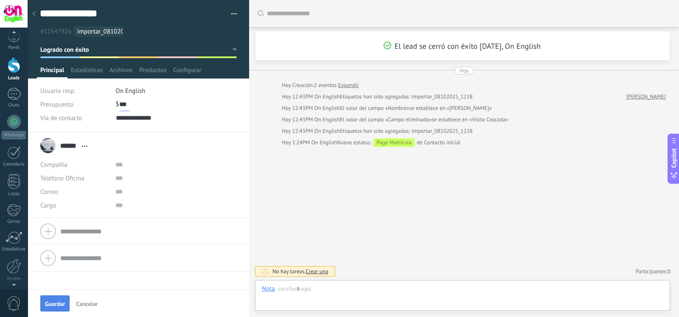
scroll to position [0, 0]
type input "***"
click at [49, 298] on button "Guardar" at bounding box center [54, 303] width 29 height 16
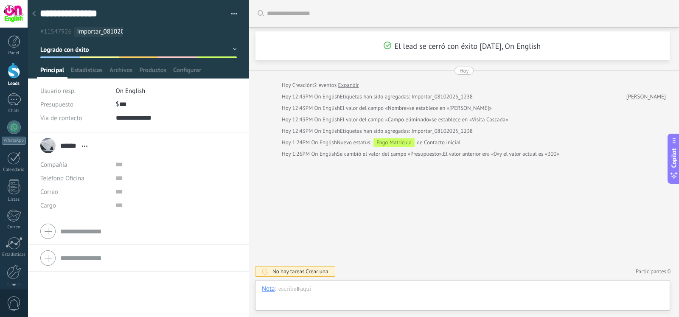
click at [38, 11] on div at bounding box center [34, 14] width 12 height 17
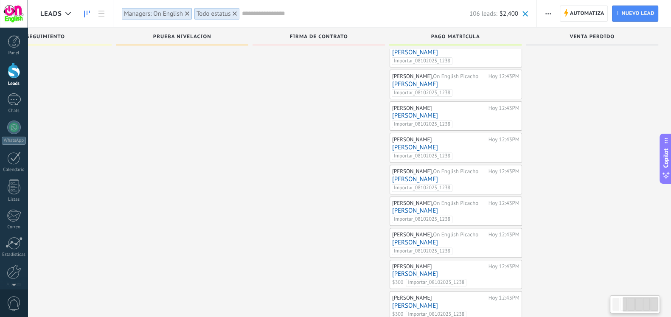
scroll to position [373, 0]
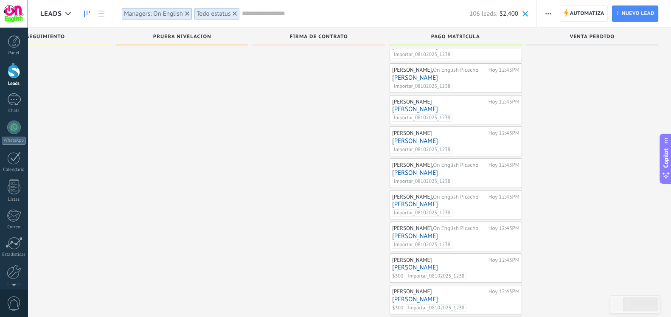
click at [187, 15] on icon at bounding box center [187, 13] width 4 height 4
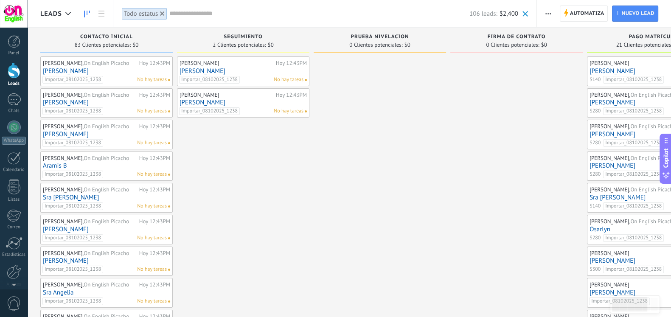
click at [328, 14] on input "text" at bounding box center [319, 13] width 300 height 9
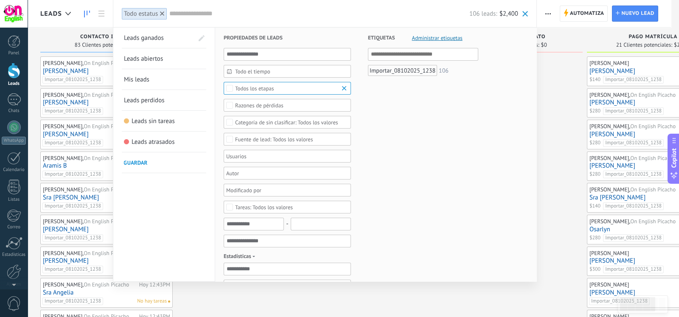
click at [168, 42] on link "Leads ganados" at bounding box center [159, 38] width 70 height 20
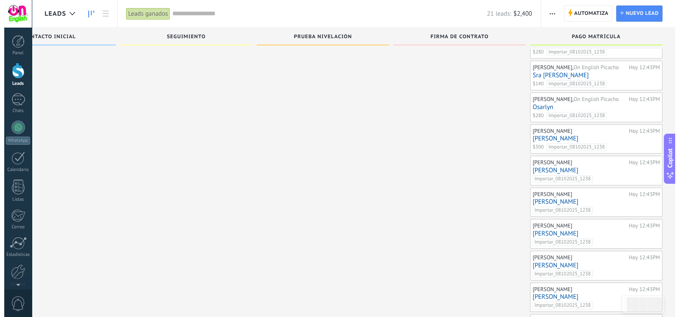
scroll to position [123, 0]
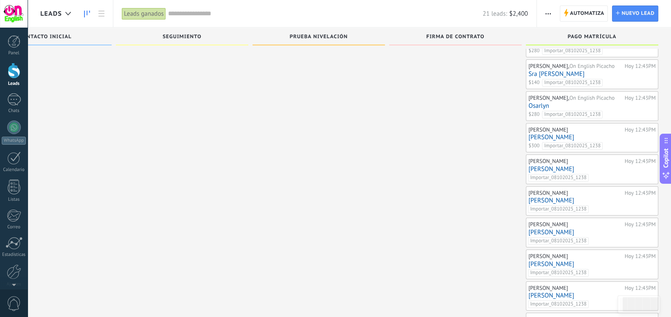
click at [575, 167] on link "[PERSON_NAME]" at bounding box center [591, 168] width 127 height 7
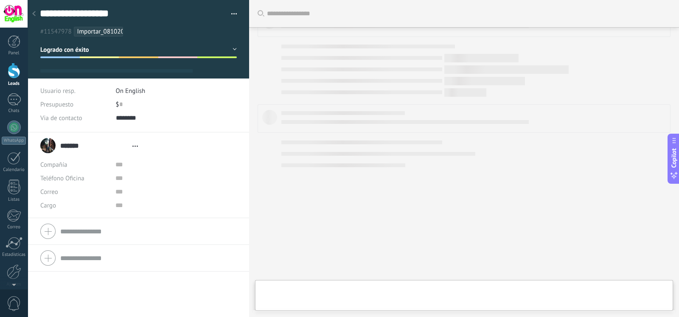
type textarea "**********"
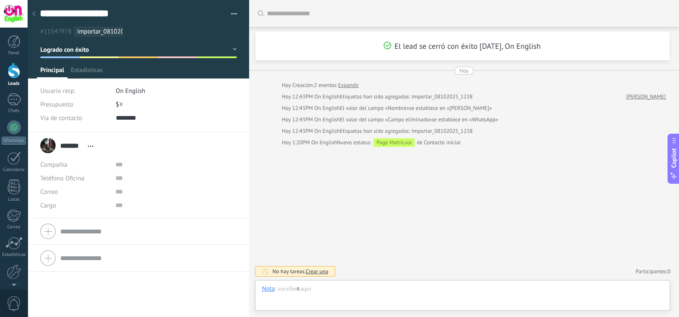
scroll to position [12, 0]
click at [123, 104] on div "$ 0" at bounding box center [176, 105] width 121 height 14
type input "***"
click at [55, 298] on button "Guardar" at bounding box center [54, 303] width 29 height 16
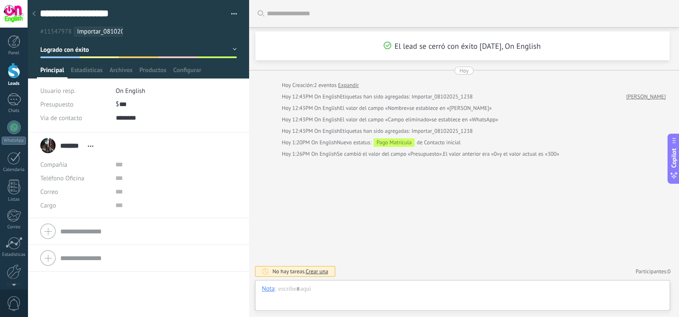
click at [484, 45] on span "El lead se cerró con éxito [DATE], On English" at bounding box center [462, 46] width 157 height 10
click at [36, 17] on div at bounding box center [34, 14] width 12 height 17
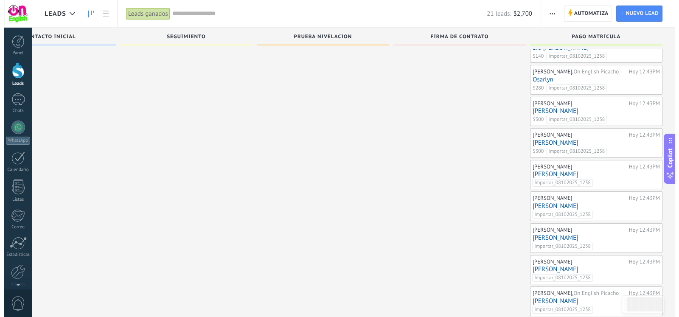
scroll to position [229, 0]
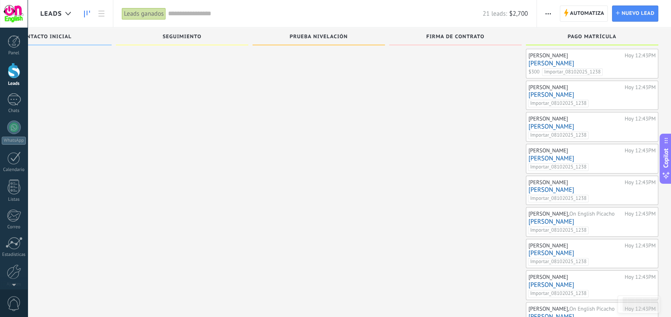
click at [554, 92] on link "[PERSON_NAME]" at bounding box center [591, 94] width 127 height 7
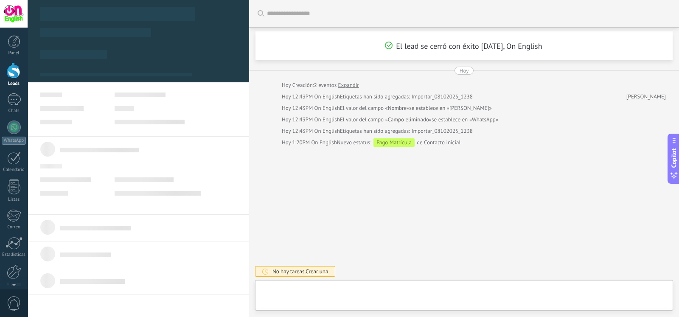
type textarea "**********"
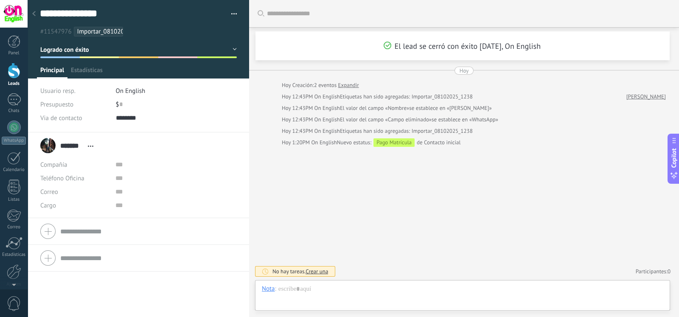
scroll to position [12, 0]
click at [121, 102] on div "$ 0" at bounding box center [176, 105] width 121 height 14
type input "***"
click at [49, 299] on button "Guardar" at bounding box center [54, 303] width 29 height 16
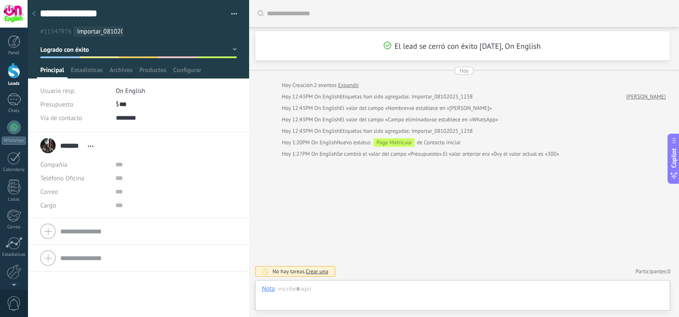
click at [36, 12] on div at bounding box center [34, 14] width 12 height 17
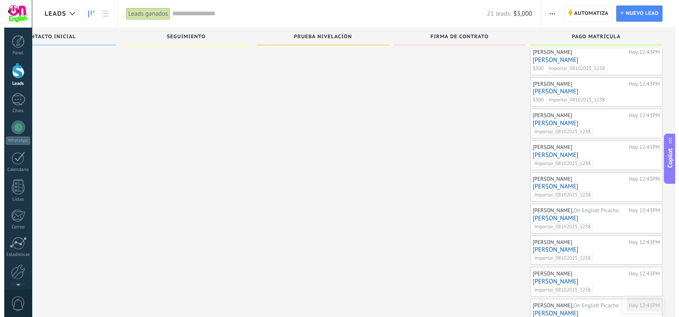
scroll to position [233, 0]
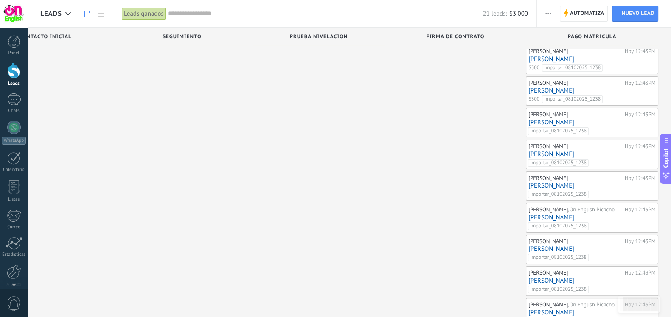
click at [552, 119] on link "[PERSON_NAME]" at bounding box center [591, 122] width 127 height 7
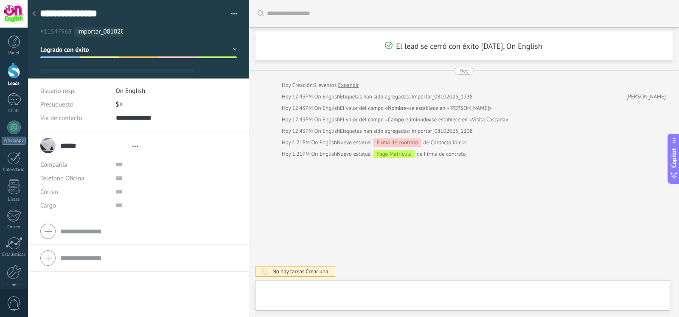
type textarea "**********"
click at [121, 105] on input "text" at bounding box center [120, 105] width 3 height 14
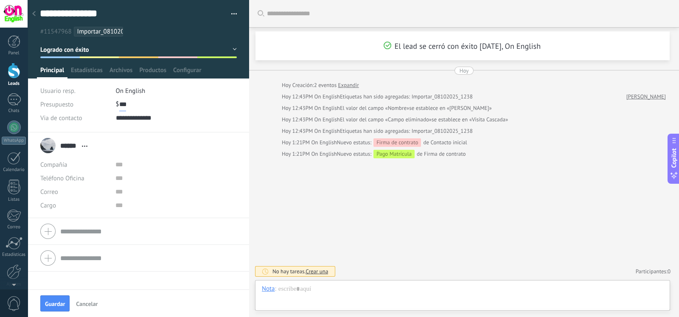
scroll to position [0, 0]
type input "***"
click at [56, 301] on span "Guardar" at bounding box center [55, 304] width 20 height 6
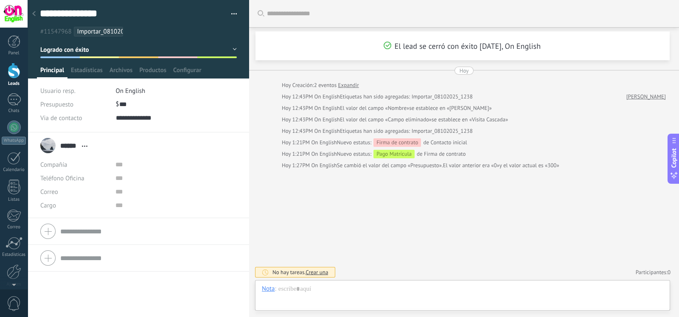
click at [34, 14] on icon at bounding box center [33, 13] width 3 height 5
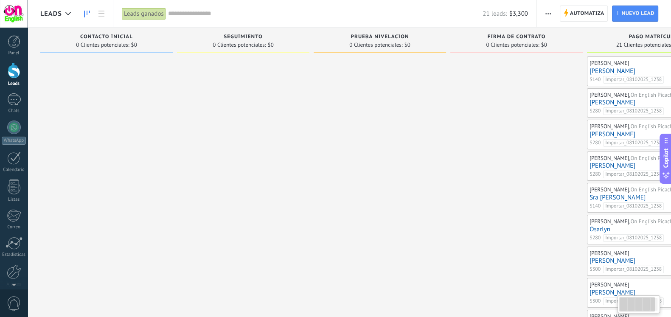
scroll to position [0, 61]
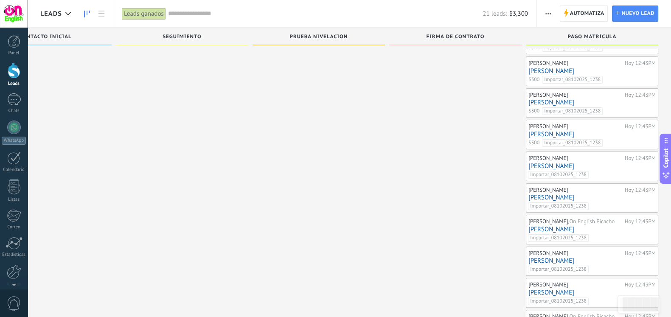
scroll to position [222, 0]
click at [557, 162] on link "[PERSON_NAME]" at bounding box center [591, 165] width 127 height 7
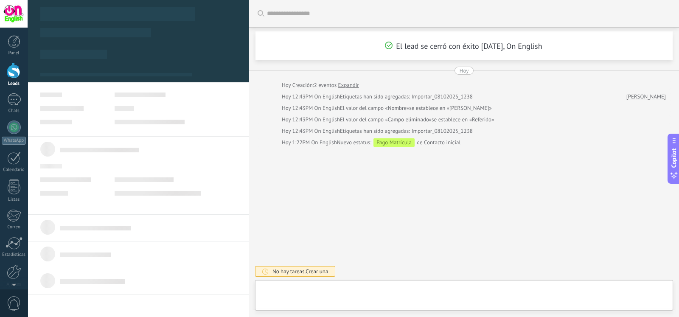
type textarea "**********"
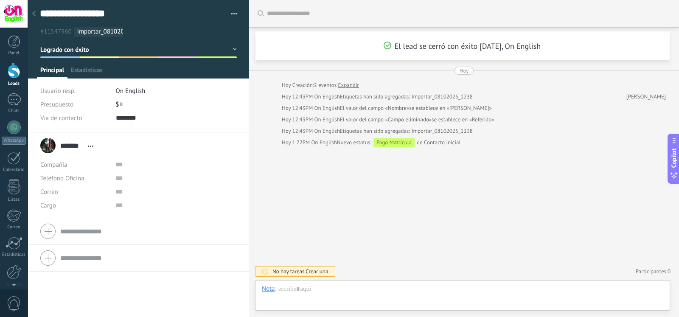
scroll to position [12, 0]
click at [119, 104] on input "text" at bounding box center [120, 105] width 3 height 14
type input "***"
click at [50, 305] on span "Guardar" at bounding box center [55, 304] width 20 height 6
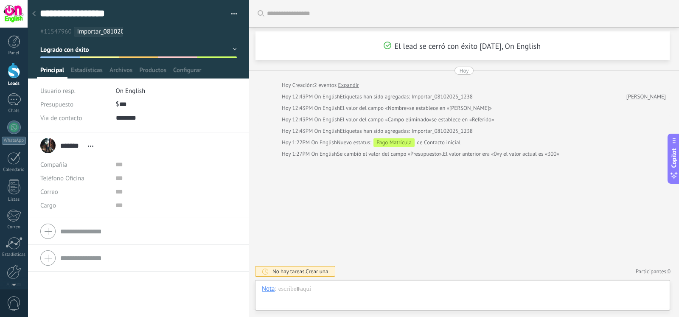
click at [37, 19] on div at bounding box center [34, 14] width 12 height 17
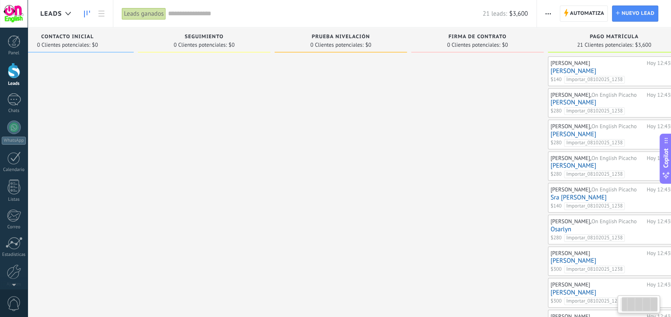
scroll to position [0, 61]
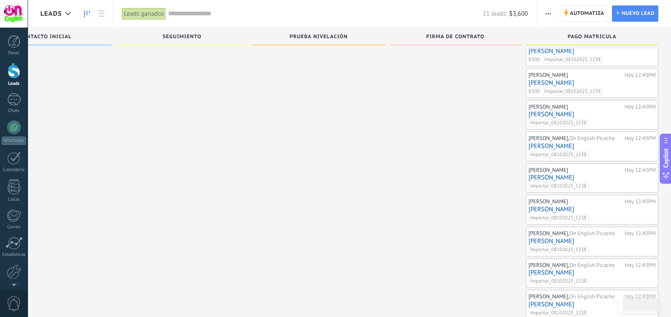
scroll to position [317, 0]
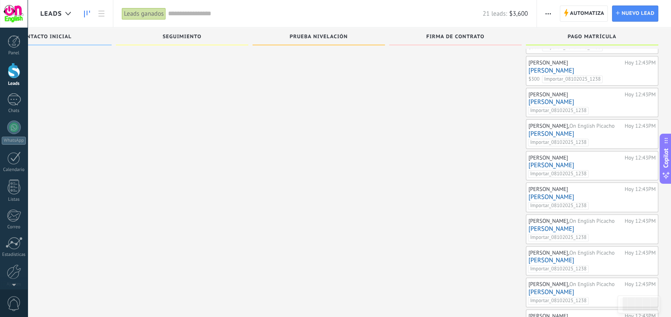
click at [558, 102] on link "Francisco Tavera" at bounding box center [591, 101] width 127 height 7
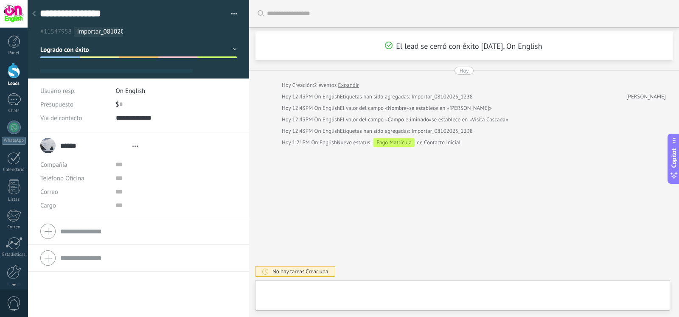
type textarea "**********"
click at [120, 103] on input "text" at bounding box center [120, 105] width 3 height 14
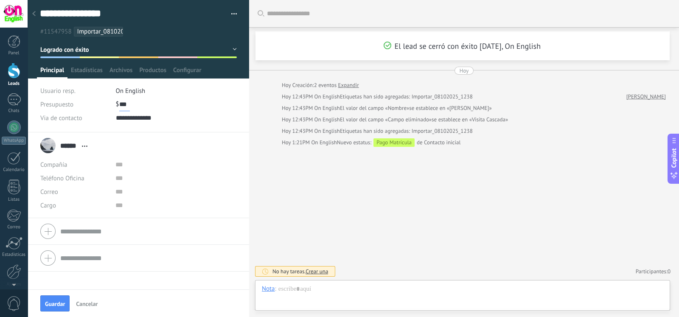
scroll to position [0, 0]
type input "***"
click at [62, 303] on span "Guardar" at bounding box center [55, 304] width 20 height 6
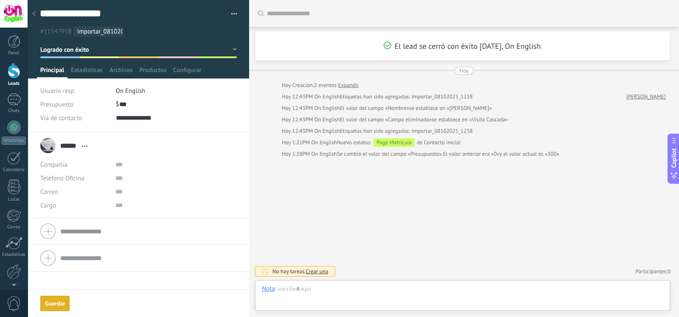
click at [34, 10] on div at bounding box center [34, 14] width 12 height 17
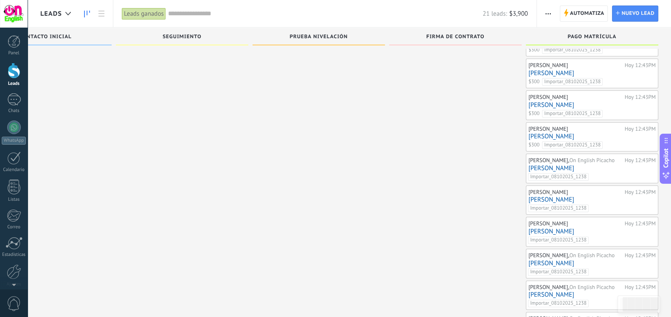
scroll to position [281, 0]
click at [541, 168] on link "Francisco Tavera" at bounding box center [591, 169] width 127 height 7
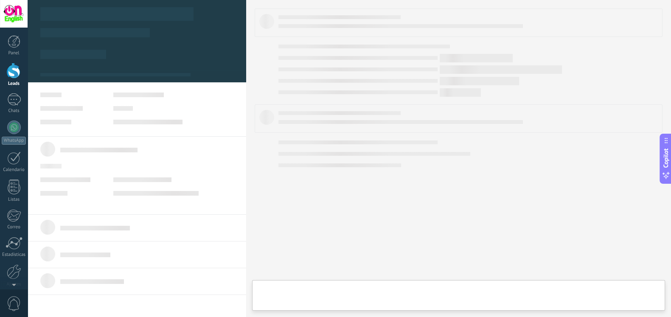
type textarea "***"
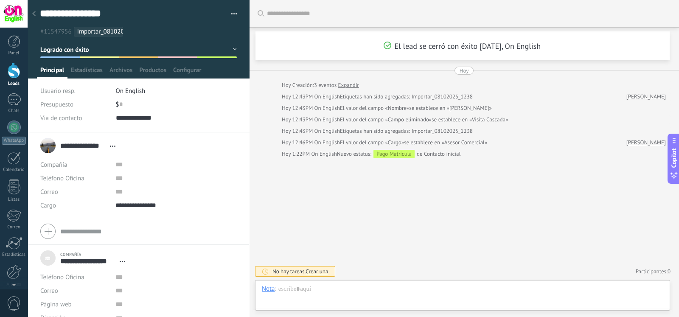
click at [121, 104] on input "text" at bounding box center [120, 105] width 3 height 14
type input "***"
click at [102, 12] on textarea "**********" at bounding box center [131, 13] width 182 height 13
type textarea "**********"
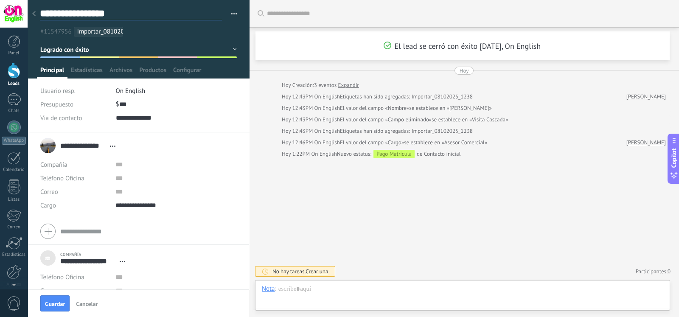
type textarea "**********"
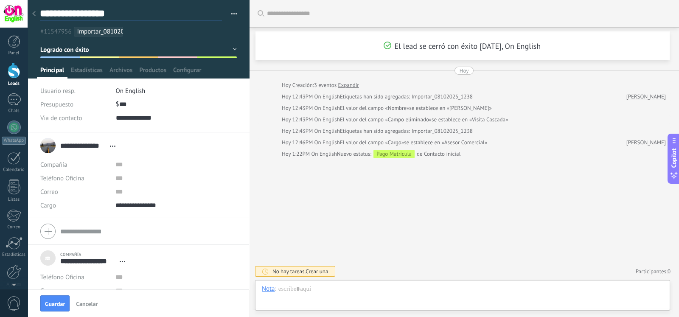
type textarea "**********"
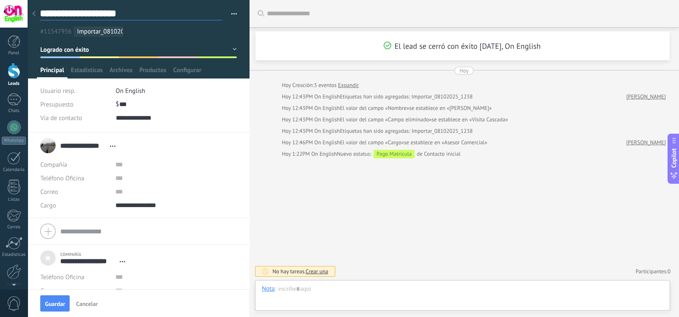
type textarea "**********"
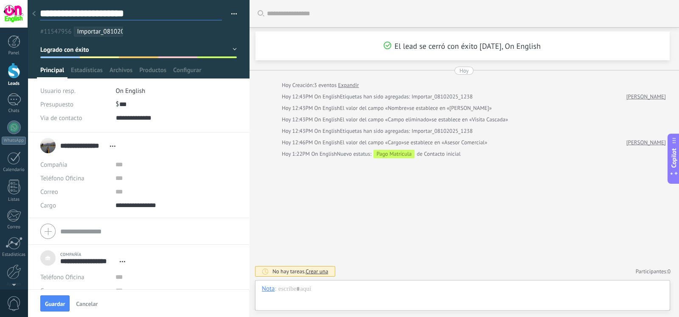
type textarea "**********"
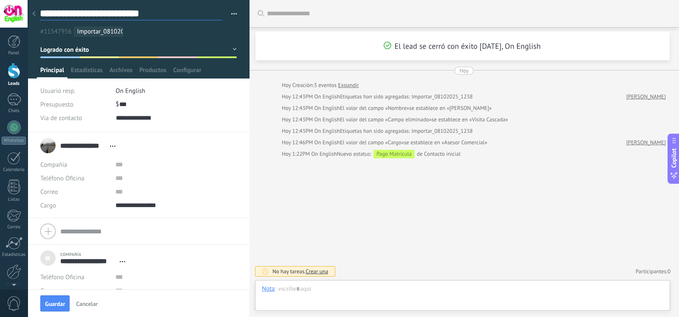
scroll to position [12, 0]
type textarea "**********"
drag, startPoint x: 146, startPoint y: 12, endPoint x: 110, endPoint y: 17, distance: 36.3
click at [110, 17] on textarea "**********" at bounding box center [131, 13] width 182 height 13
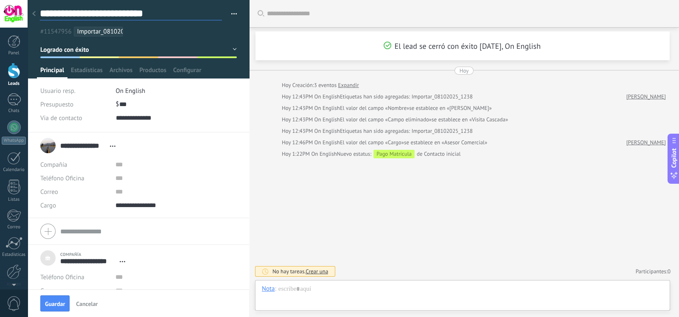
type textarea "**********"
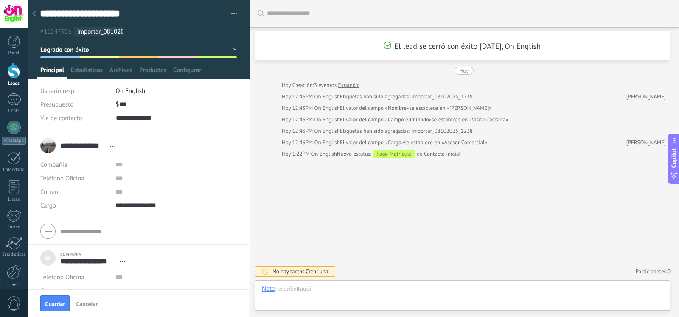
type textarea "**********"
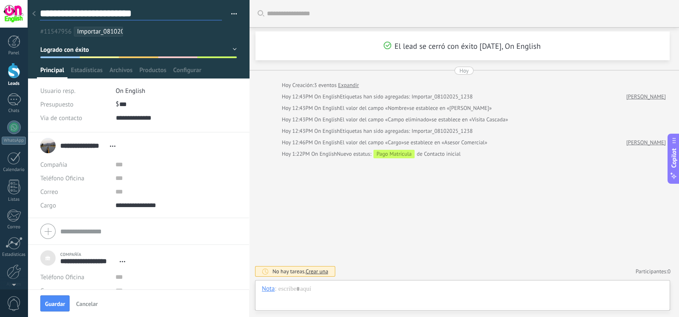
type textarea "**********"
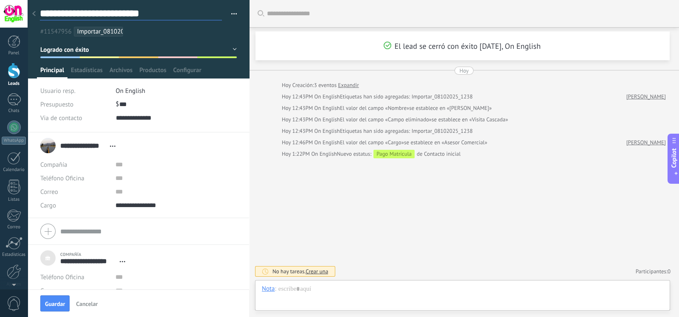
type textarea "**********"
click at [55, 296] on button "Guardar" at bounding box center [54, 303] width 29 height 16
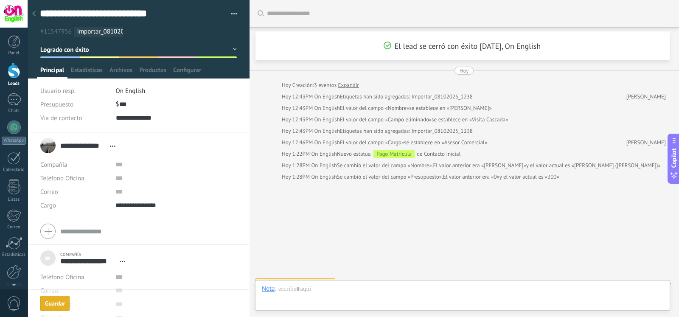
scroll to position [12, 0]
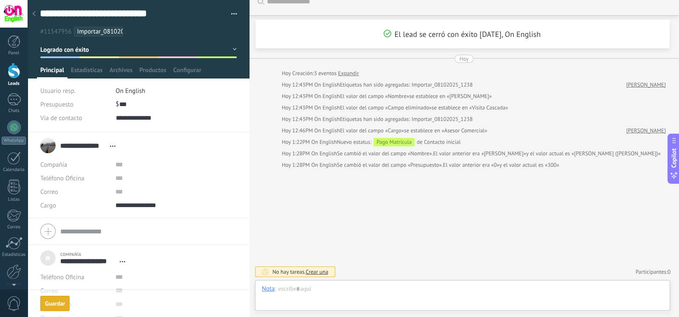
click at [36, 11] on div at bounding box center [34, 14] width 12 height 17
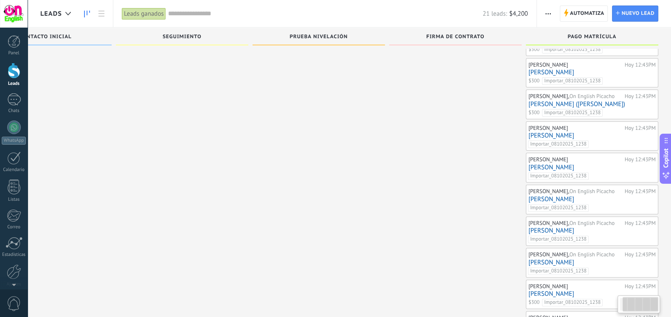
scroll to position [346, 0]
click at [581, 70] on link "Francisco Tavera" at bounding box center [591, 72] width 127 height 7
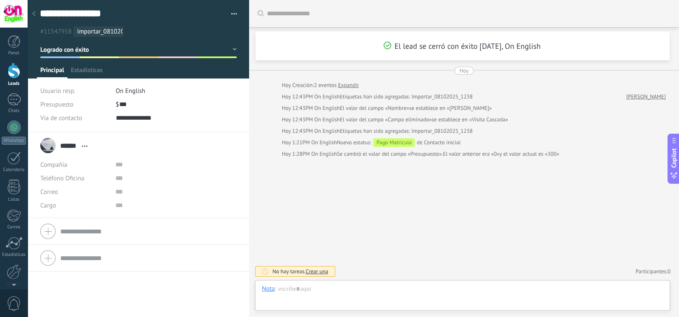
scroll to position [12, 0]
click at [139, 15] on textarea "**********" at bounding box center [131, 13] width 182 height 13
type textarea "**********"
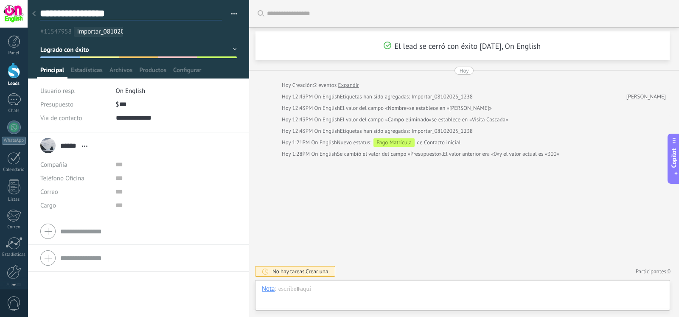
type textarea "**********"
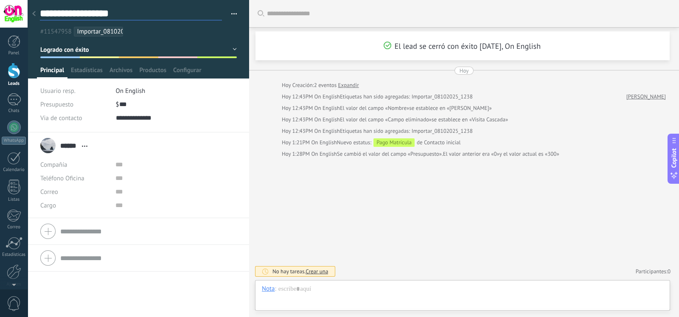
type textarea "**********"
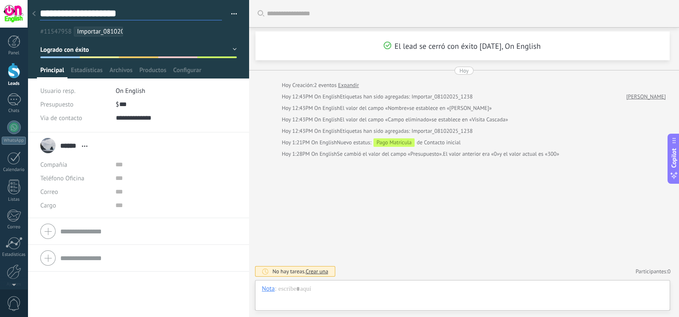
type textarea "**********"
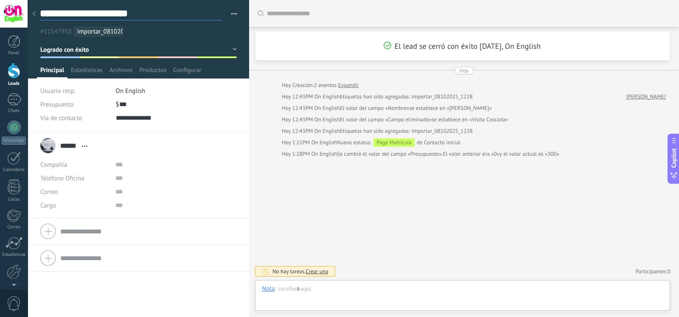
type textarea "**********"
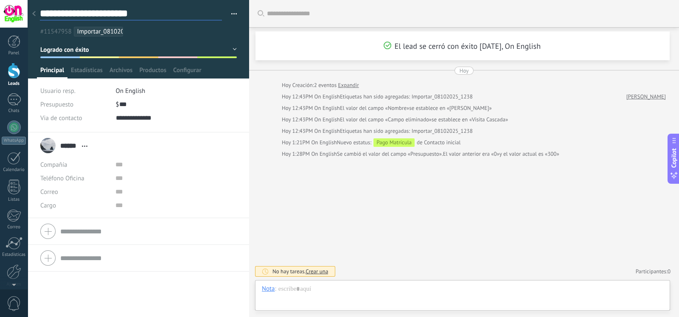
type textarea "**********"
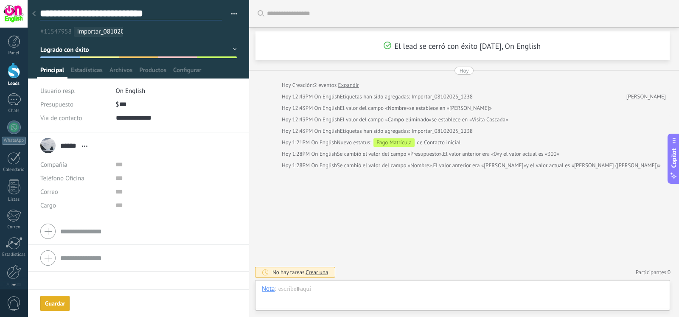
scroll to position [0, 0]
type textarea "**********"
click at [58, 298] on div "**********" at bounding box center [139, 158] width 222 height 317
click at [37, 13] on div at bounding box center [34, 14] width 12 height 17
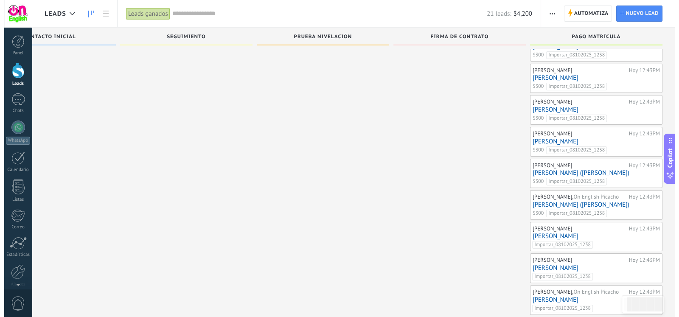
scroll to position [388, 0]
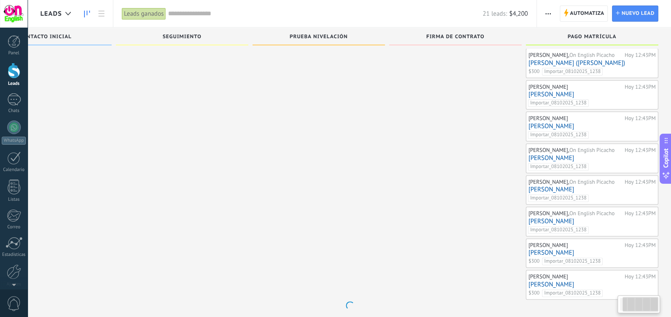
click at [544, 91] on link "[PERSON_NAME]" at bounding box center [591, 94] width 127 height 7
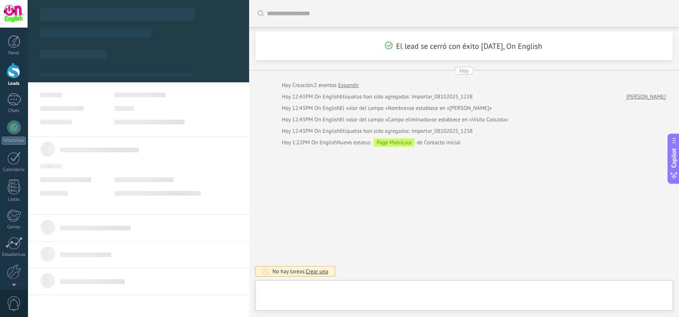
type textarea "**********"
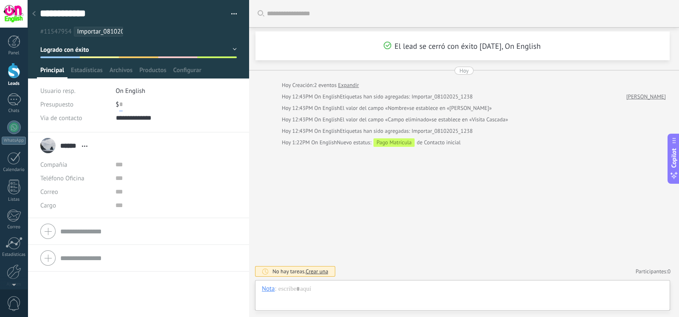
click at [121, 104] on input "text" at bounding box center [120, 105] width 3 height 14
type input "***"
click at [56, 298] on button "Guardar" at bounding box center [54, 303] width 29 height 16
click at [36, 11] on div at bounding box center [34, 14] width 12 height 17
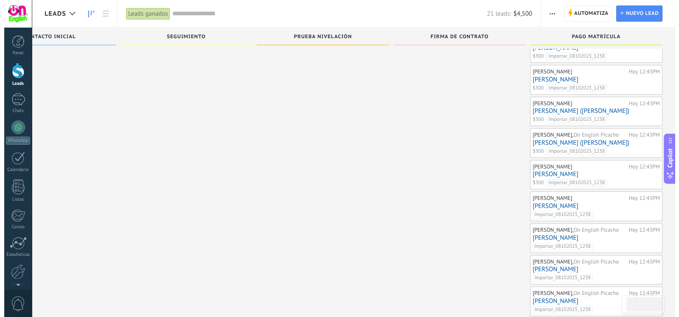
scroll to position [360, 0]
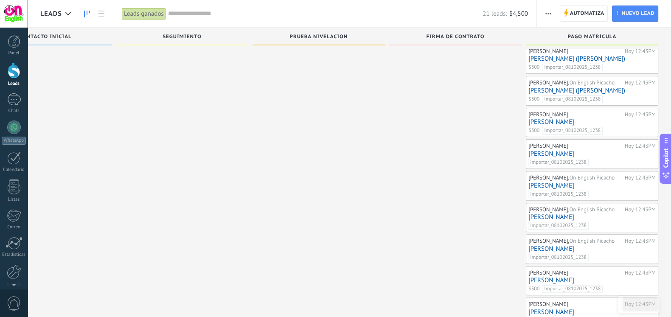
click at [550, 150] on link "[PERSON_NAME]" at bounding box center [591, 153] width 127 height 7
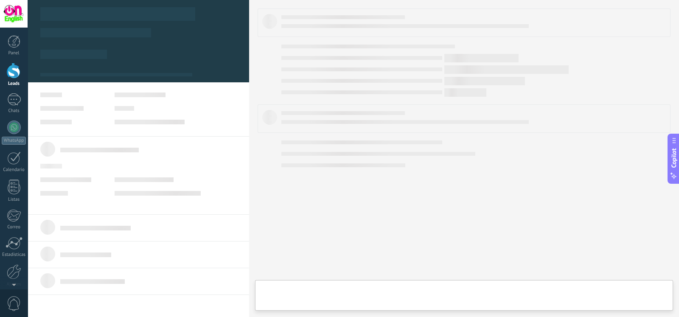
type textarea "**********"
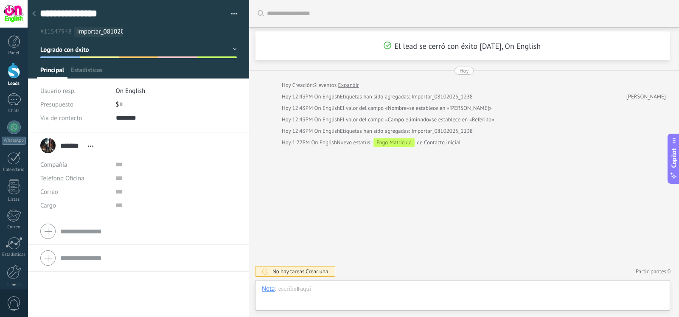
scroll to position [12, 0]
click at [119, 104] on input "text" at bounding box center [120, 105] width 3 height 14
type input "***"
click at [48, 301] on span "Guardar" at bounding box center [55, 304] width 20 height 6
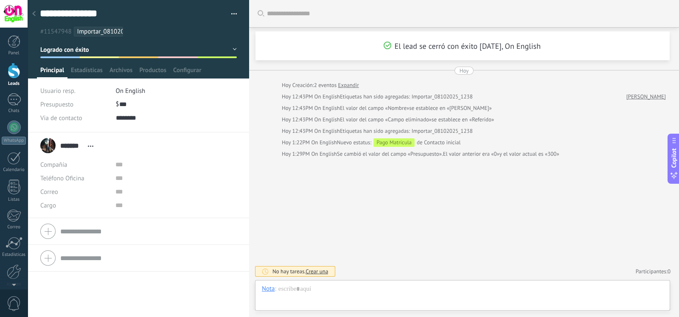
click at [37, 10] on div at bounding box center [34, 14] width 12 height 17
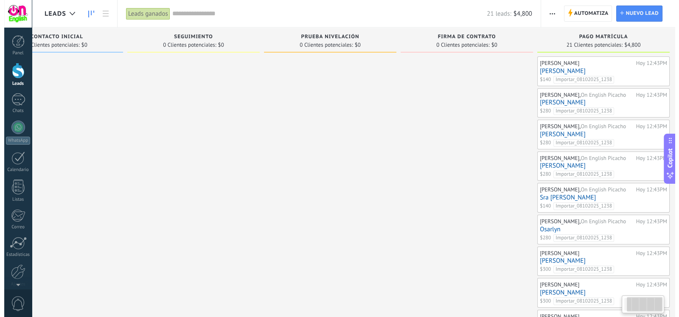
scroll to position [0, 61]
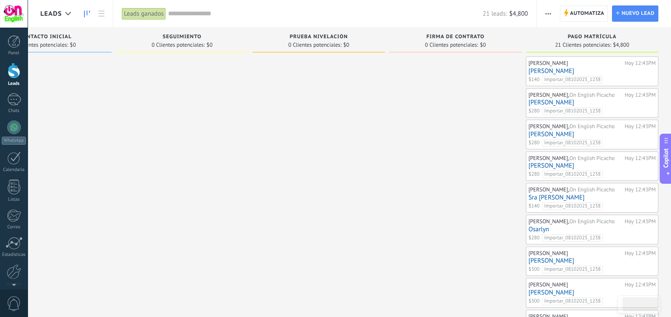
click at [547, 168] on link "[PERSON_NAME]" at bounding box center [591, 165] width 127 height 7
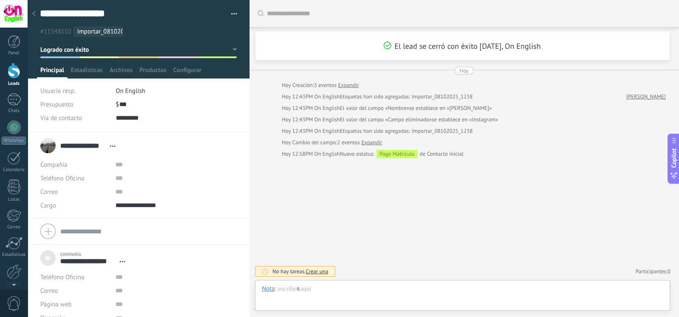
click at [38, 11] on div at bounding box center [34, 14] width 12 height 17
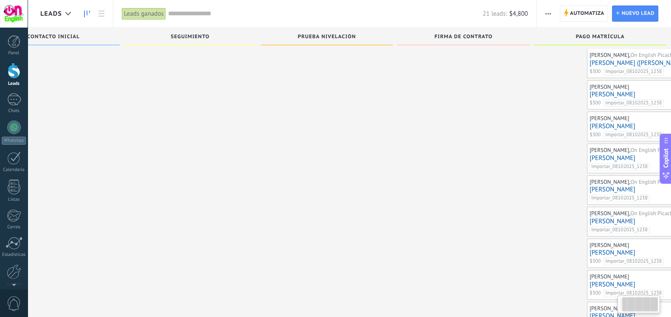
scroll to position [419, 0]
click at [589, 190] on link "[PERSON_NAME]" at bounding box center [652, 189] width 127 height 7
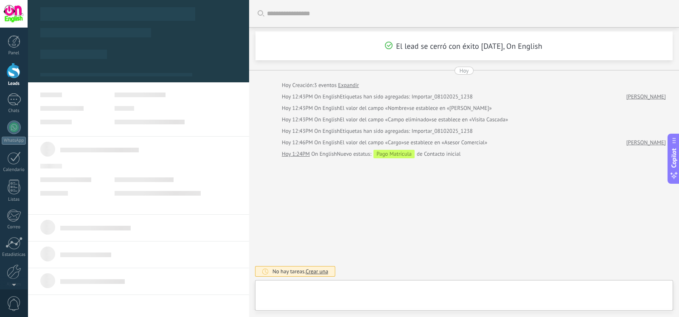
type textarea "***"
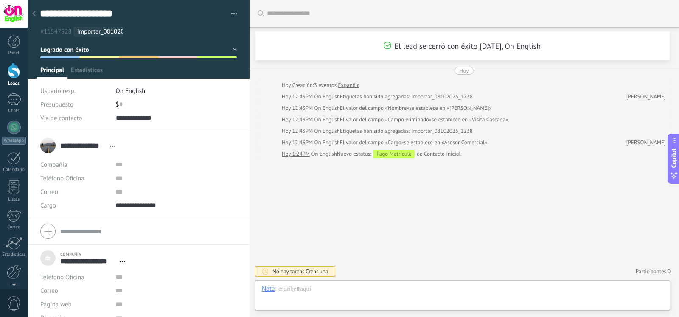
scroll to position [8, 0]
click at [121, 103] on input "text" at bounding box center [120, 105] width 3 height 14
type input "***"
click at [59, 303] on span "Guardar" at bounding box center [55, 304] width 20 height 6
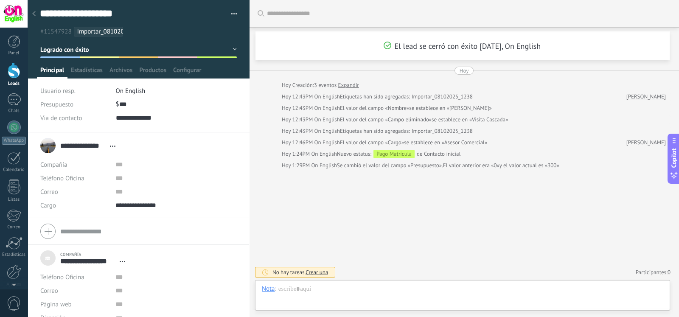
click at [36, 14] on div at bounding box center [34, 14] width 12 height 17
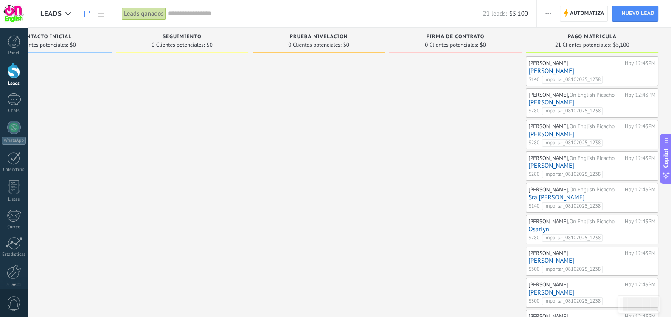
click at [614, 167] on link "[PERSON_NAME]" at bounding box center [591, 165] width 127 height 7
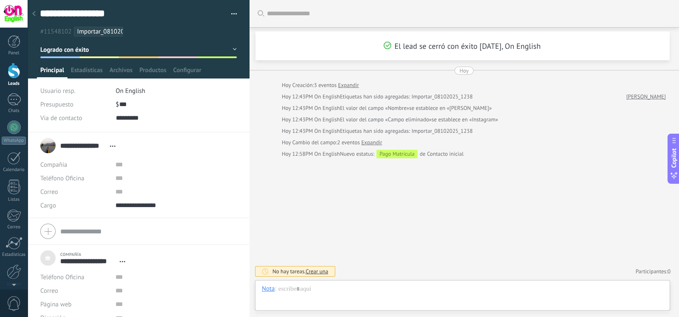
click at [34, 12] on use at bounding box center [33, 13] width 3 height 5
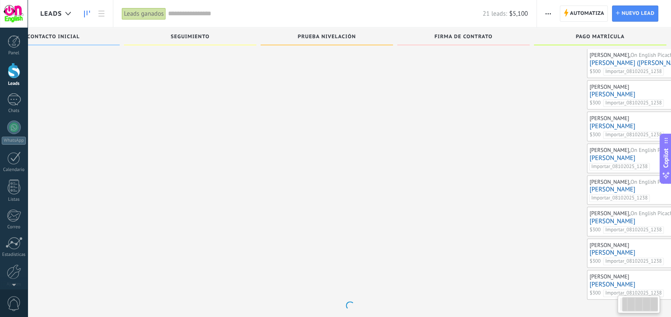
click at [609, 222] on div "Enrique Alberto, On English Picacho Hoy 12:43PM Elizabeth Rodriguez $300 Import…" at bounding box center [652, 221] width 127 height 25
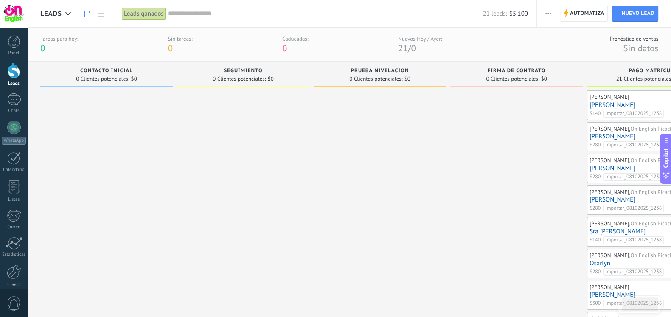
scroll to position [0, 9]
click at [21, 50] on div "Panel" at bounding box center [14, 53] width 25 height 6
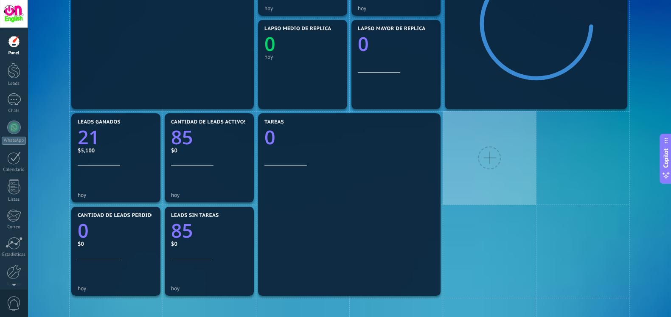
scroll to position [194, 0]
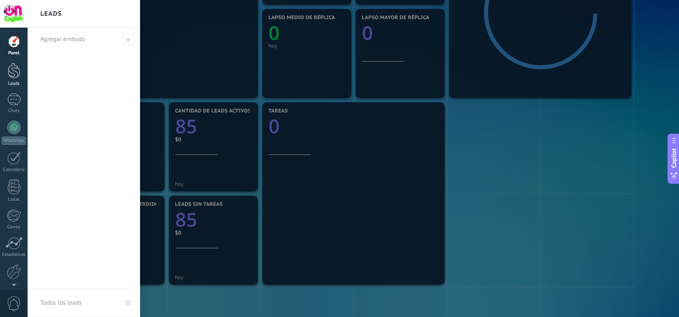
click at [12, 69] on div at bounding box center [14, 71] width 13 height 16
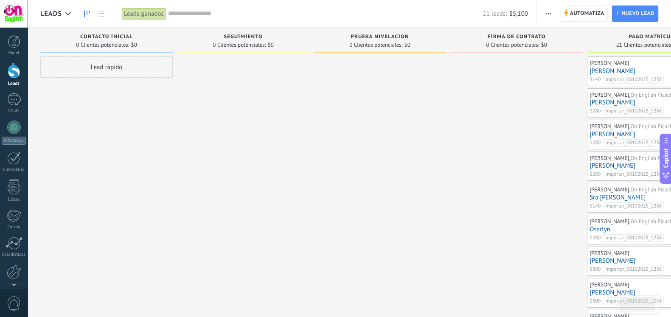
click at [156, 11] on div "Leads ganados" at bounding box center [144, 14] width 44 height 12
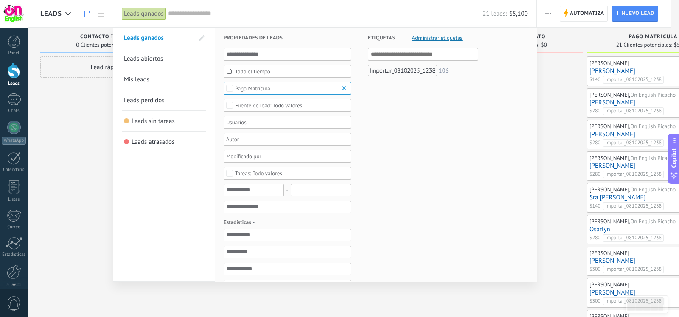
click at [161, 57] on span "Leads abiertos" at bounding box center [143, 59] width 39 height 8
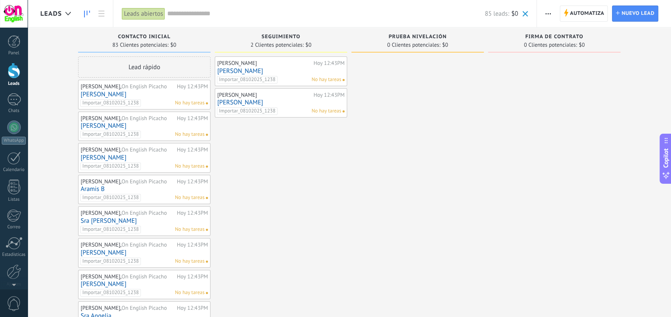
click at [110, 93] on link "Daniel Gonzalez" at bounding box center [144, 94] width 127 height 7
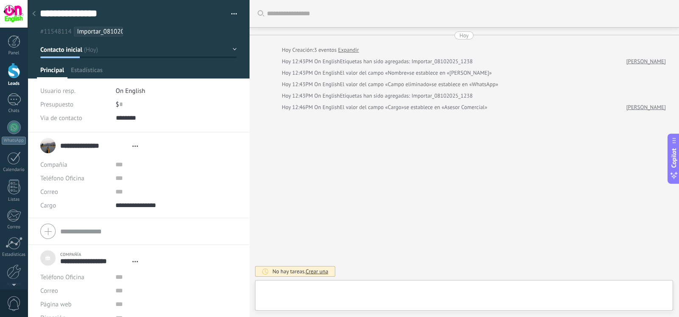
type textarea "***"
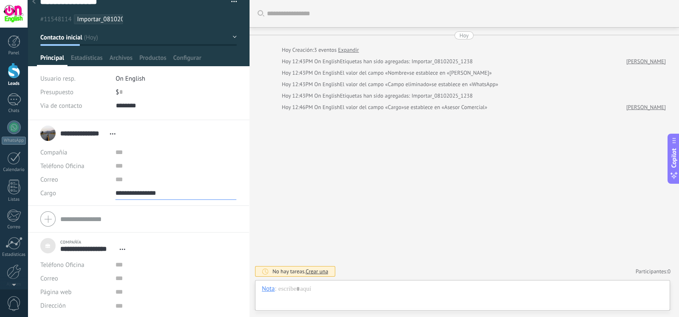
click at [161, 193] on input "**********" at bounding box center [175, 193] width 121 height 14
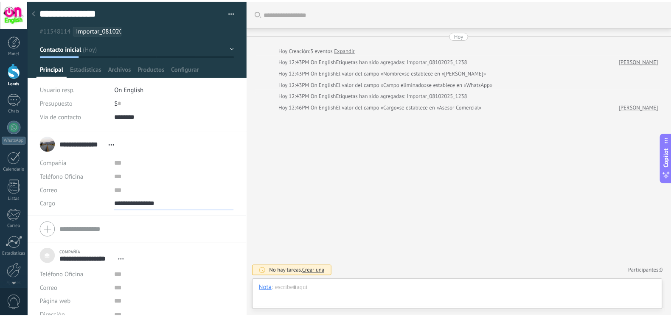
scroll to position [0, 0]
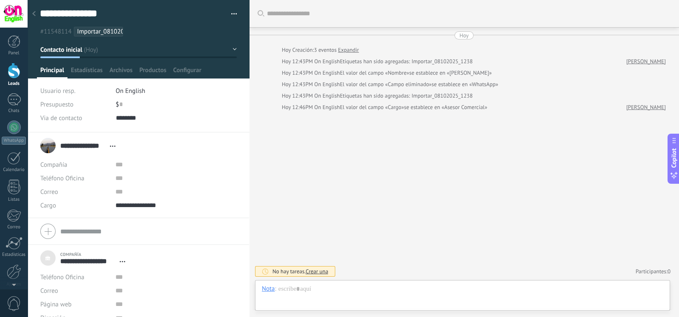
click at [191, 54] on button "Contacto inicial" at bounding box center [138, 49] width 196 height 15
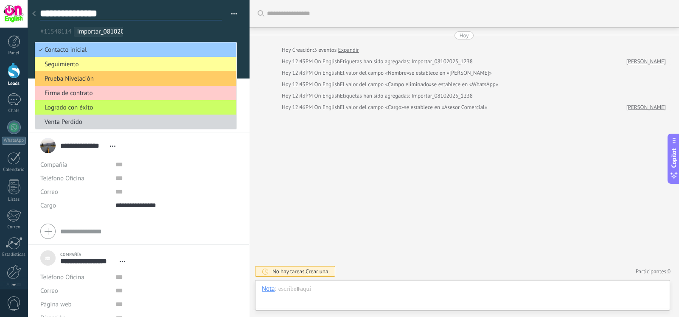
click at [199, 9] on textarea "**********" at bounding box center [131, 13] width 182 height 13
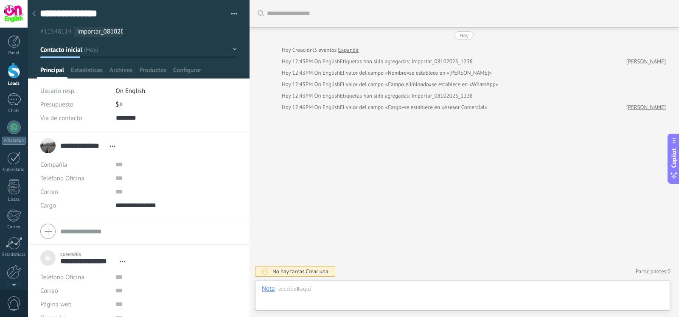
click at [227, 13] on button "button" at bounding box center [231, 14] width 12 height 13
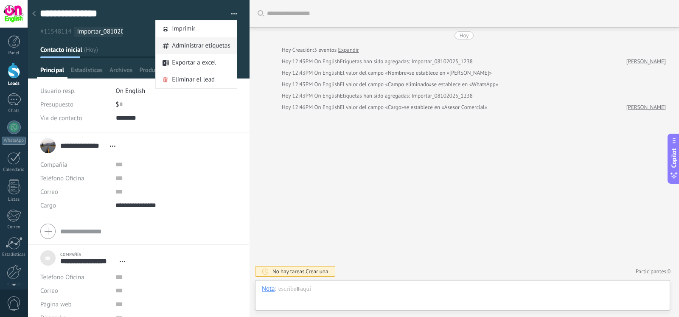
click at [219, 42] on span "Administrar etiquetas" at bounding box center [201, 45] width 59 height 17
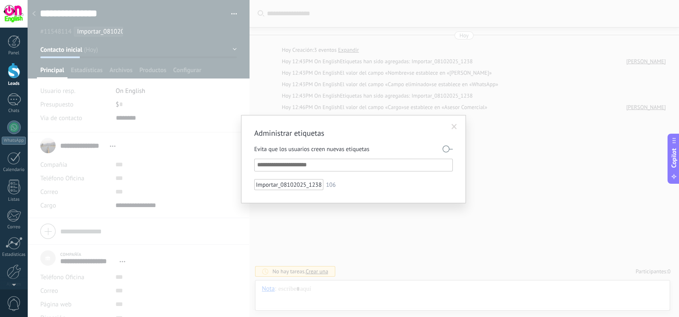
click at [454, 126] on span at bounding box center [455, 127] width 6 height 6
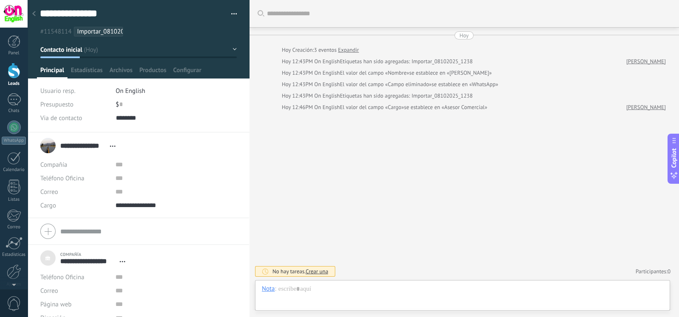
click at [36, 12] on div at bounding box center [34, 14] width 12 height 17
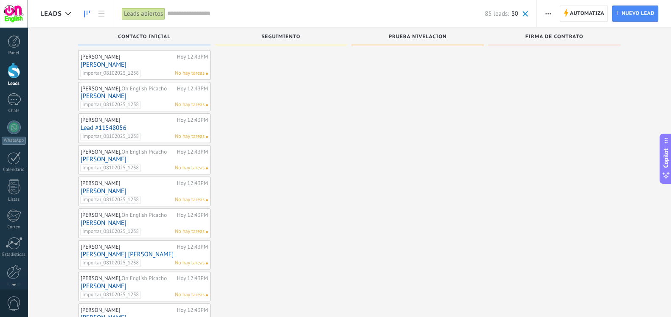
scroll to position [875, 0]
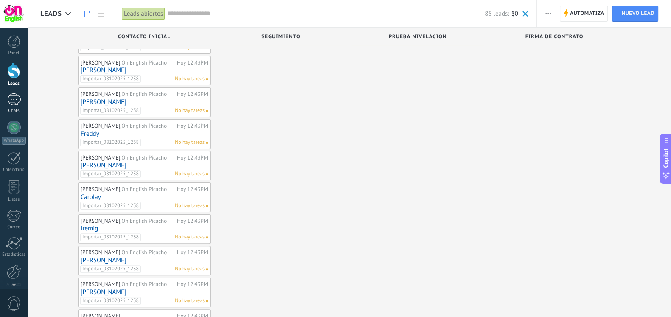
click at [10, 96] on div "Panel Leads Chats WhatsApp Clientes" at bounding box center [14, 180] width 28 height 290
click at [10, 96] on div at bounding box center [14, 99] width 14 height 12
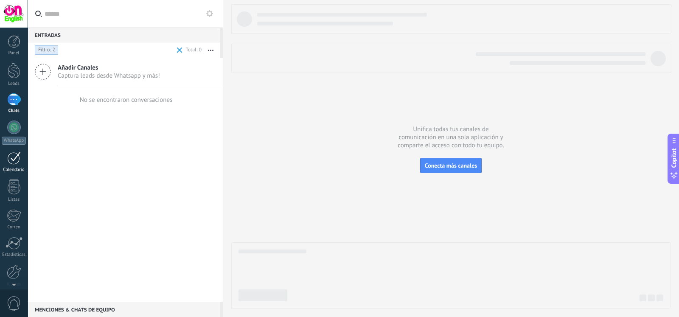
click at [11, 153] on div at bounding box center [14, 157] width 14 height 13
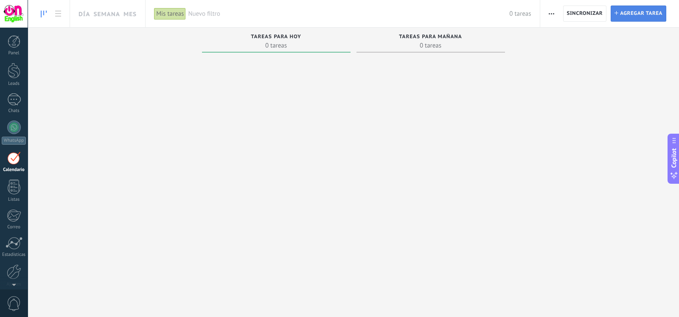
click at [620, 17] on span "Agregar tarea" at bounding box center [641, 13] width 42 height 15
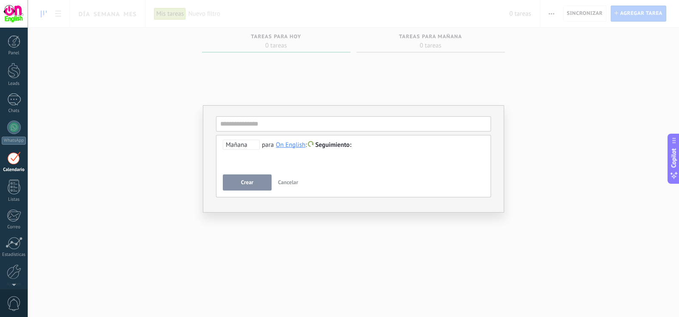
click at [250, 145] on span "Mañana" at bounding box center [241, 145] width 37 height 10
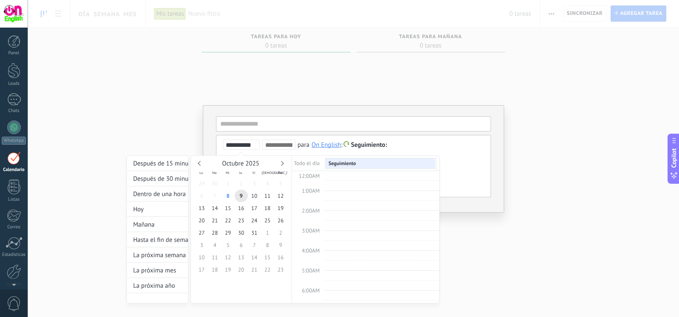
click at [250, 145] on input "**********" at bounding box center [243, 145] width 34 height 7
click at [229, 196] on span "8" at bounding box center [228, 196] width 13 height 12
type input "**********"
click at [271, 145] on input at bounding box center [278, 145] width 27 height 7
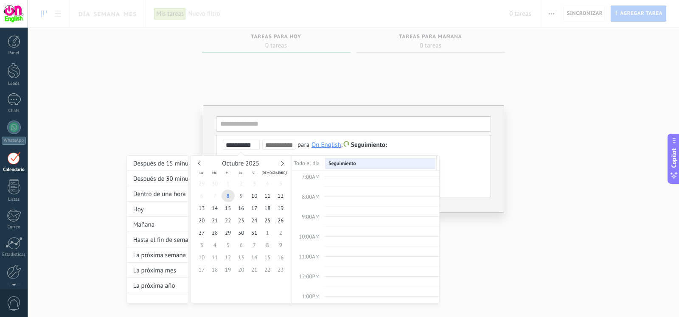
scroll to position [127, 0]
click at [324, 226] on td at bounding box center [381, 228] width 115 height 10
drag, startPoint x: 309, startPoint y: 174, endPoint x: 310, endPoint y: 164, distance: 10.2
click at [310, 164] on td "Todo el día Seguimiento 12:00AM 1:00AM 2:00AM 3:00AM 4:00AM 5:00AM 6:00AM 7:00A…" at bounding box center [365, 230] width 147 height 148
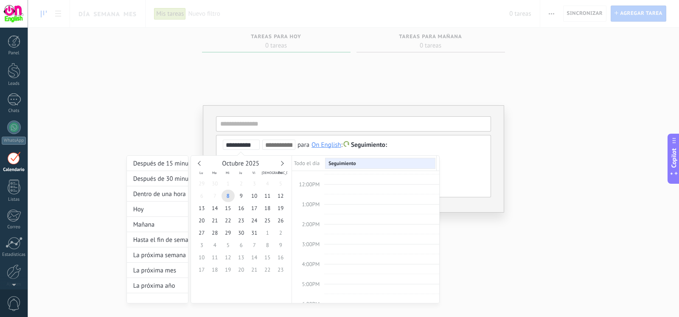
click at [310, 164] on td at bounding box center [308, 163] width 32 height 12
type input "*"
click at [314, 137] on div at bounding box center [339, 158] width 679 height 317
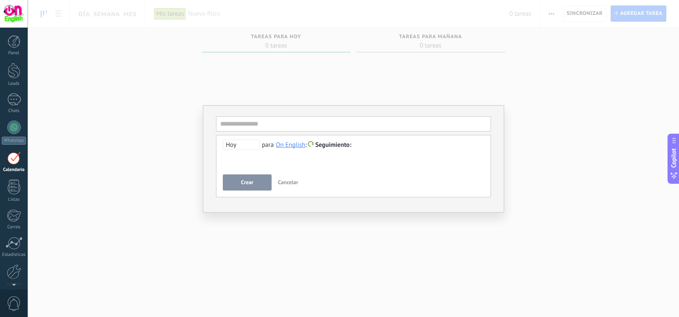
click at [255, 140] on span "Hoy" at bounding box center [241, 145] width 37 height 10
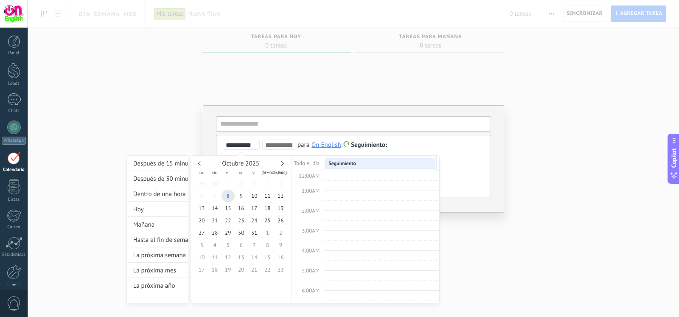
scroll to position [159, 0]
click at [354, 148] on div "**********" at bounding box center [282, 222] width 313 height 164
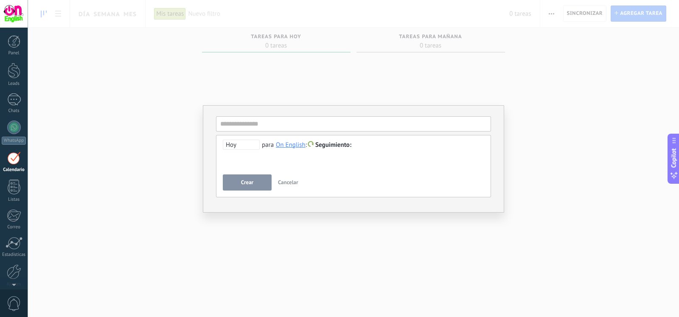
click at [386, 160] on div "**********" at bounding box center [353, 155] width 261 height 31
click at [289, 130] on input "text" at bounding box center [353, 123] width 275 height 15
type input "**********"
click at [408, 163] on div "**********" at bounding box center [353, 155] width 261 height 31
drag, startPoint x: 377, startPoint y: 147, endPoint x: 346, endPoint y: 173, distance: 40.4
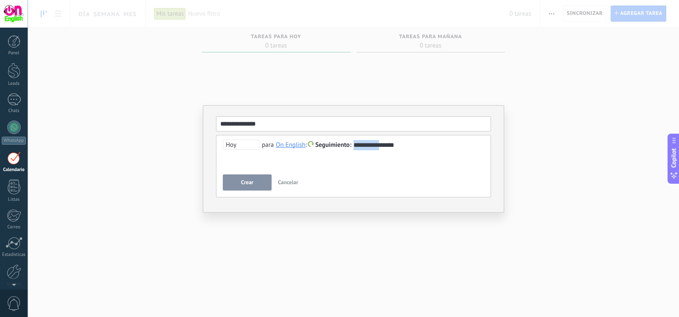
click at [346, 173] on div "**********" at bounding box center [353, 166] width 275 height 62
click at [369, 145] on div "**********" at bounding box center [354, 145] width 262 height 10
drag, startPoint x: 418, startPoint y: 146, endPoint x: 385, endPoint y: 149, distance: 32.7
click at [385, 149] on div "**********" at bounding box center [354, 145] width 262 height 10
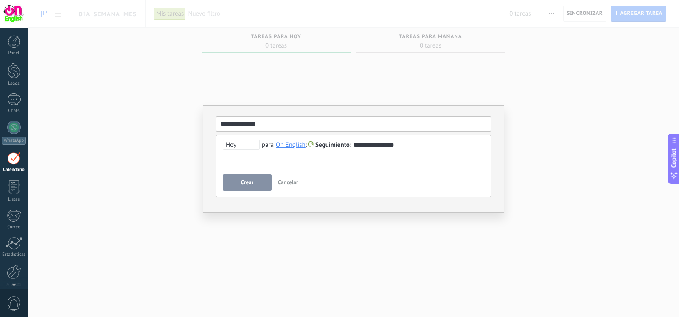
click at [255, 183] on button "Crear" at bounding box center [247, 182] width 49 height 16
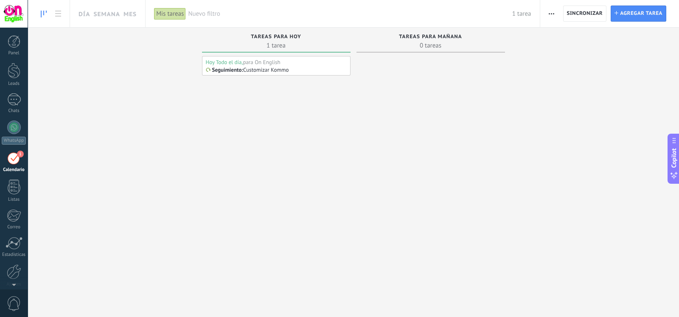
click at [230, 67] on p "Seguimiento" at bounding box center [227, 70] width 30 height 7
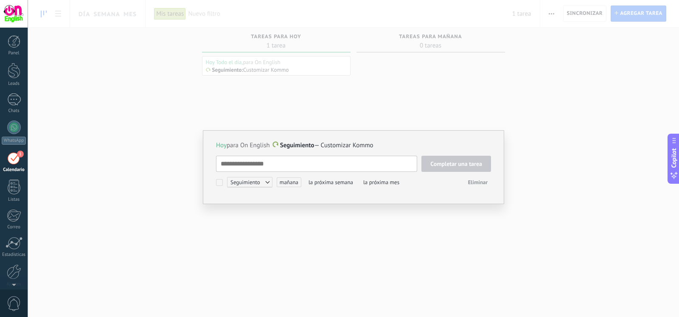
click at [275, 162] on textarea at bounding box center [316, 164] width 201 height 16
click at [251, 182] on span "Seguimiento" at bounding box center [249, 182] width 45 height 10
click at [272, 225] on div at bounding box center [339, 158] width 679 height 317
click at [276, 145] on span at bounding box center [275, 144] width 6 height 6
type textarea "**********"
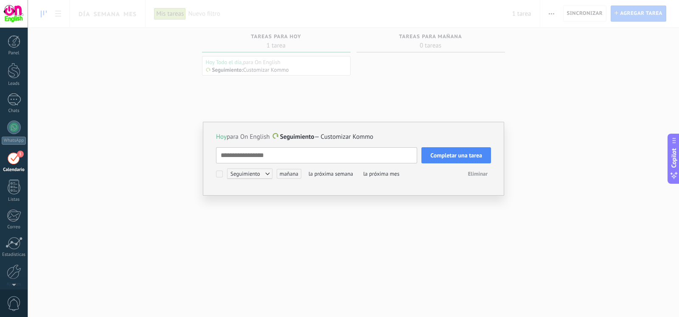
scroll to position [8, 0]
click at [276, 135] on span at bounding box center [275, 136] width 6 height 6
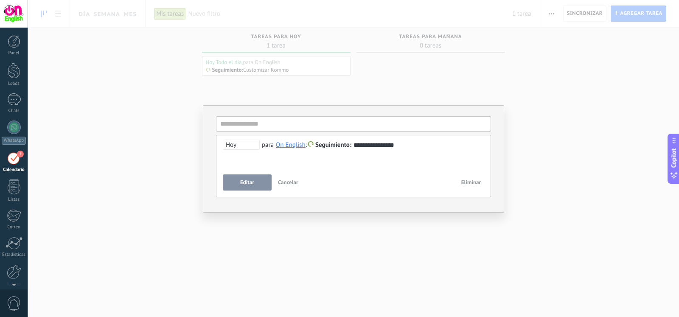
click at [313, 143] on span at bounding box center [311, 144] width 6 height 6
click at [322, 180] on label "Personalizado" at bounding box center [334, 178] width 76 height 17
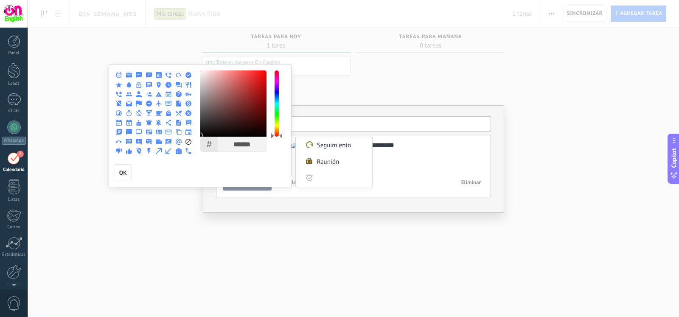
click at [157, 75] on use at bounding box center [159, 75] width 6 height 6
type input "******"
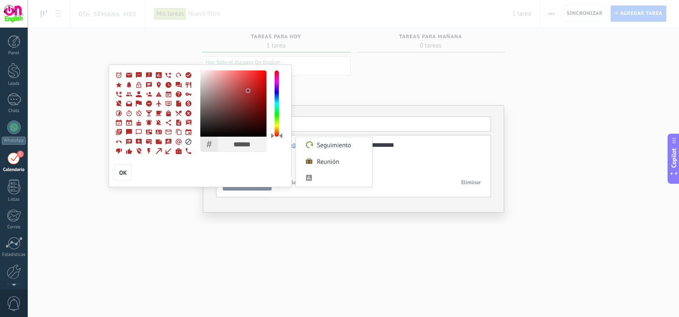
click at [248, 91] on div at bounding box center [233, 103] width 66 height 66
click at [124, 171] on span "OK" at bounding box center [123, 173] width 8 height 6
click at [345, 183] on input "Personalizado" at bounding box center [341, 178] width 51 height 17
type input "*****"
click at [389, 183] on div at bounding box center [339, 158] width 679 height 317
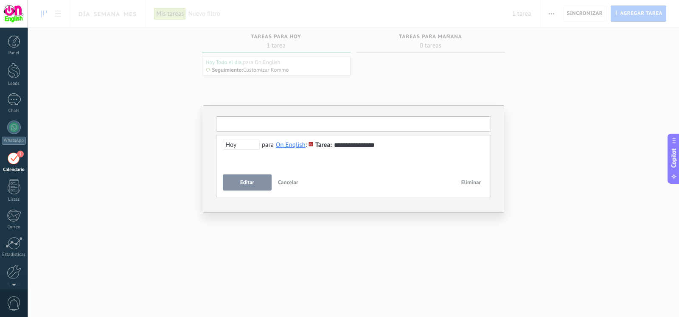
click at [279, 128] on input "text" at bounding box center [353, 123] width 275 height 15
click at [287, 143] on div "On English" at bounding box center [291, 145] width 30 height 8
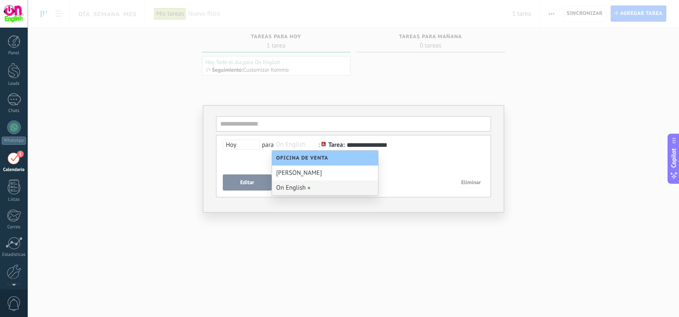
click at [294, 185] on div "On English" at bounding box center [325, 187] width 106 height 15
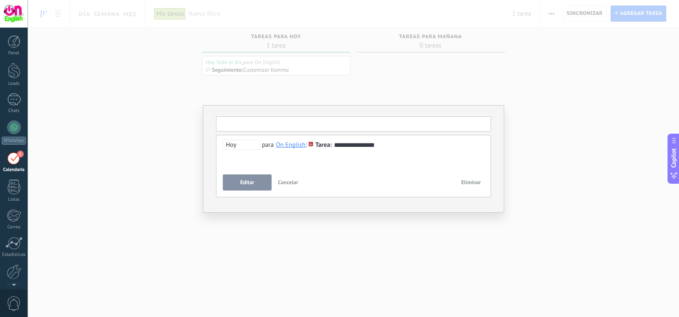
click at [279, 123] on input "text" at bounding box center [353, 123] width 275 height 15
click at [251, 185] on span "Editar" at bounding box center [247, 182] width 14 height 6
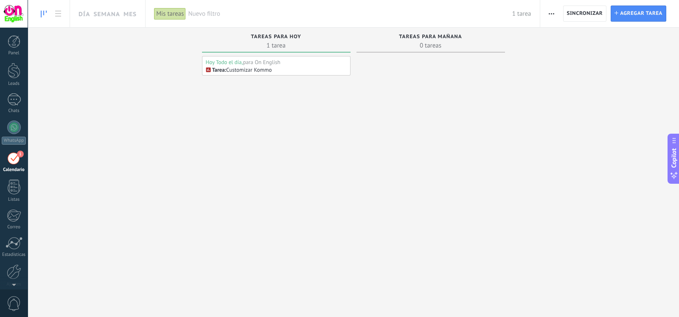
click at [553, 16] on span "button" at bounding box center [552, 14] width 6 height 16
click at [558, 48] on span "Administrar los tipos de tareas" at bounding box center [597, 53] width 83 height 17
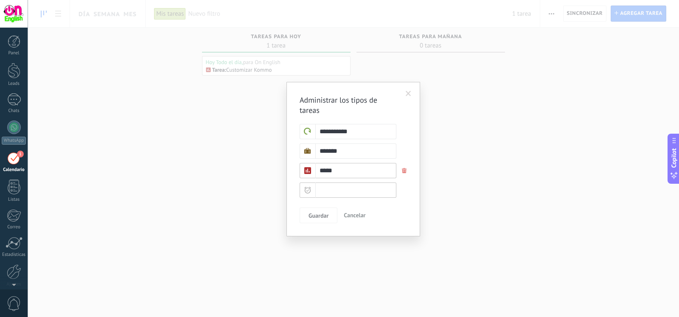
click at [361, 189] on input "text" at bounding box center [348, 189] width 97 height 15
type input "*"
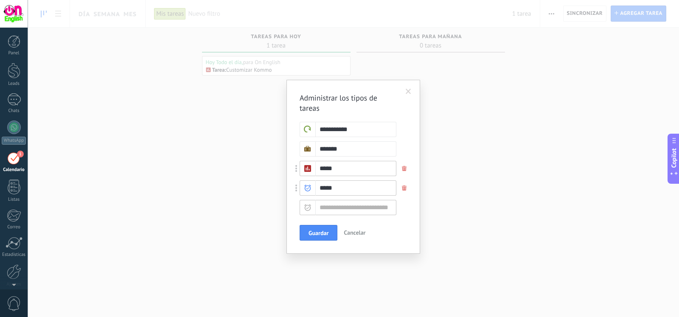
type input "*****"
click at [308, 188] on icon at bounding box center [307, 188] width 7 height 7
type input "******"
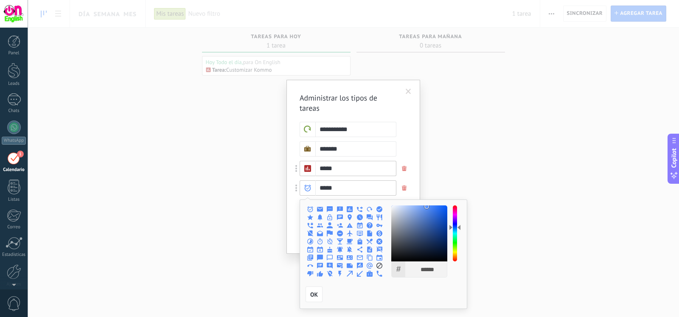
type input "******"
click at [455, 241] on div at bounding box center [455, 233] width 4 height 56
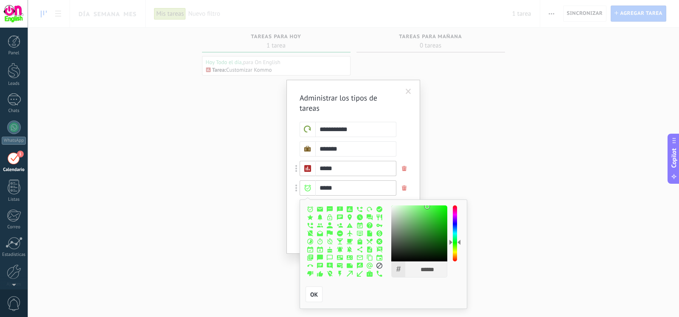
click at [348, 231] on icon at bounding box center [350, 233] width 6 height 6
click at [293, 236] on div "**********" at bounding box center [353, 167] width 134 height 174
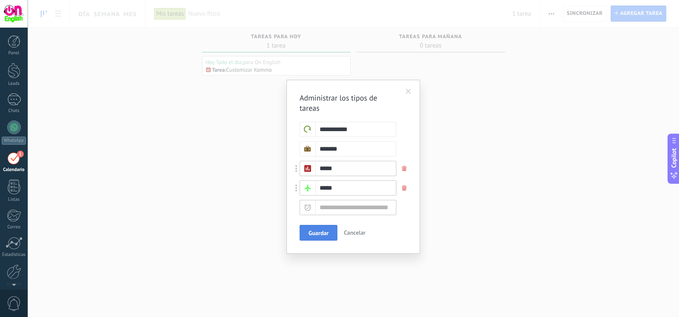
click at [321, 237] on button "Guardar" at bounding box center [319, 233] width 38 height 16
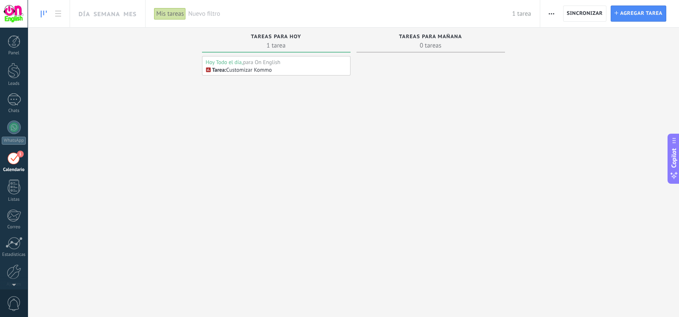
click at [551, 14] on icon "button" at bounding box center [552, 13] width 6 height 1
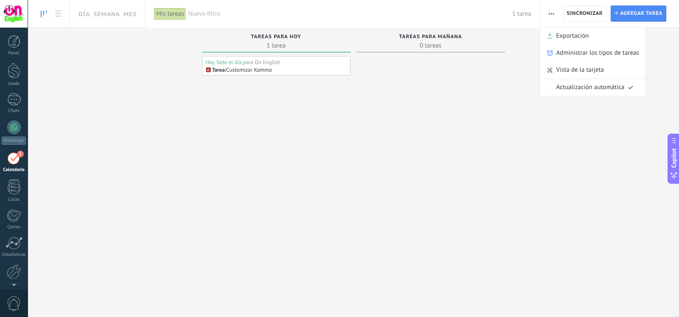
click at [551, 14] on icon "button" at bounding box center [552, 13] width 6 height 1
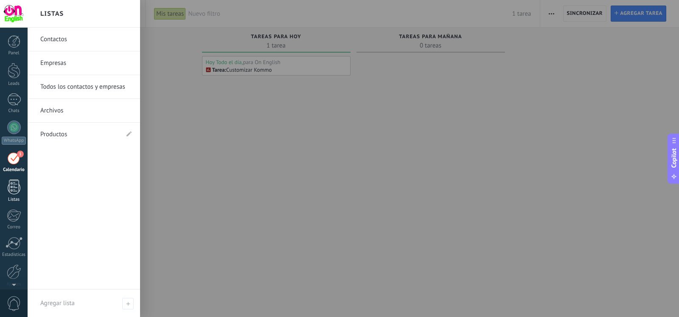
click at [12, 185] on div at bounding box center [14, 186] width 13 height 15
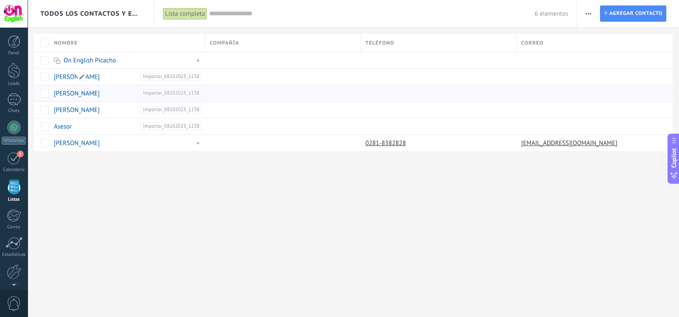
scroll to position [21, 0]
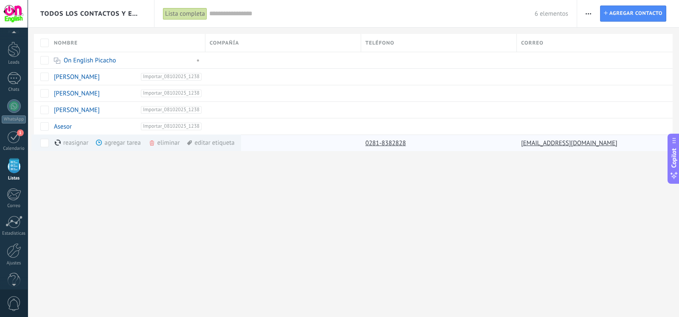
click at [170, 143] on div "eliminar màs" at bounding box center [179, 143] width 60 height 17
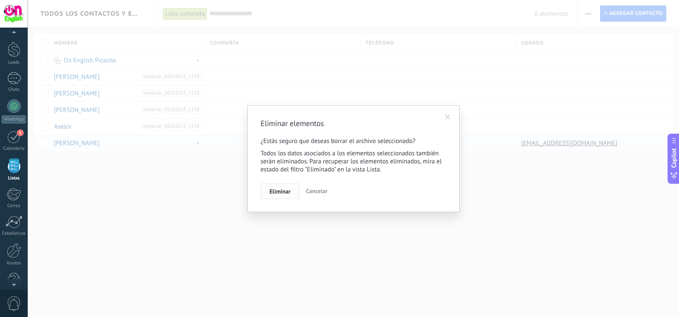
click at [283, 188] on button "Eliminar" at bounding box center [280, 191] width 39 height 16
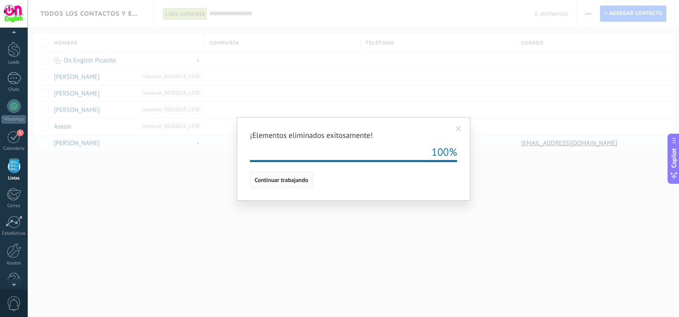
click at [299, 181] on span "Continuar trabajando" at bounding box center [281, 180] width 53 height 6
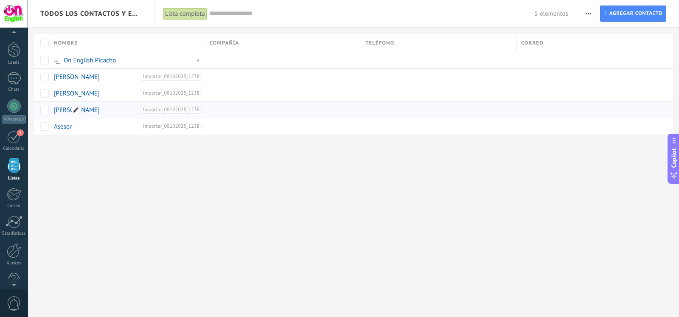
click at [76, 111] on span at bounding box center [76, 110] width 8 height 8
type input "******"
click at [81, 112] on input "text" at bounding box center [83, 110] width 22 height 14
type input "*******"
click at [112, 167] on div "Todos los contactos y empresas Lista completa Aplicar 5 elementos Lista complet…" at bounding box center [353, 158] width 651 height 317
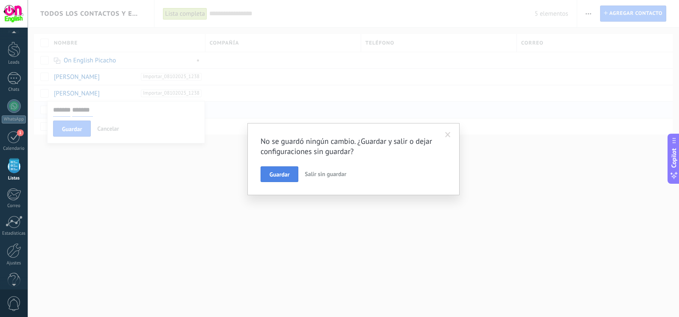
click at [276, 173] on span "Guardar" at bounding box center [279, 174] width 20 height 6
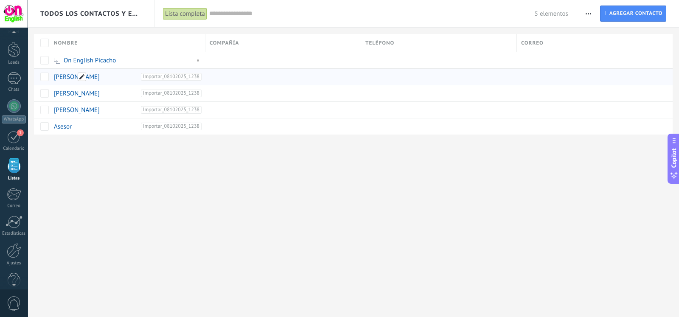
click at [84, 77] on span at bounding box center [82, 77] width 8 height 8
click at [88, 78] on input "text" at bounding box center [87, 77] width 22 height 14
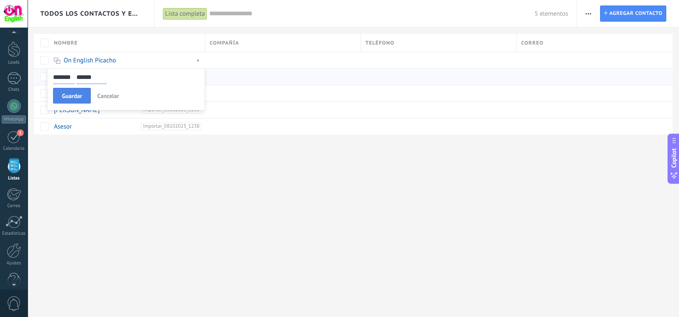
type input "******"
click at [81, 96] on span "Guardar" at bounding box center [72, 96] width 20 height 6
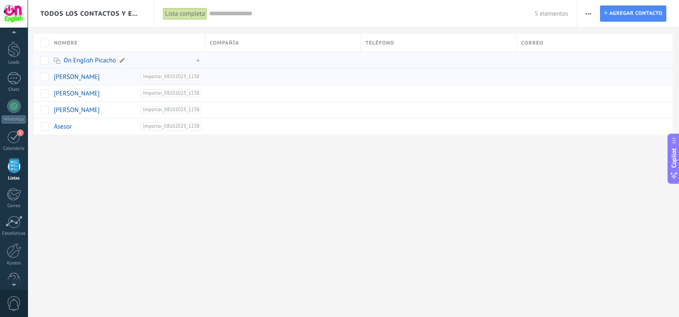
click at [55, 60] on icon at bounding box center [57, 61] width 6 height 6
click at [80, 123] on span at bounding box center [78, 126] width 8 height 8
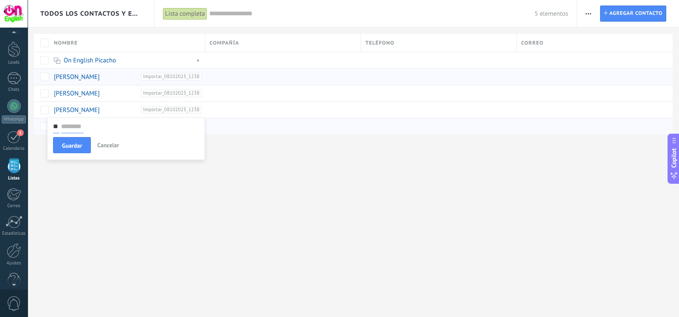
type input "*"
click at [94, 122] on input "*******" at bounding box center [76, 127] width 47 height 14
click at [93, 126] on input "*******" at bounding box center [76, 127] width 47 height 14
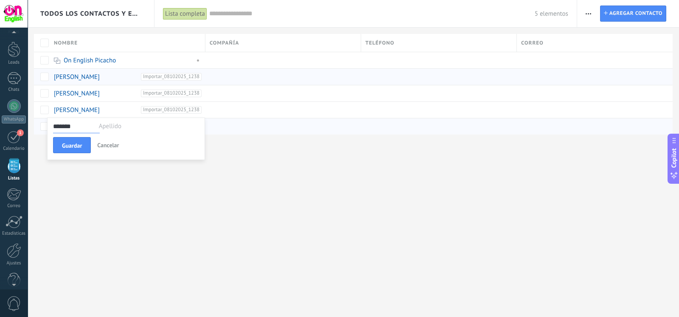
click at [93, 126] on input "*******" at bounding box center [76, 127] width 47 height 14
type input "*******"
click at [75, 127] on input "*******" at bounding box center [64, 127] width 22 height 14
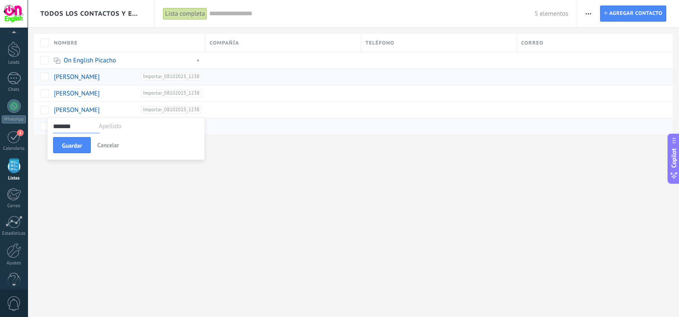
click at [98, 127] on input "*******" at bounding box center [76, 127] width 47 height 14
click at [92, 127] on input "*******" at bounding box center [76, 127] width 47 height 14
type input "**********"
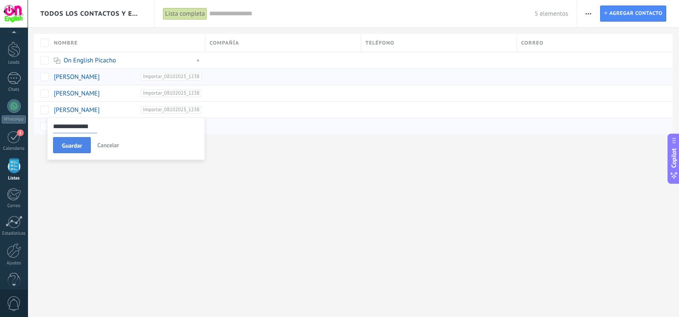
click at [81, 140] on button "Guardar" at bounding box center [72, 145] width 38 height 16
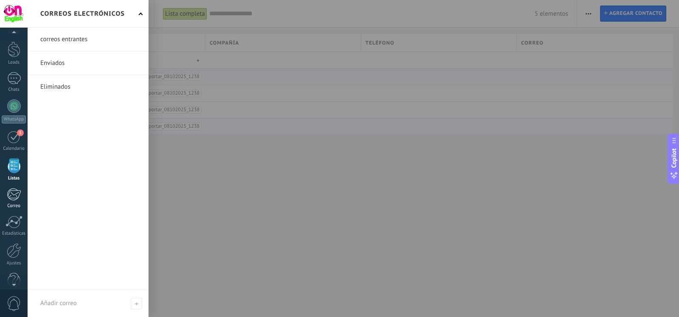
click at [20, 203] on div "Correo" at bounding box center [14, 206] width 25 height 6
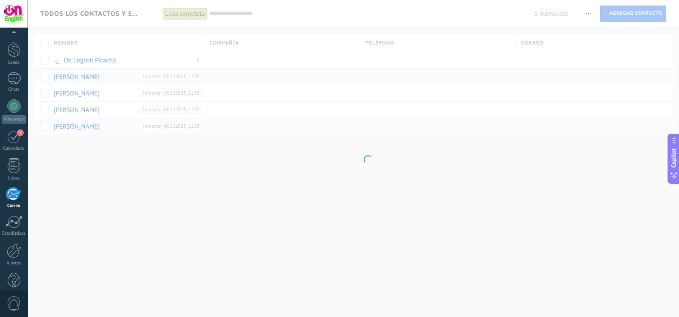
scroll to position [35, 0]
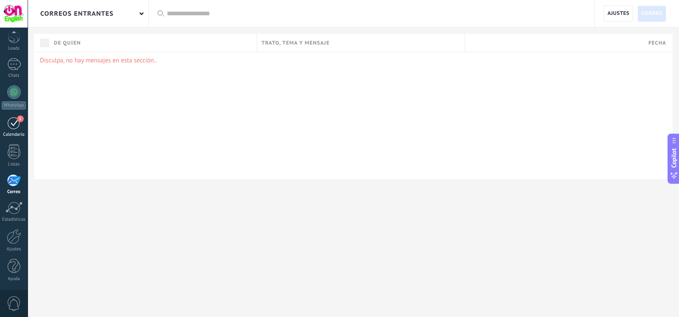
click at [13, 128] on div "1" at bounding box center [14, 122] width 14 height 13
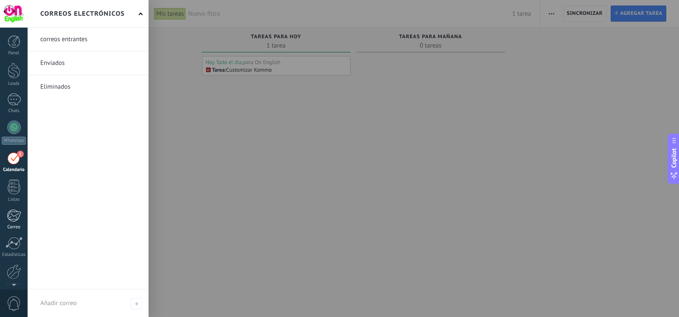
click at [11, 224] on link "Correo" at bounding box center [14, 219] width 28 height 21
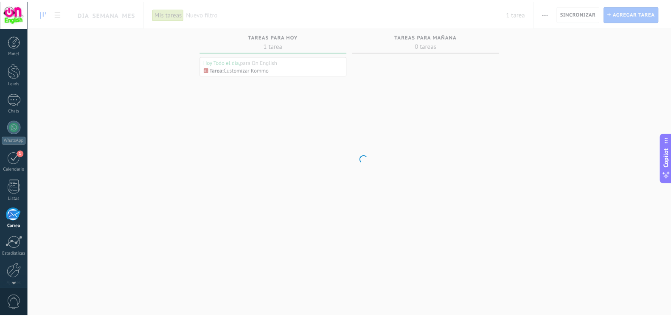
scroll to position [35, 0]
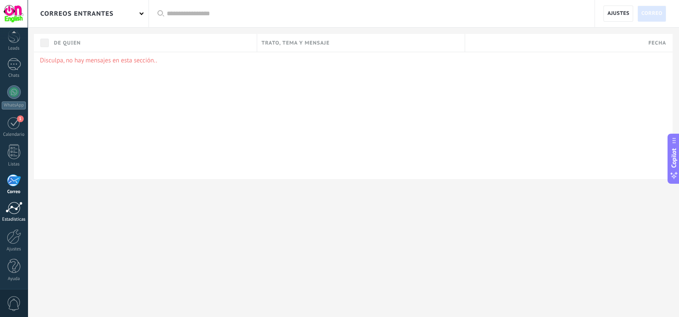
click at [8, 222] on div "Estadísticas" at bounding box center [14, 220] width 25 height 6
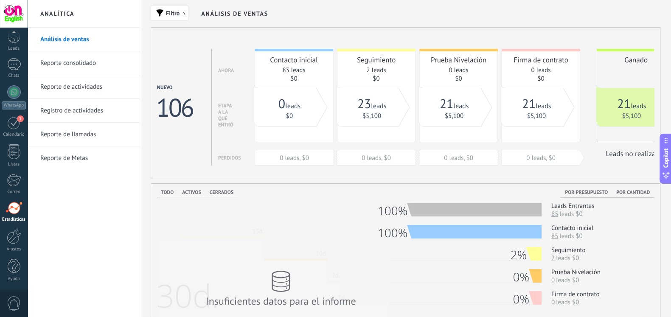
click at [67, 67] on link "Reporte consolidado" at bounding box center [85, 63] width 91 height 24
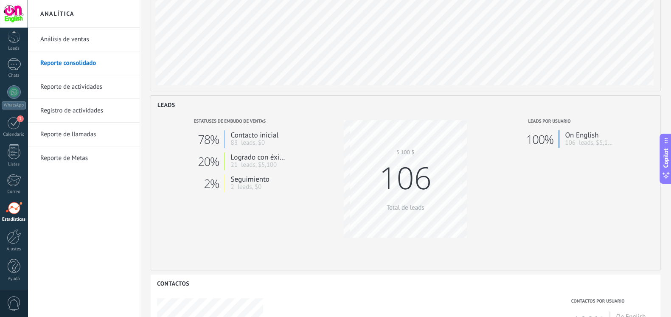
scroll to position [95, 0]
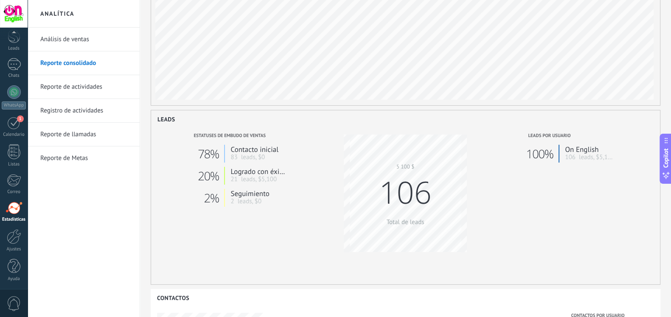
click at [102, 148] on link "Reporte de Metas" at bounding box center [85, 158] width 91 height 24
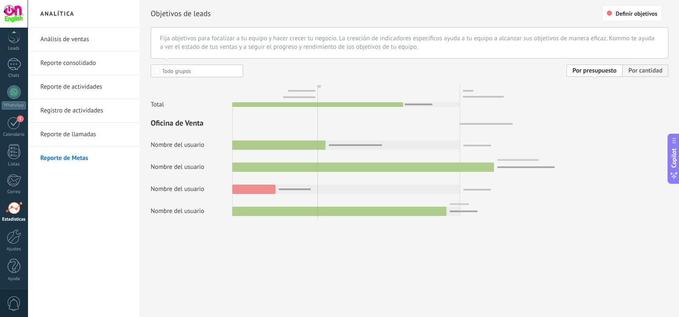
click at [83, 67] on link "Reporte consolidado" at bounding box center [85, 63] width 91 height 24
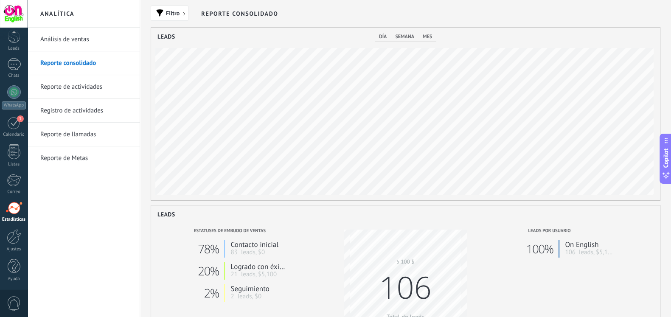
click at [88, 85] on link "Reporte de actividades" at bounding box center [85, 87] width 91 height 24
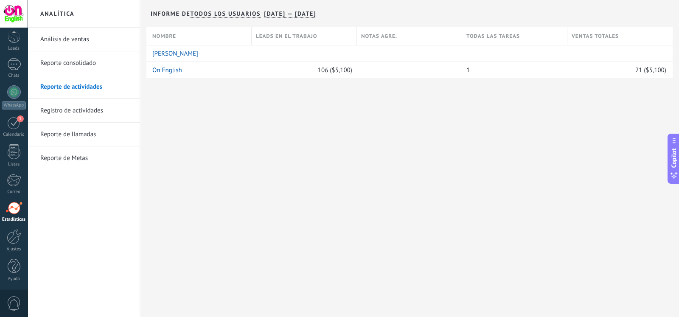
click at [86, 106] on link "Registro de actividades" at bounding box center [85, 111] width 91 height 24
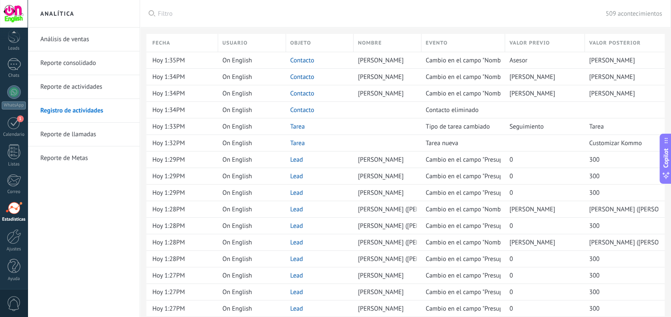
drag, startPoint x: 86, startPoint y: 105, endPoint x: 85, endPoint y: 130, distance: 25.1
click at [85, 130] on link "Reporte de llamadas" at bounding box center [85, 135] width 91 height 24
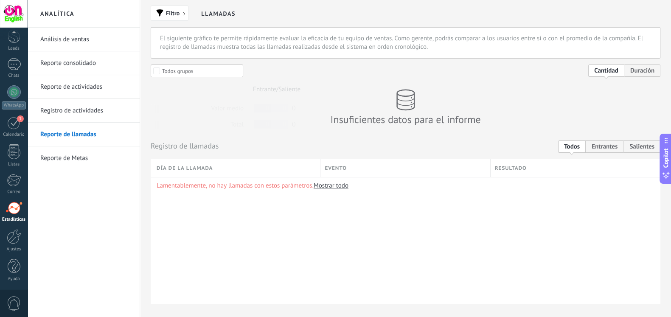
click at [87, 149] on link "Reporte de Metas" at bounding box center [85, 158] width 91 height 24
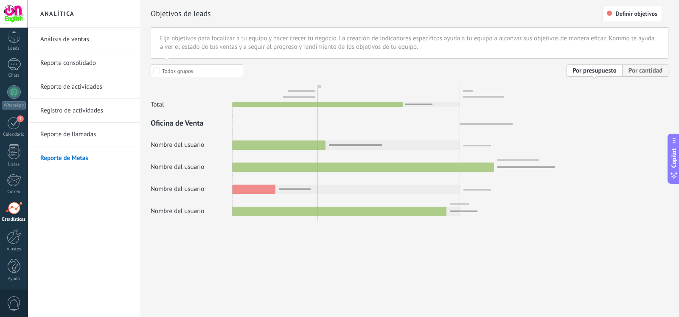
click at [155, 71] on div at bounding box center [410, 140] width 518 height 151
click at [579, 73] on div at bounding box center [410, 140] width 518 height 151
click at [639, 73] on div at bounding box center [410, 140] width 518 height 151
click at [616, 8] on button "Definir objetivos" at bounding box center [632, 13] width 60 height 16
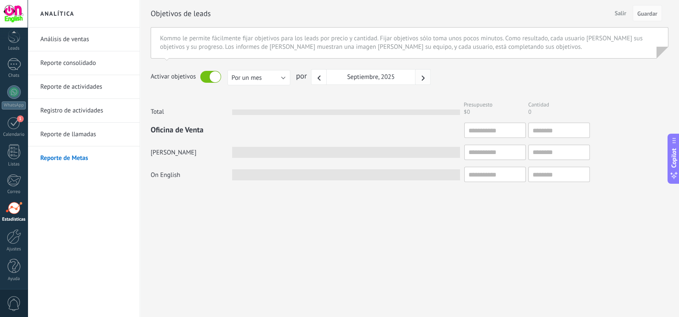
click at [430, 81] on button "button" at bounding box center [423, 77] width 16 height 16
click at [489, 127] on input "text" at bounding box center [495, 130] width 62 height 15
click at [538, 132] on input "text" at bounding box center [559, 130] width 62 height 15
click at [554, 175] on input "text" at bounding box center [559, 174] width 62 height 15
type input "*"
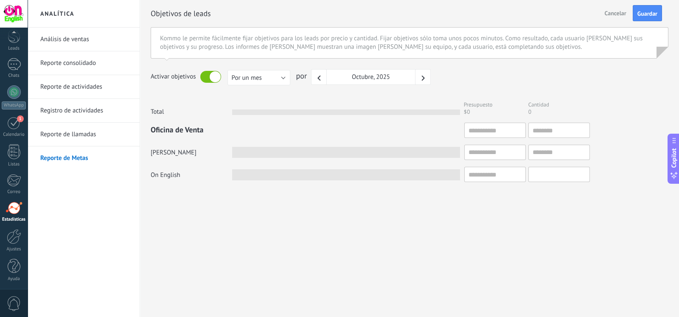
type input "*"
type input "**"
click at [644, 18] on button "Guardar" at bounding box center [647, 13] width 29 height 16
click at [624, 14] on span "Salir" at bounding box center [620, 13] width 18 height 13
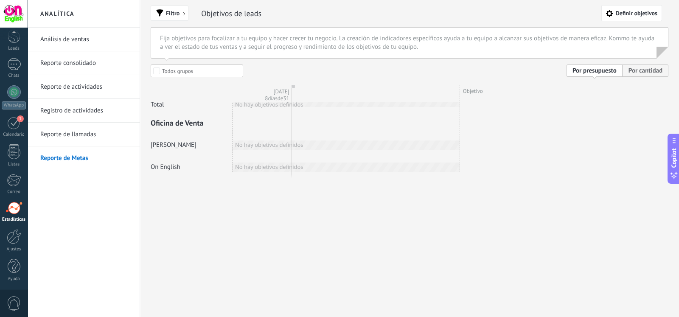
click at [603, 139] on div "Oficina de Venta Oficina de Venta" at bounding box center [410, 129] width 518 height 22
click at [549, 92] on div "Total No hay objetivos definidos No hay objetivos definidos Objetivo Oficina de…" at bounding box center [410, 128] width 518 height 88
click at [586, 70] on span "Por presupuesto" at bounding box center [595, 71] width 56 height 12
click at [640, 72] on span "Por cantidad" at bounding box center [646, 71] width 46 height 12
click at [624, 13] on span "Definir objetivos" at bounding box center [637, 13] width 42 height 7
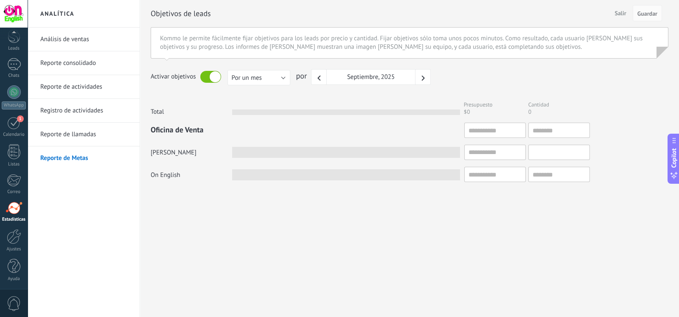
click at [566, 155] on input "text" at bounding box center [559, 152] width 62 height 15
click at [564, 174] on input "text" at bounding box center [559, 174] width 62 height 15
type input "*"
type input "**"
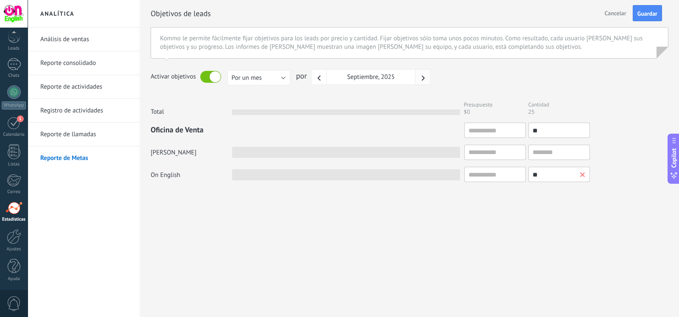
type input "**"
click at [423, 79] on icon "button" at bounding box center [423, 78] width 5 height 5
click at [581, 154] on span at bounding box center [582, 152] width 5 height 5
type input "**"
drag, startPoint x: 564, startPoint y: 171, endPoint x: 527, endPoint y: 173, distance: 36.9
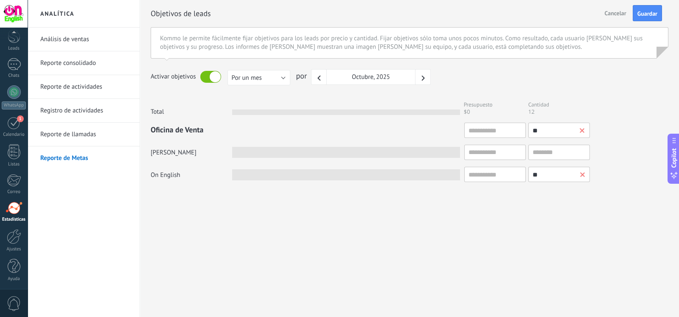
click at [527, 173] on div "**" at bounding box center [527, 174] width 126 height 15
type input "*"
type input "**"
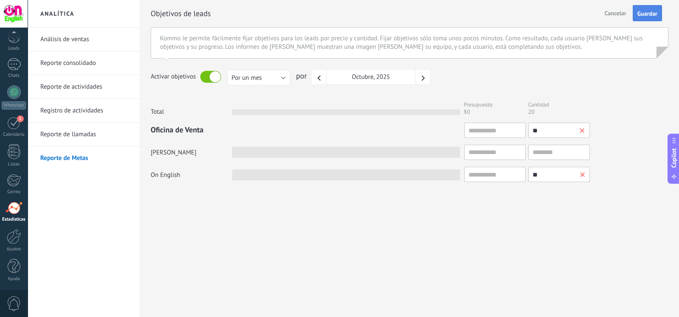
click at [639, 11] on span "Guardar" at bounding box center [647, 14] width 20 height 6
click at [620, 11] on span "Salir" at bounding box center [620, 13] width 18 height 13
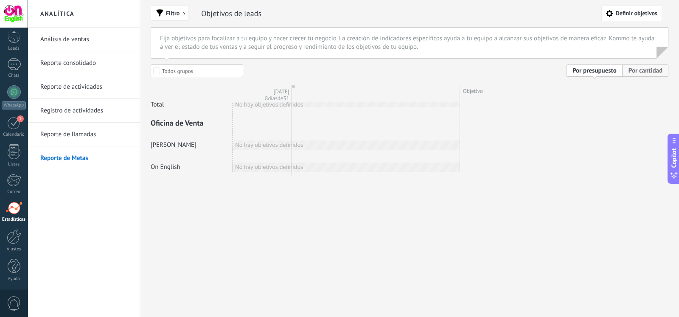
click at [645, 67] on span "Por cantidad" at bounding box center [646, 71] width 46 height 12
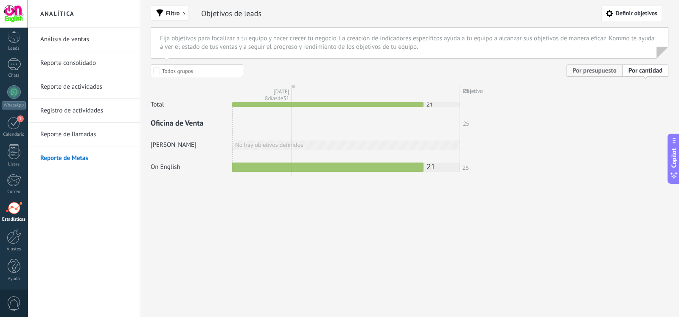
click at [600, 65] on span "Por presupuesto" at bounding box center [595, 71] width 56 height 12
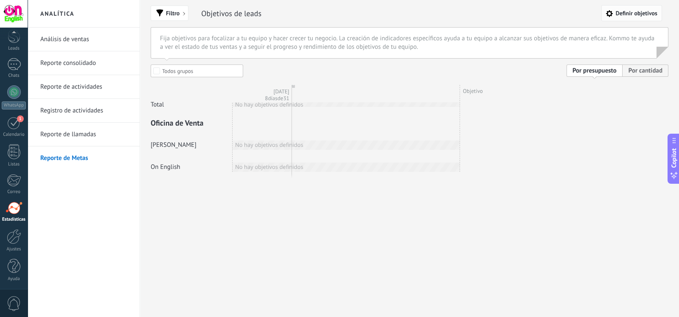
click at [632, 17] on button "Definir objetivos" at bounding box center [631, 13] width 61 height 16
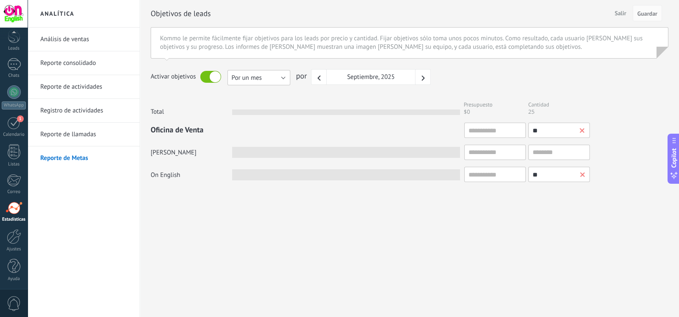
click at [284, 74] on button "Por un mes" at bounding box center [258, 77] width 63 height 15
click at [278, 58] on div "Kommo le permite fácilmente fijar objetivos para los leads por precio y cantida…" at bounding box center [410, 42] width 518 height 31
click at [494, 175] on input "text" at bounding box center [495, 174] width 62 height 15
type input "*"
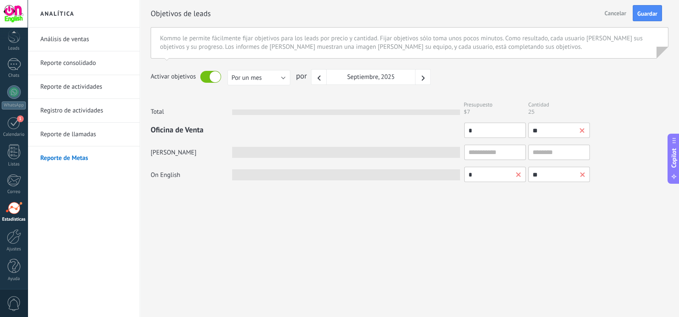
type input "**"
type input "***"
type input "****"
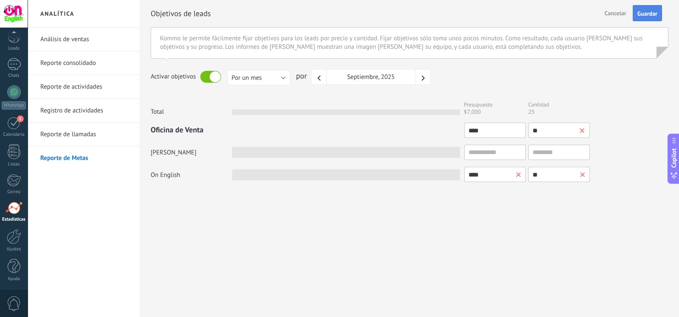
type input "****"
click at [642, 11] on span "Guardar" at bounding box center [647, 14] width 20 height 6
click at [622, 13] on span "Salir" at bounding box center [620, 13] width 18 height 13
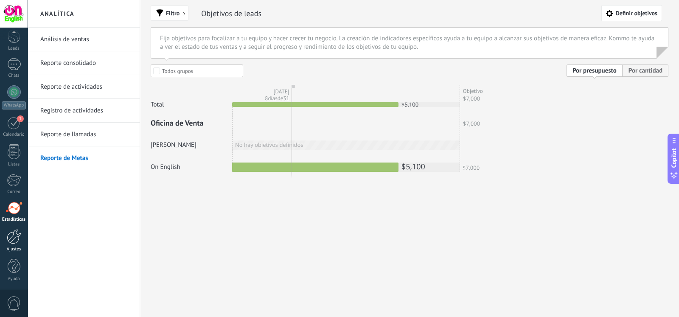
click at [19, 241] on div at bounding box center [14, 236] width 14 height 15
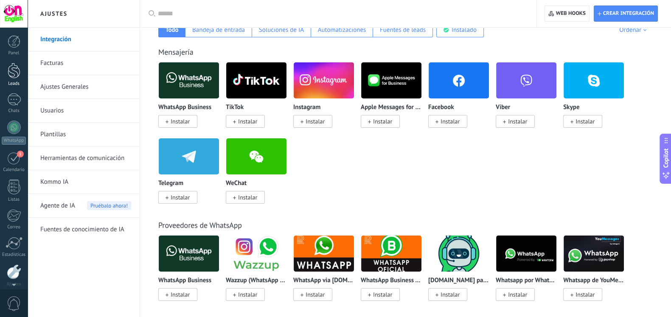
click at [13, 75] on div at bounding box center [14, 71] width 13 height 16
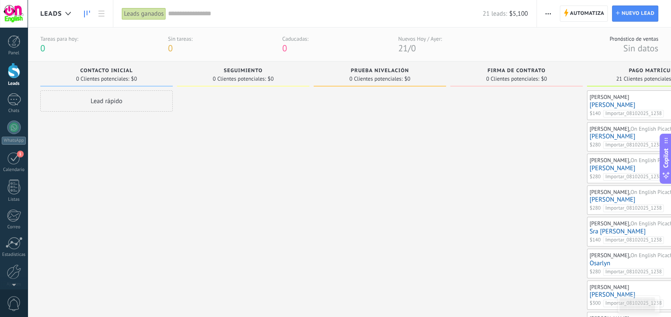
click at [153, 16] on div "Leads ganados" at bounding box center [144, 14] width 44 height 12
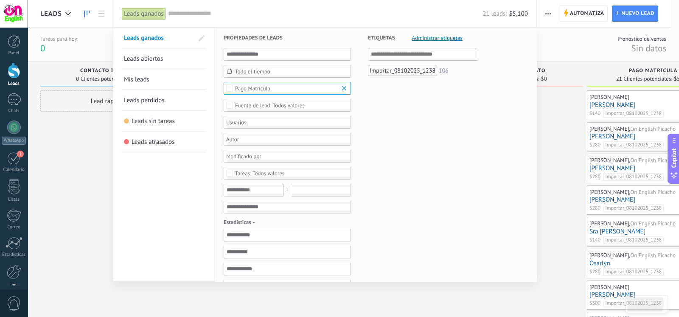
click at [150, 79] on link "Mis leads" at bounding box center [164, 79] width 80 height 20
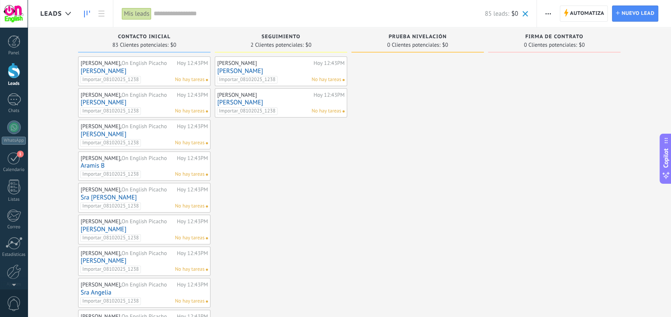
click at [548, 10] on span "button" at bounding box center [548, 14] width 6 height 16
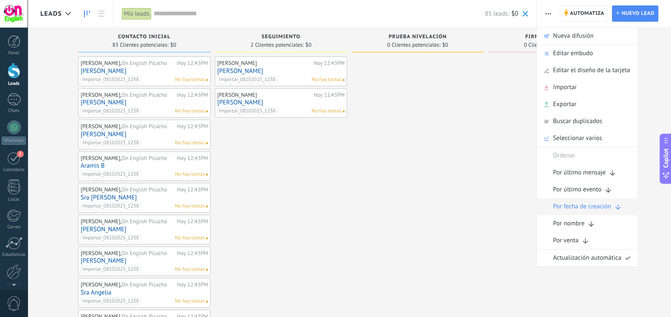
click at [571, 205] on span "Por fecha de creación" at bounding box center [582, 206] width 58 height 17
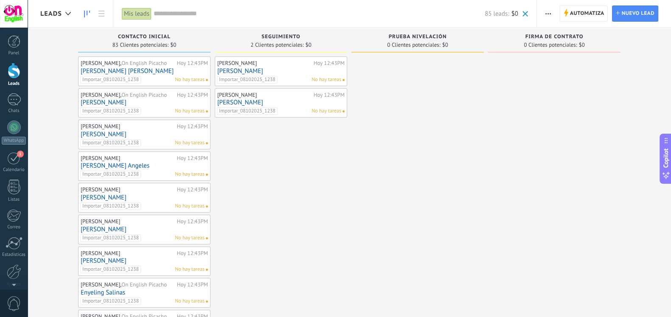
click at [139, 13] on div "Mis leads" at bounding box center [137, 14] width 30 height 12
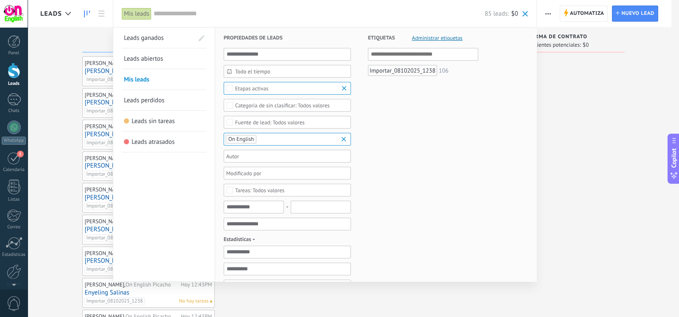
click at [160, 53] on link "Leads abiertos" at bounding box center [164, 58] width 80 height 20
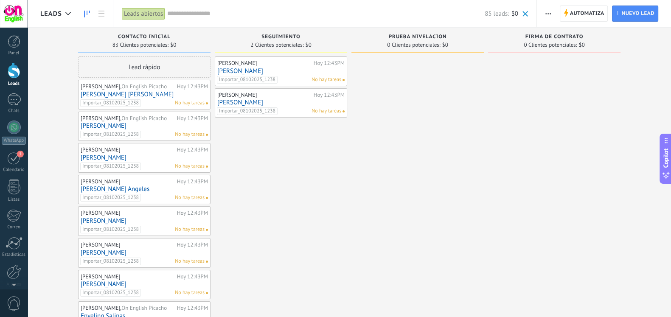
click at [144, 20] on div "Leads abiertos" at bounding box center [143, 14] width 43 height 12
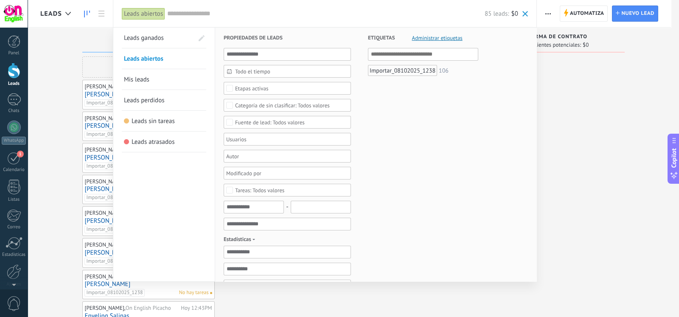
click at [156, 83] on link "Mis leads" at bounding box center [164, 79] width 80 height 20
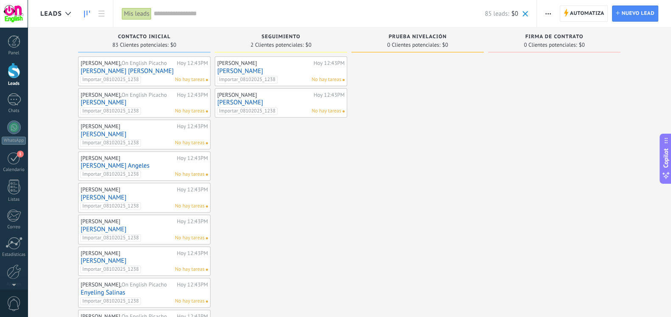
click at [325, 13] on input "text" at bounding box center [319, 13] width 331 height 9
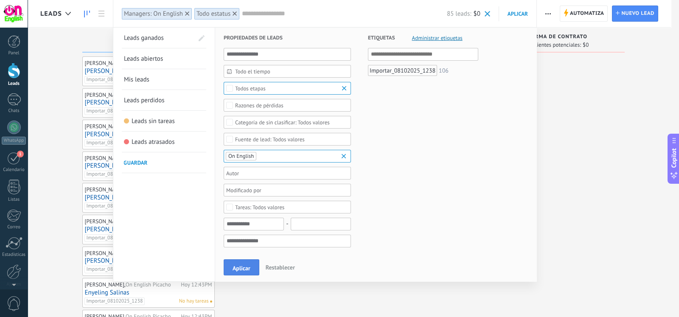
click at [245, 266] on span "Aplicar" at bounding box center [242, 268] width 18 height 6
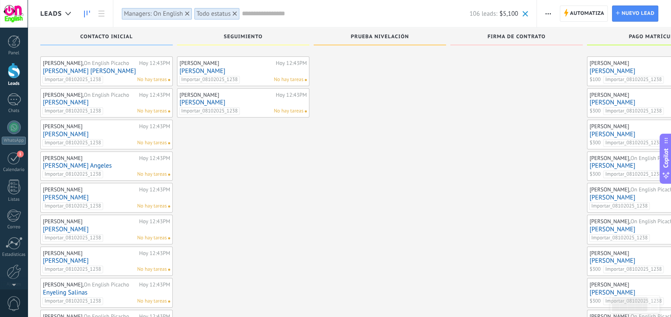
scroll to position [388, 0]
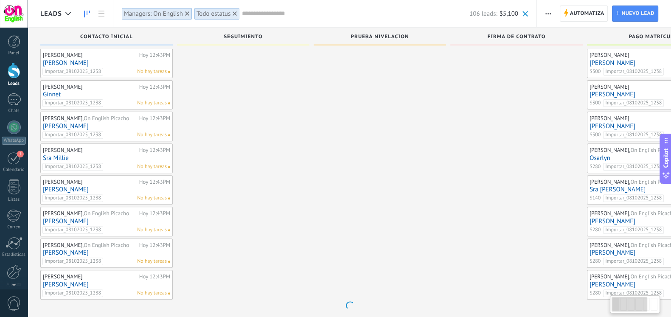
click at [140, 182] on div "Hoy 12:43PM" at bounding box center [154, 182] width 31 height 7
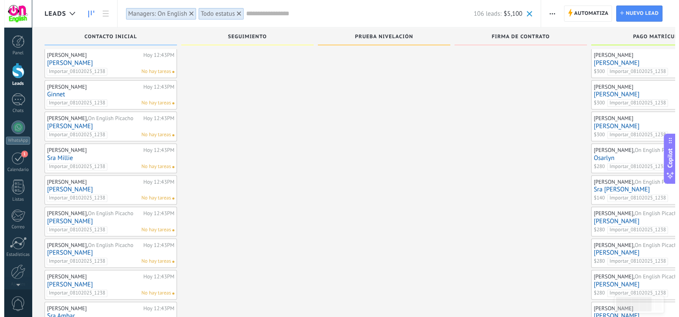
scroll to position [0, 0]
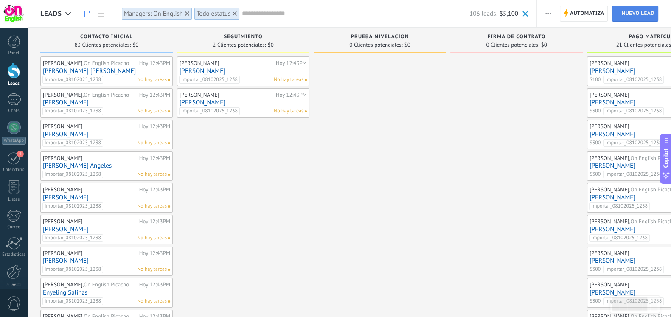
click at [627, 9] on span "Nuevo lead" at bounding box center [637, 13] width 33 height 15
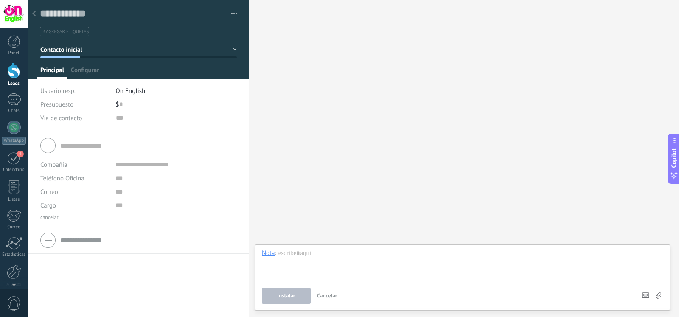
click at [77, 11] on input "text" at bounding box center [132, 13] width 185 height 13
type input "**********"
click at [78, 56] on button "Contacto inicial" at bounding box center [138, 49] width 196 height 15
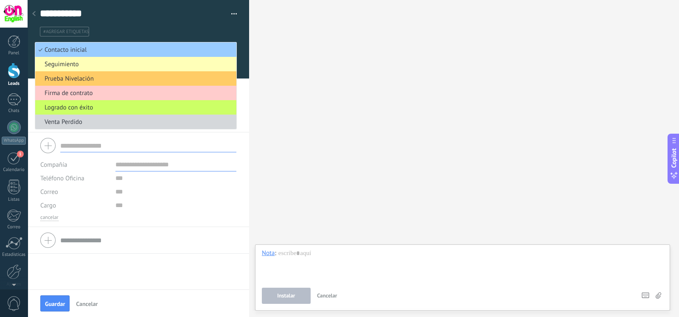
click at [84, 65] on span "Seguimiento" at bounding box center [134, 64] width 199 height 8
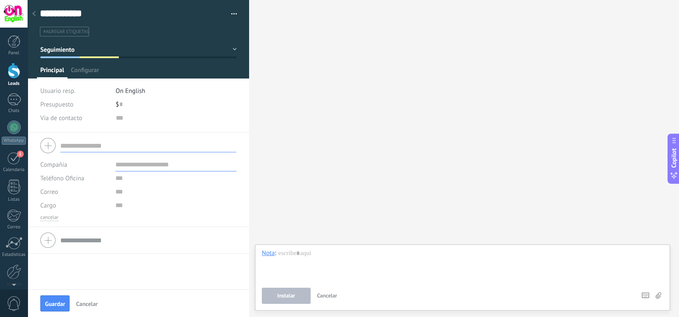
click at [119, 142] on input "text" at bounding box center [148, 146] width 176 height 14
type input "*"
click at [119, 103] on input "text" at bounding box center [120, 105] width 3 height 14
type input "***"
click at [116, 149] on input "text" at bounding box center [148, 146] width 176 height 14
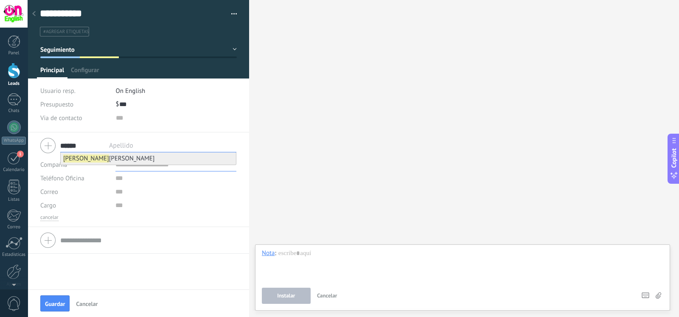
type input "******"
click at [117, 157] on li "Astrid Serrano" at bounding box center [148, 158] width 175 height 12
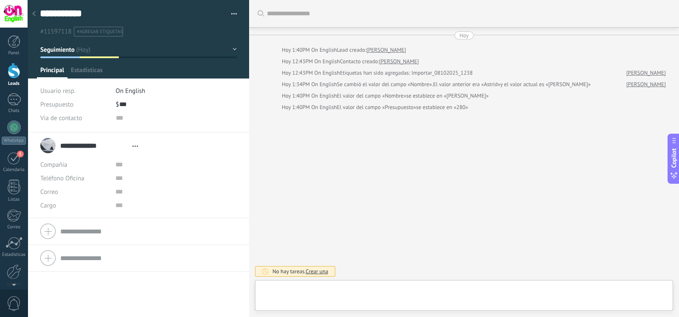
type textarea "**********"
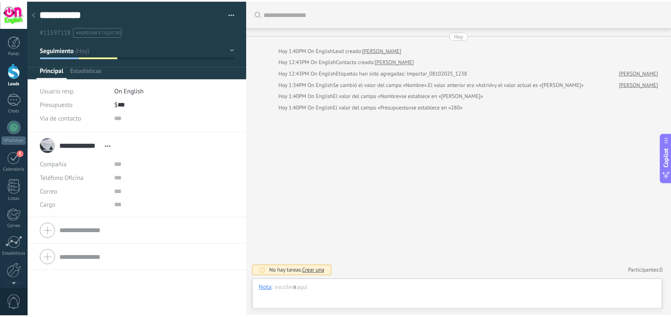
scroll to position [12, 0]
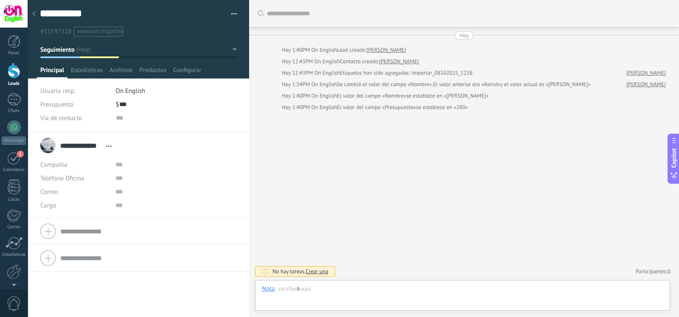
click at [35, 11] on use at bounding box center [33, 13] width 3 height 5
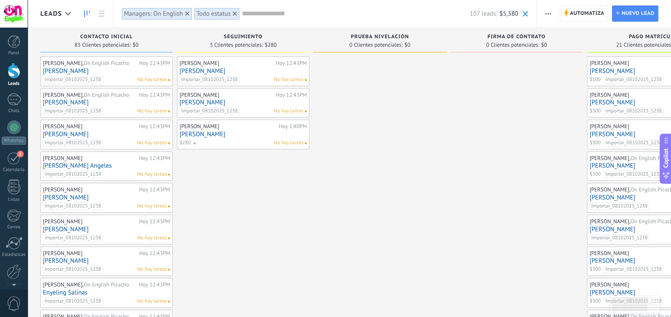
click at [200, 101] on link "[PERSON_NAME]" at bounding box center [242, 102] width 127 height 7
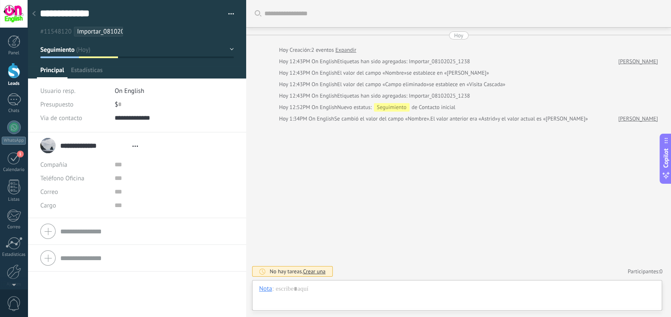
type textarea "**********"
click at [120, 105] on input "text" at bounding box center [120, 105] width 3 height 14
type input "***"
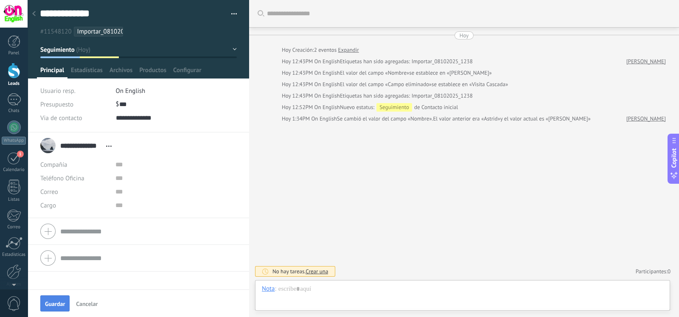
click at [57, 299] on button "Guardar" at bounding box center [54, 303] width 29 height 16
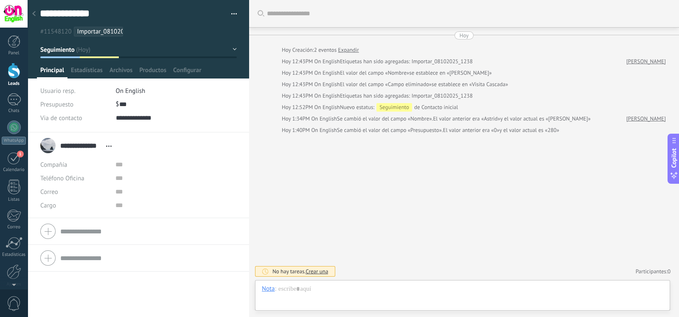
click at [34, 15] on use at bounding box center [33, 13] width 3 height 5
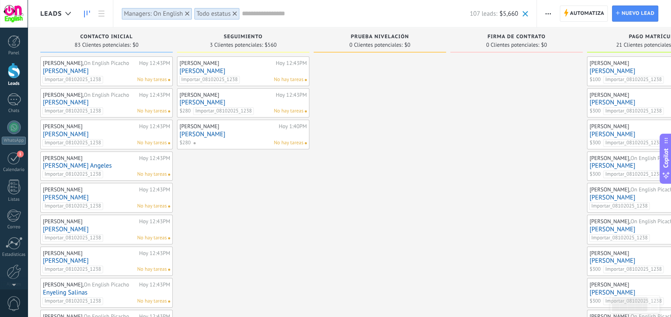
click at [206, 73] on link "[PERSON_NAME]" at bounding box center [242, 70] width 127 height 7
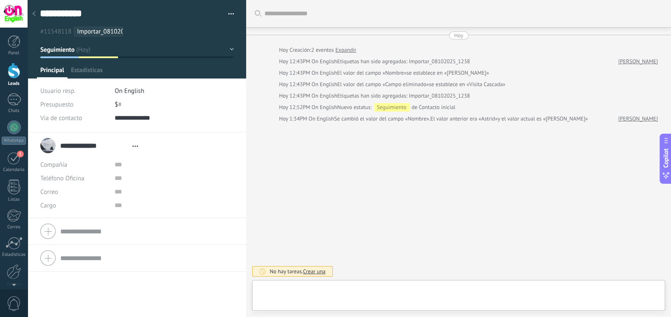
type textarea "**********"
click at [119, 104] on input "text" at bounding box center [120, 105] width 3 height 14
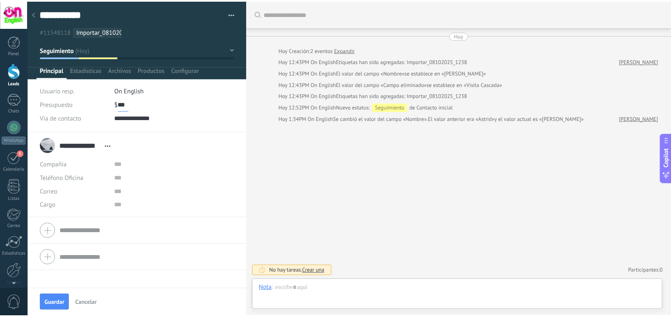
scroll to position [0, 0]
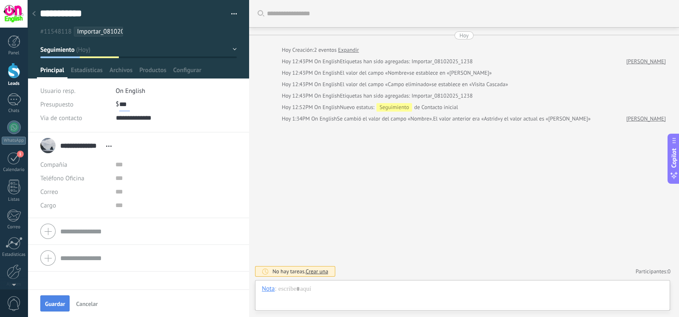
type input "***"
click at [54, 301] on span "Guardar" at bounding box center [55, 304] width 20 height 6
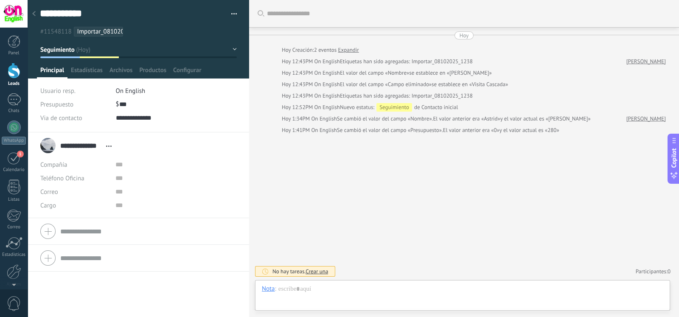
click at [33, 9] on div at bounding box center [34, 14] width 12 height 17
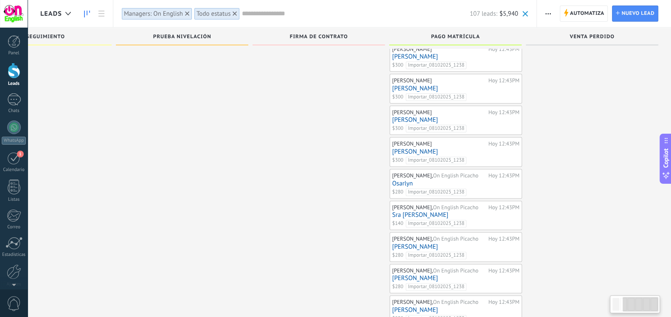
scroll to position [388, 0]
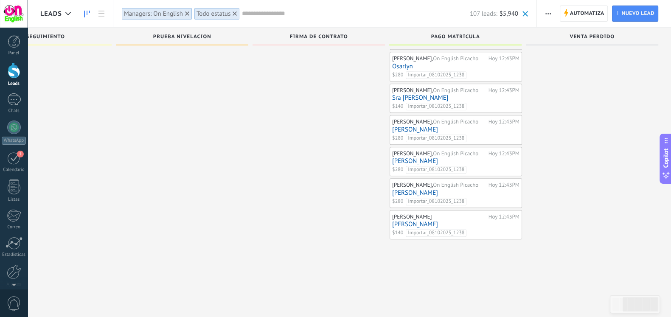
click at [361, 177] on div at bounding box center [319, 51] width 132 height 948
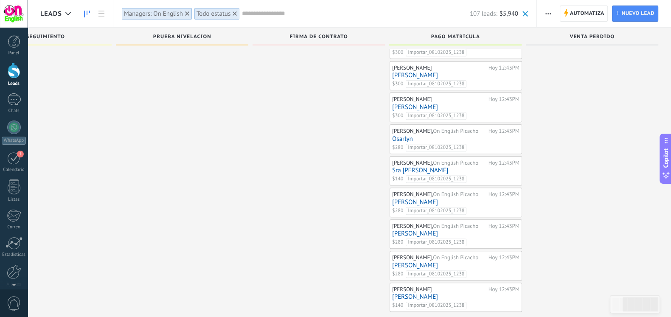
click at [361, 177] on div at bounding box center [319, 123] width 132 height 948
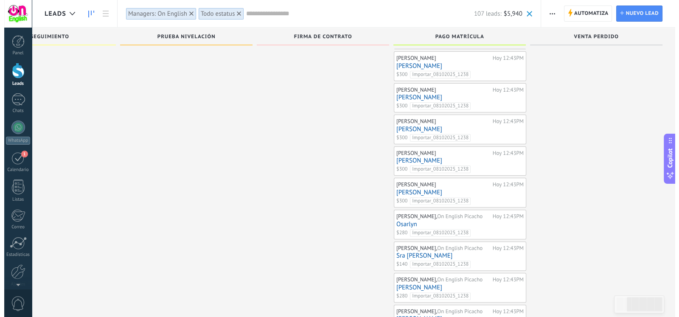
scroll to position [320, 0]
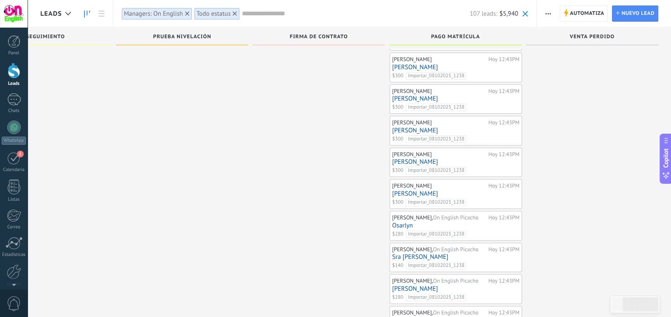
click at [361, 177] on div at bounding box center [319, 210] width 132 height 948
click at [430, 224] on link "Osarlyn" at bounding box center [455, 225] width 127 height 7
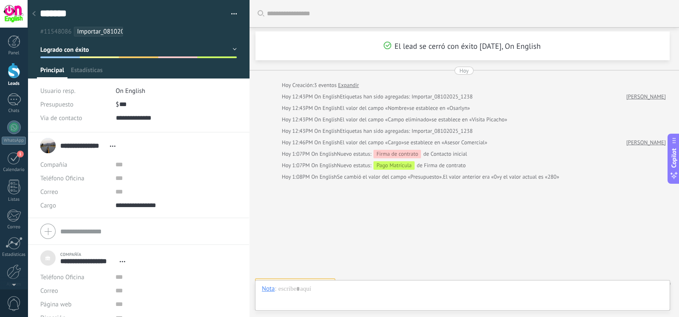
scroll to position [12, 0]
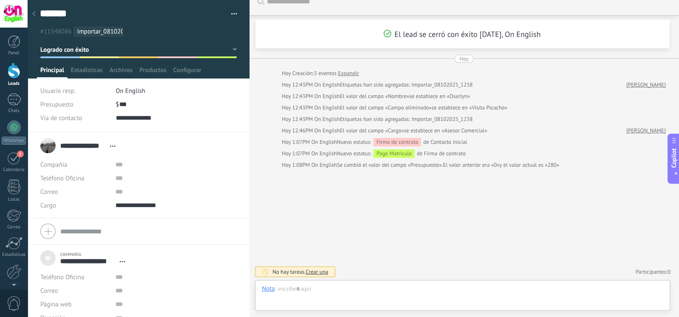
click at [35, 16] on use at bounding box center [33, 13] width 3 height 5
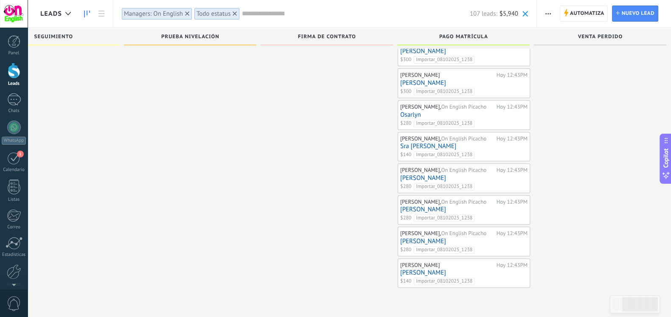
scroll to position [427, 0]
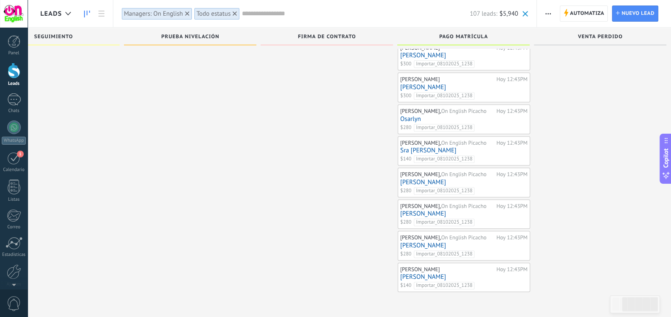
click at [588, 179] on div at bounding box center [600, 262] width 132 height 1264
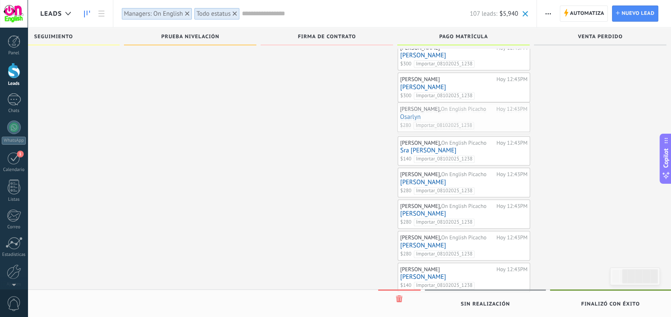
drag, startPoint x: 494, startPoint y: 112, endPoint x: 465, endPoint y: 112, distance: 28.9
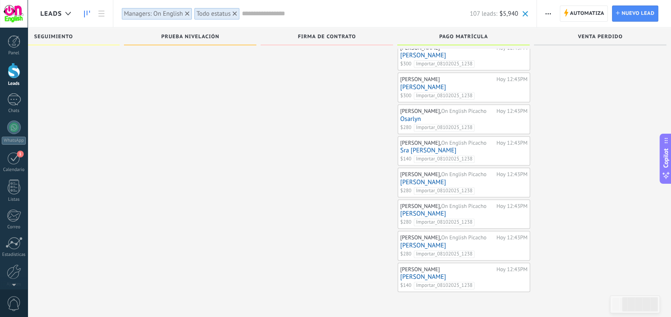
click at [416, 116] on link "Osarlyn" at bounding box center [463, 118] width 127 height 7
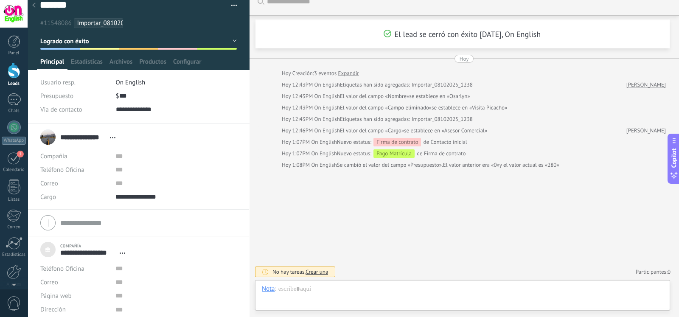
scroll to position [12, 0]
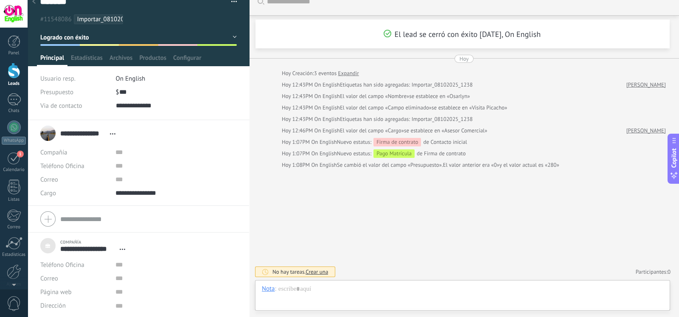
click at [233, 3] on span "button" at bounding box center [234, 3] width 6 height 2
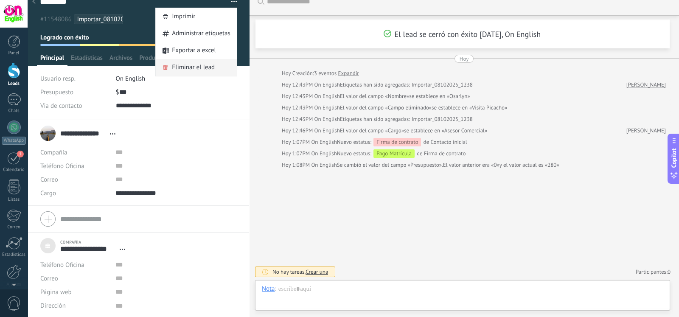
click at [212, 69] on span "Eliminar el lead" at bounding box center [193, 67] width 43 height 17
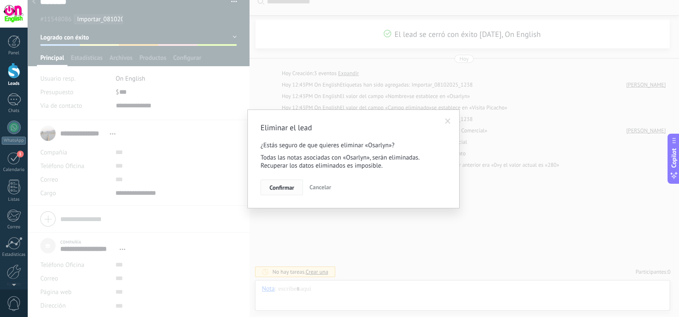
click at [291, 185] on span "Confirmar" at bounding box center [281, 188] width 25 height 6
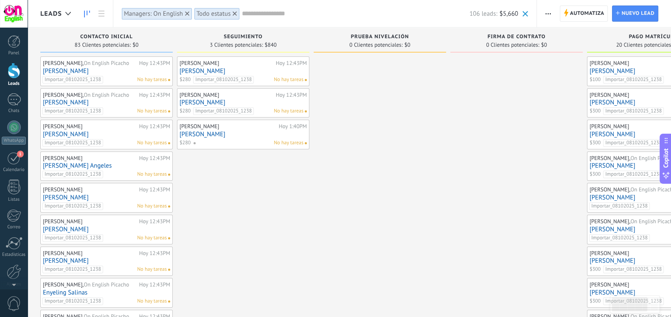
click at [206, 101] on link "[PERSON_NAME]" at bounding box center [242, 102] width 127 height 7
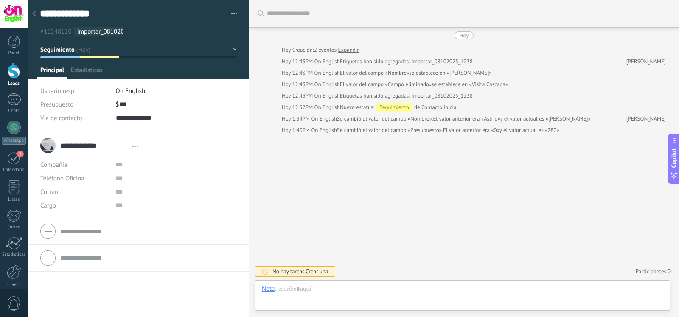
type textarea "**********"
click at [93, 69] on span "Estadísticas" at bounding box center [87, 72] width 32 height 12
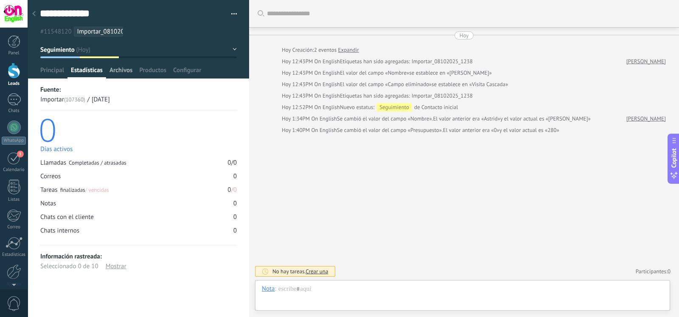
click at [121, 73] on span "Archivos" at bounding box center [120, 72] width 23 height 12
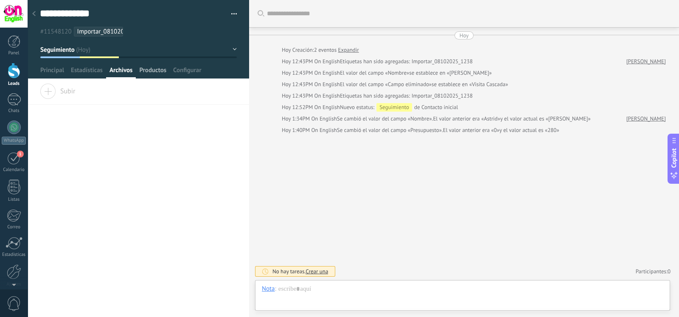
click at [148, 73] on span "Productos" at bounding box center [152, 72] width 27 height 12
click at [178, 73] on span "Configurar" at bounding box center [187, 72] width 28 height 12
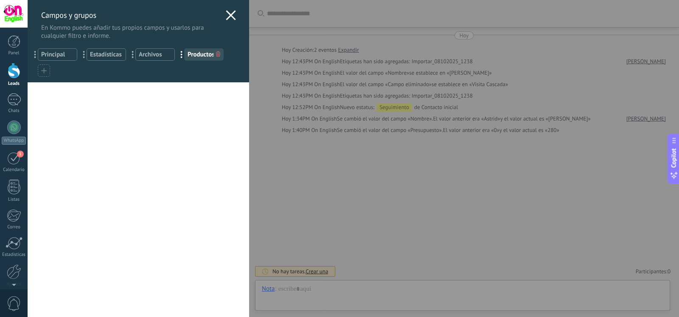
click at [226, 16] on icon at bounding box center [231, 15] width 10 height 10
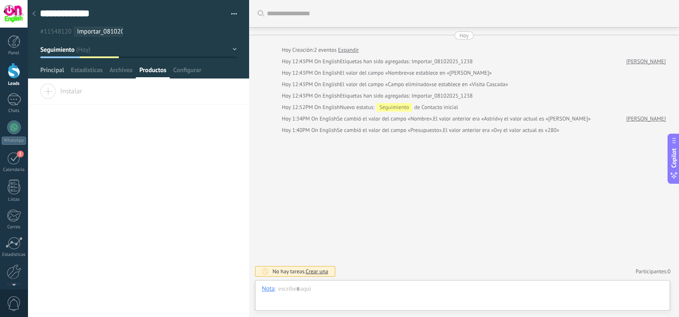
click at [53, 70] on span "Principal" at bounding box center [52, 72] width 24 height 12
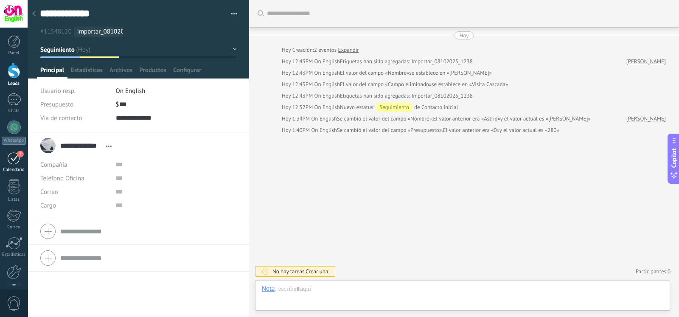
click at [19, 163] on div "1" at bounding box center [14, 157] width 14 height 13
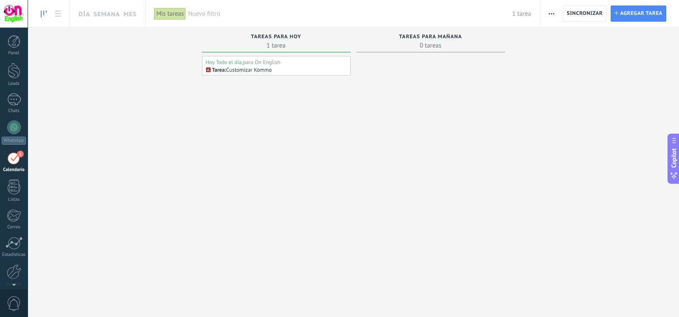
click at [269, 70] on p "Customizar Kommo" at bounding box center [248, 69] width 45 height 7
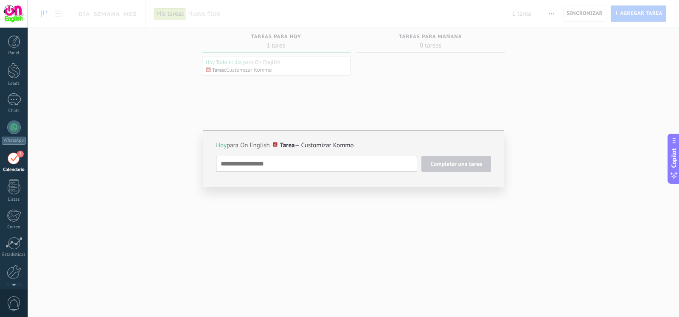
click at [338, 168] on textarea at bounding box center [316, 164] width 201 height 16
drag, startPoint x: 338, startPoint y: 168, endPoint x: 327, endPoint y: 163, distance: 12.7
click at [327, 163] on textarea at bounding box center [316, 164] width 201 height 16
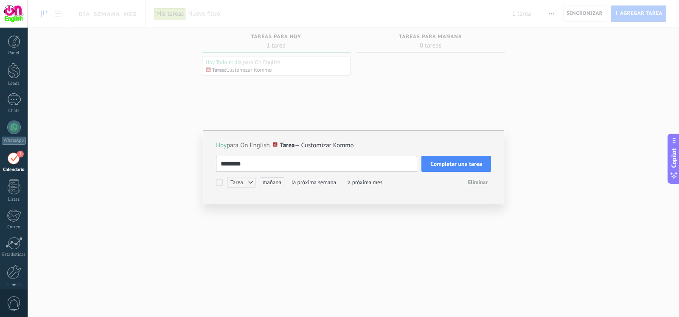
type textarea "********"
click at [450, 161] on span "Completar una tarea" at bounding box center [456, 164] width 52 height 6
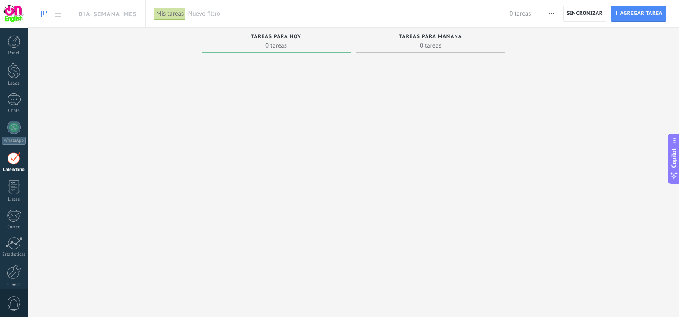
click at [180, 14] on div "Mis tareas" at bounding box center [170, 14] width 32 height 12
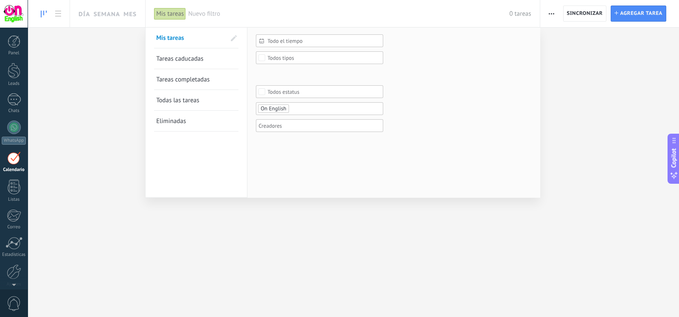
click at [192, 76] on span "Tareas completadas" at bounding box center [182, 80] width 53 height 8
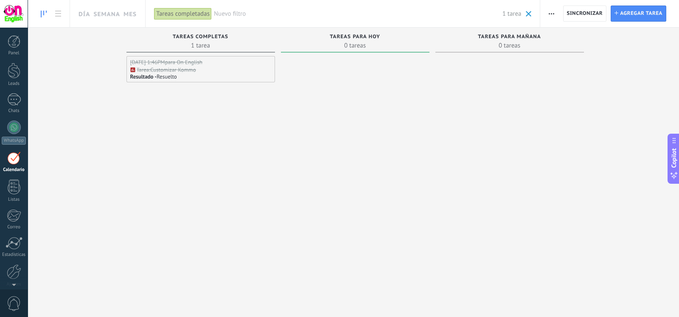
click at [174, 14] on div "Tareas completadas" at bounding box center [183, 14] width 58 height 12
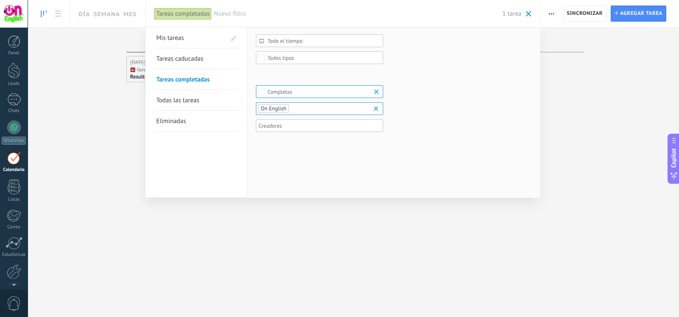
click at [173, 104] on span "Todas las tareas" at bounding box center [177, 100] width 43 height 8
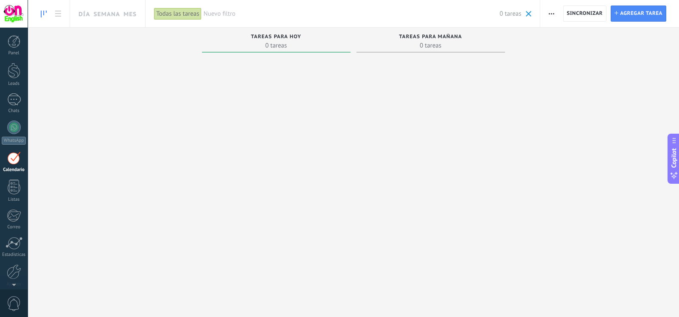
click at [189, 20] on div "Todas las tareas" at bounding box center [177, 14] width 47 height 12
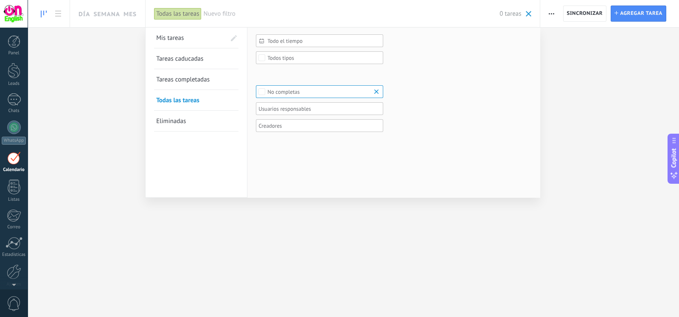
click at [185, 81] on span "Tareas completadas" at bounding box center [182, 80] width 53 height 8
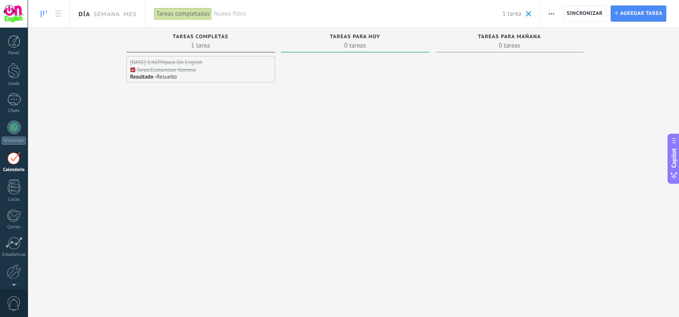
click at [84, 14] on link "Día" at bounding box center [84, 13] width 11 height 27
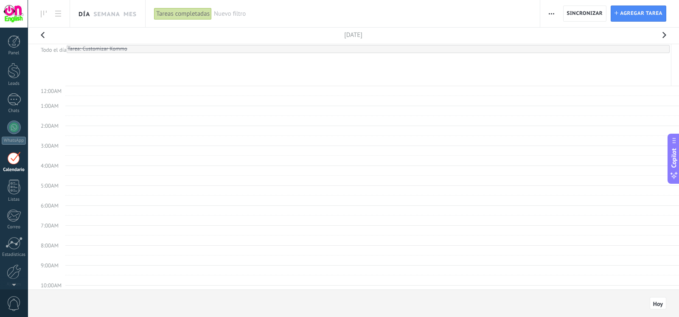
scroll to position [159, 0]
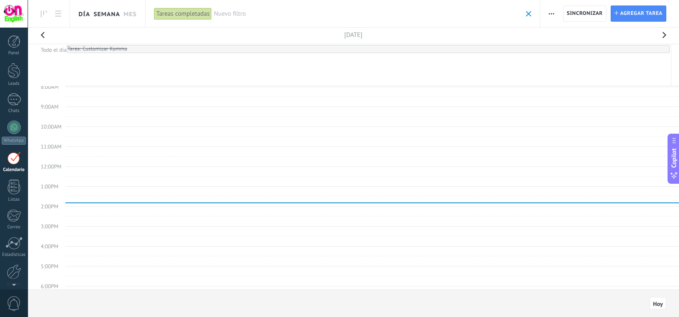
click at [102, 16] on link "Semana" at bounding box center [106, 13] width 27 height 27
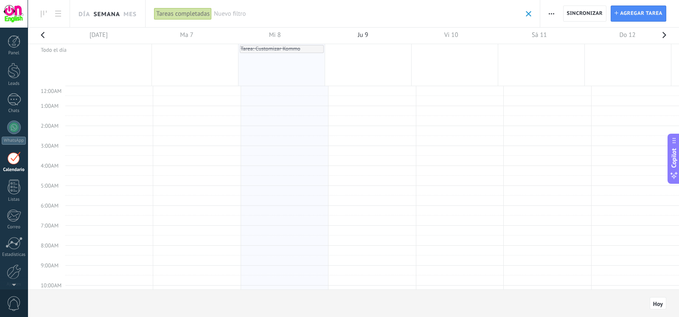
scroll to position [159, 0]
click at [133, 15] on link "Mes" at bounding box center [129, 13] width 13 height 27
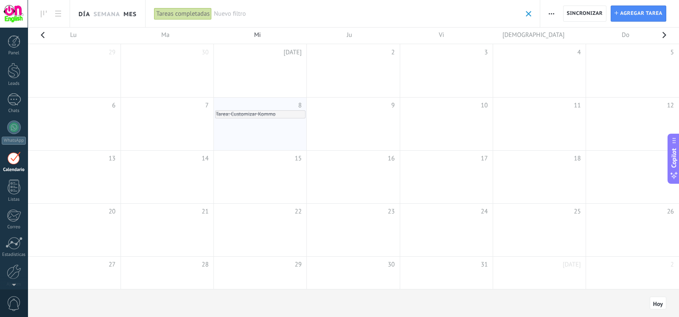
click at [86, 15] on link "Día" at bounding box center [84, 13] width 11 height 27
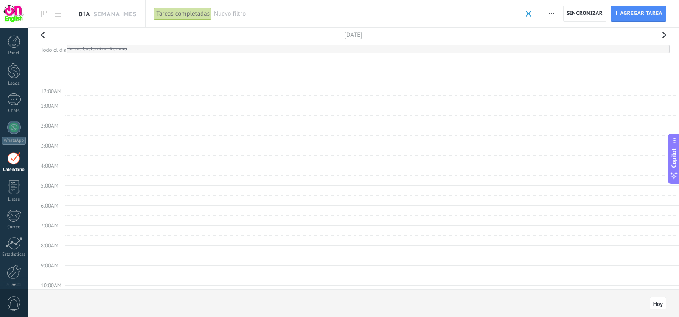
scroll to position [159, 0]
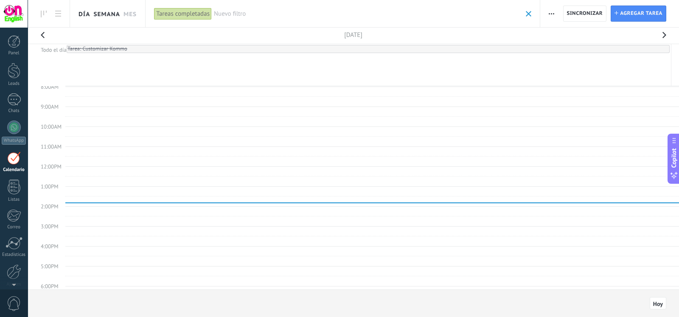
click at [109, 17] on link "Semana" at bounding box center [106, 13] width 27 height 27
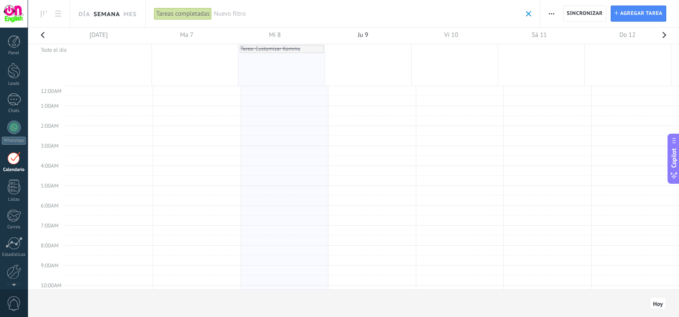
scroll to position [159, 0]
click at [132, 8] on link "Mes" at bounding box center [129, 13] width 13 height 27
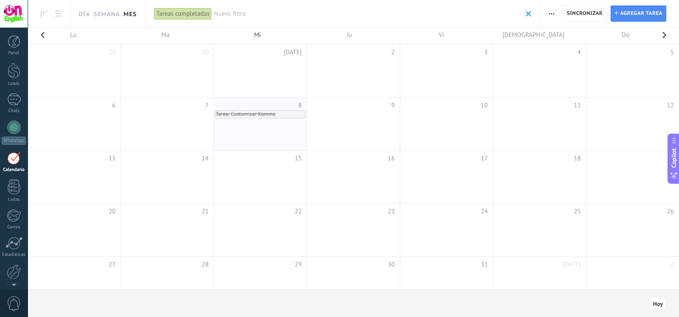
click at [166, 11] on div "Tareas completadas" at bounding box center [183, 14] width 58 height 12
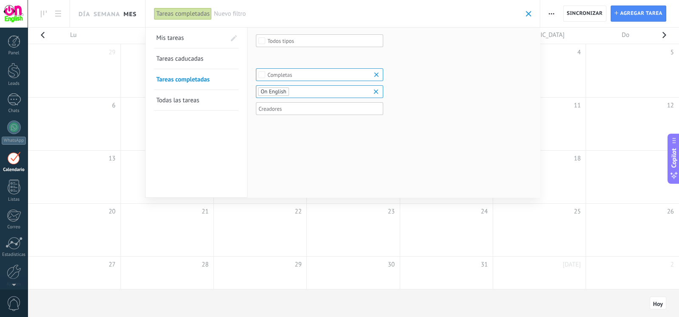
click at [182, 13] on div "Tareas completadas" at bounding box center [183, 14] width 58 height 12
click at [223, 208] on div at bounding box center [339, 158] width 679 height 317
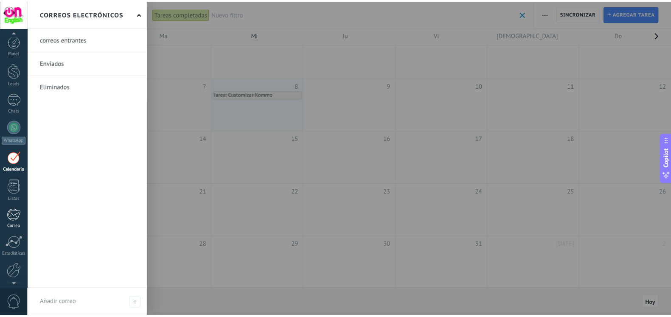
scroll to position [35, 0]
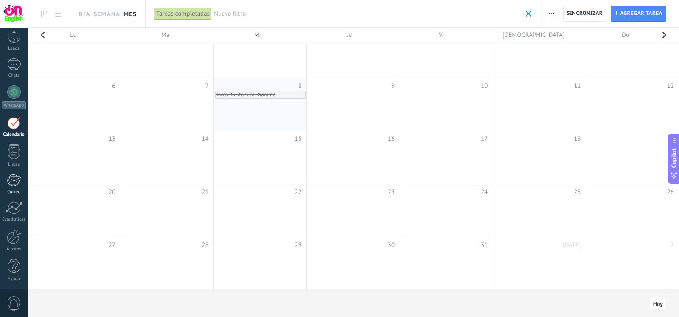
click at [23, 216] on link "Estadísticas" at bounding box center [14, 212] width 28 height 21
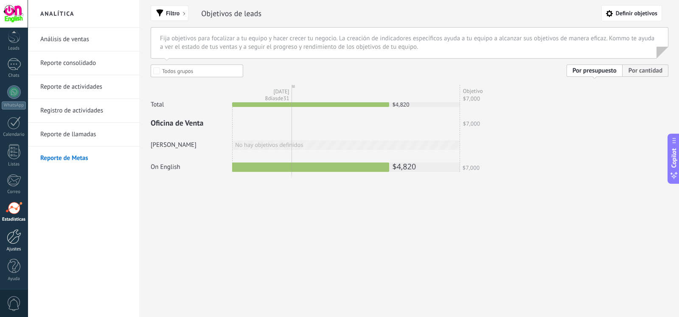
click at [19, 247] on div "Ajustes" at bounding box center [14, 250] width 25 height 6
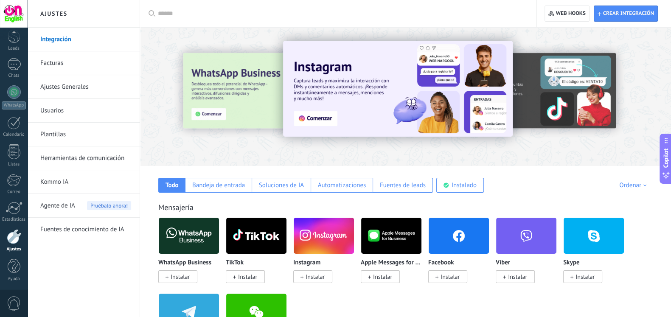
click at [516, 185] on div "Todo Bandeja de entrada Soluciones de IA Automatizaciones Fuentes de leads Inst…" at bounding box center [406, 179] width 514 height 27
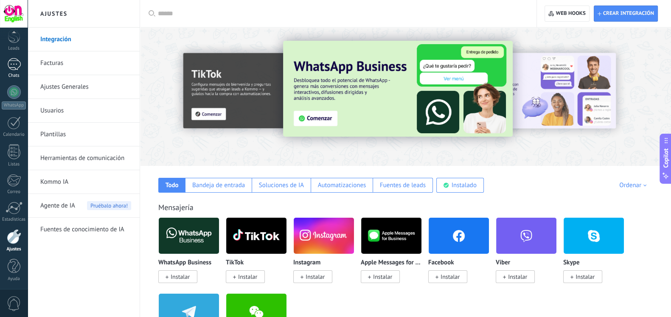
click at [14, 59] on div at bounding box center [14, 64] width 14 height 12
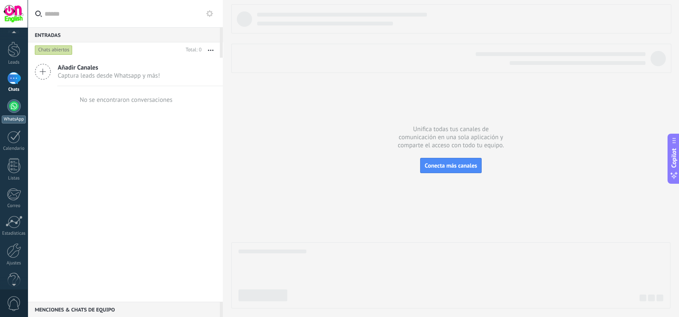
scroll to position [35, 0]
click at [18, 140] on div "Panel Leads Chats WhatsApp Clientes" at bounding box center [14, 145] width 28 height 290
click at [18, 41] on div at bounding box center [14, 41] width 13 height 13
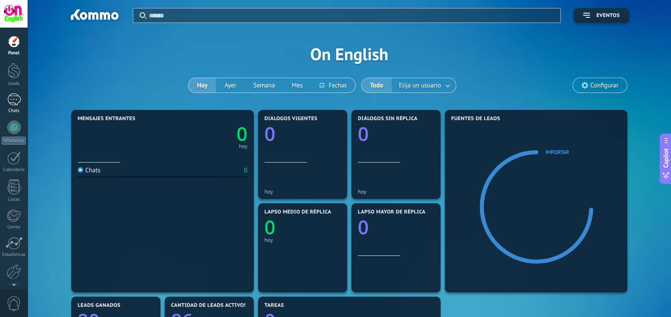
click at [22, 106] on link "Chats" at bounding box center [14, 103] width 28 height 20
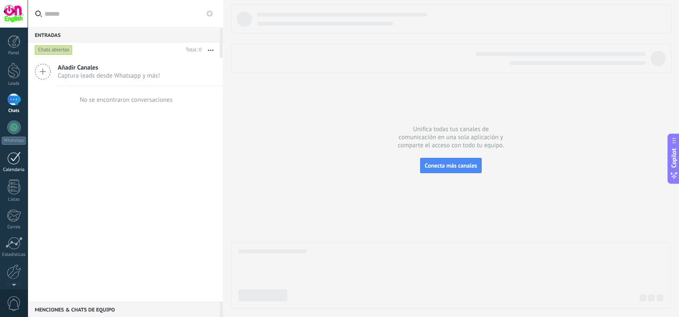
click at [15, 167] on div "Calendario" at bounding box center [14, 170] width 25 height 6
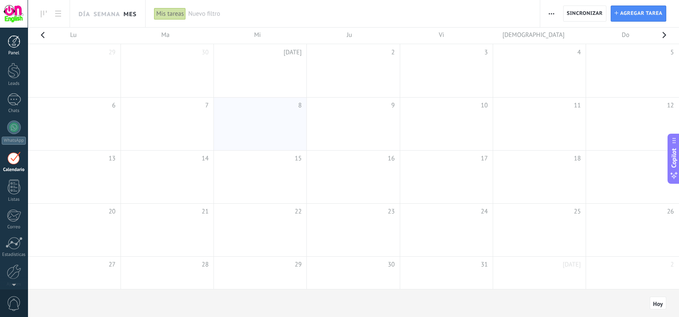
click at [13, 39] on div at bounding box center [14, 41] width 13 height 13
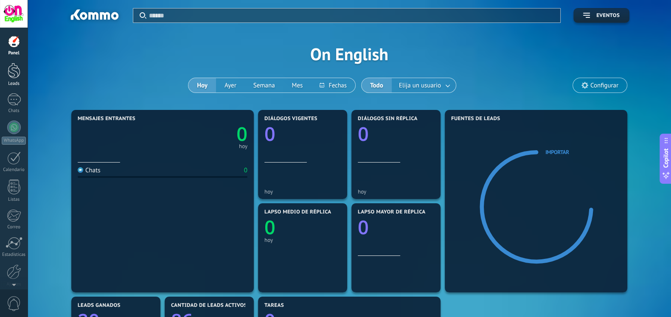
click at [17, 78] on div at bounding box center [14, 71] width 13 height 16
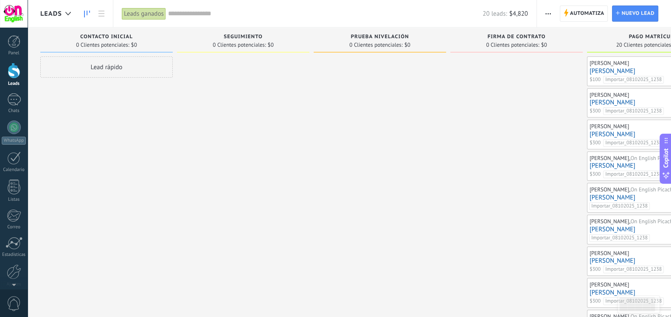
click at [596, 72] on link "[PERSON_NAME]" at bounding box center [652, 70] width 127 height 7
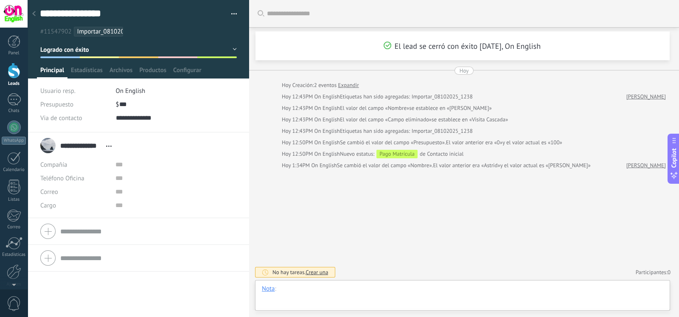
click at [382, 285] on div at bounding box center [462, 297] width 401 height 25
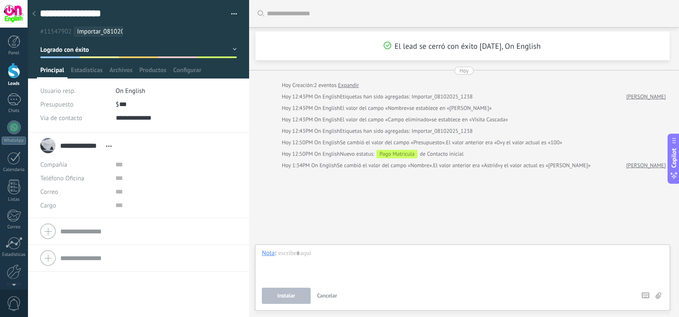
click at [35, 9] on div at bounding box center [34, 14] width 12 height 17
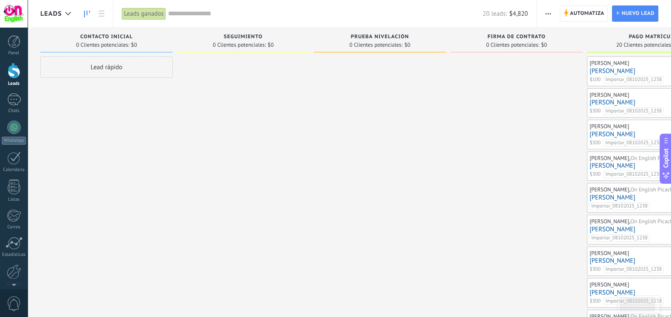
click at [157, 18] on div "Leads ganados" at bounding box center [144, 14] width 44 height 12
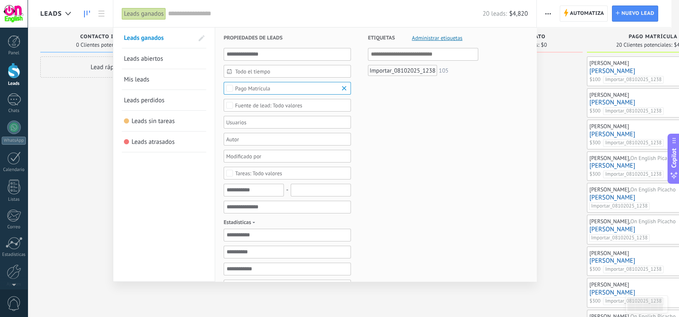
click at [174, 59] on link "Leads abiertos" at bounding box center [164, 58] width 80 height 20
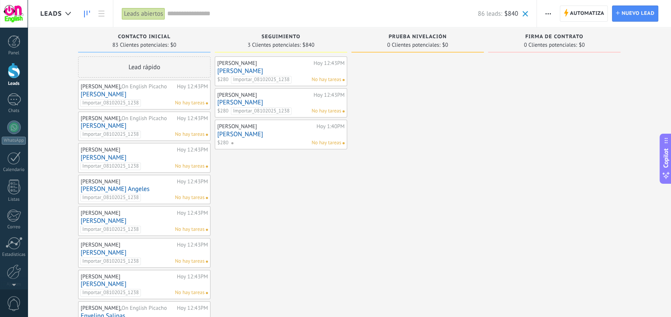
click at [262, 101] on link "[PERSON_NAME]" at bounding box center [280, 102] width 127 height 7
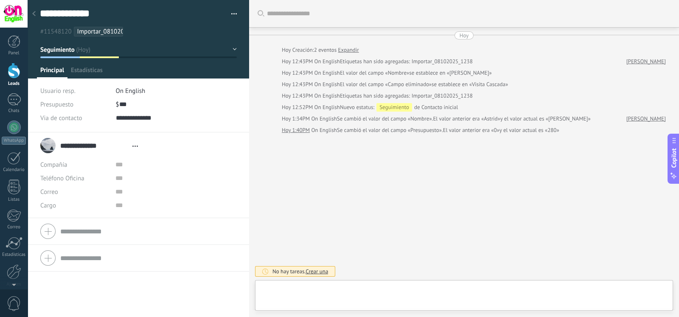
type textarea "**********"
click at [369, 304] on div at bounding box center [462, 297] width 401 height 25
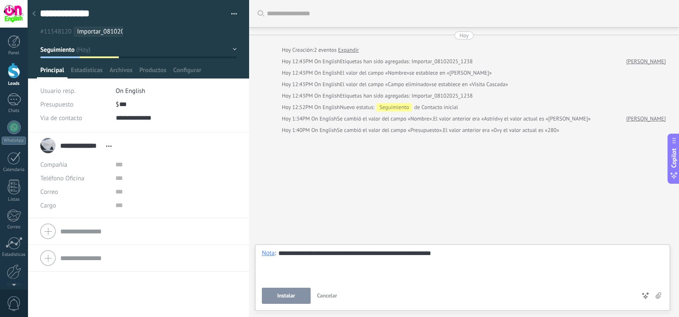
click at [284, 298] on span "Instalar" at bounding box center [286, 296] width 18 height 6
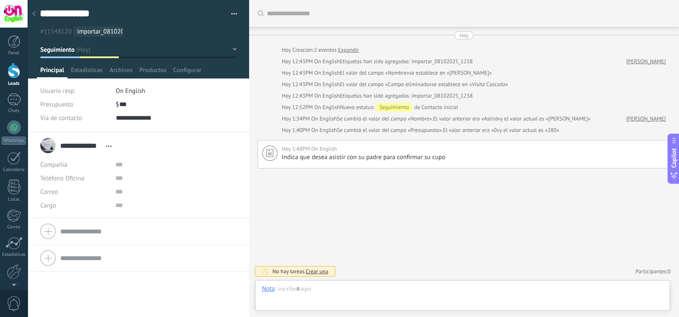
click at [38, 14] on div at bounding box center [34, 14] width 12 height 17
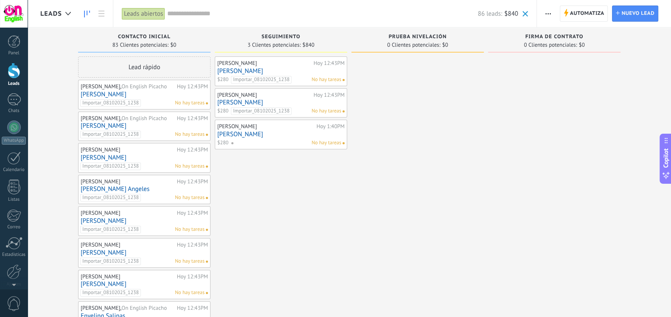
click at [260, 134] on link "[PERSON_NAME]" at bounding box center [280, 134] width 127 height 7
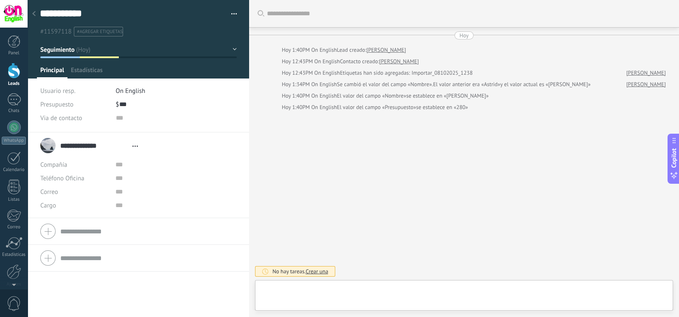
type textarea "**********"
click at [313, 292] on div at bounding box center [462, 297] width 401 height 25
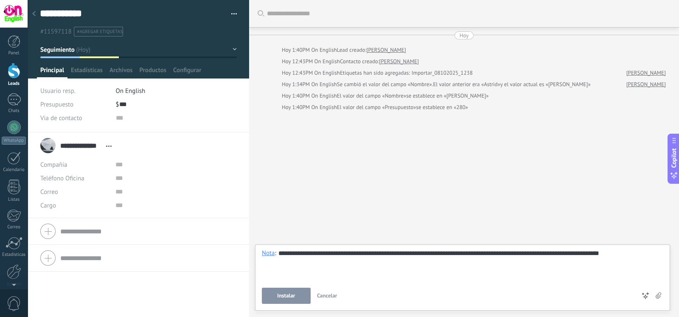
click at [275, 294] on button "Instalar" at bounding box center [286, 296] width 49 height 16
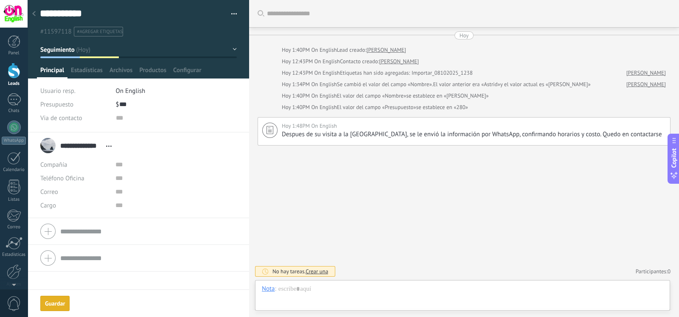
click at [34, 13] on use at bounding box center [33, 13] width 3 height 5
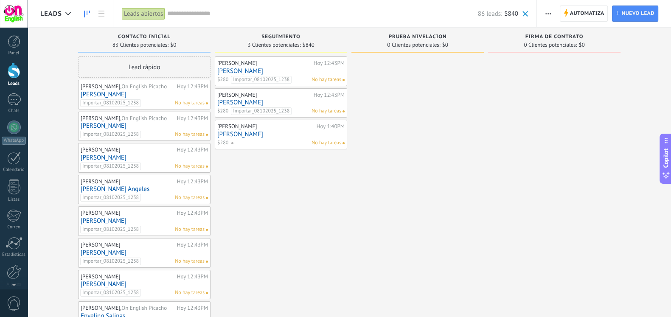
click at [247, 70] on link "[PERSON_NAME]" at bounding box center [280, 70] width 127 height 7
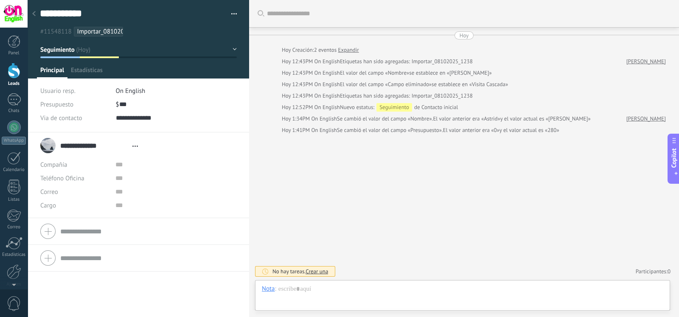
type textarea "**********"
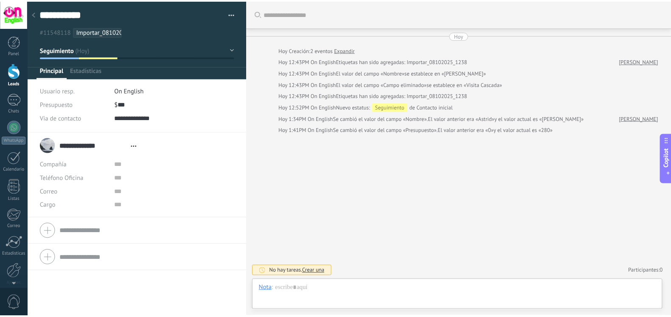
scroll to position [12, 0]
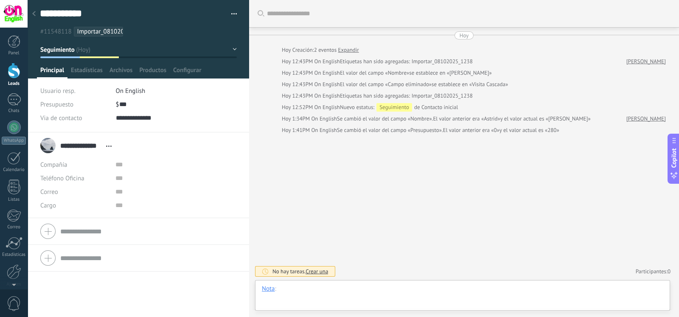
click at [311, 286] on div at bounding box center [462, 297] width 401 height 25
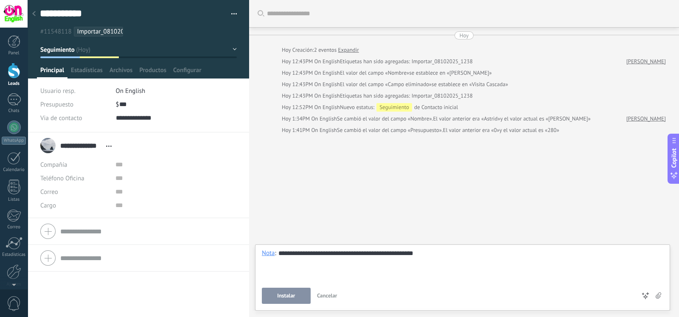
click at [292, 292] on button "Instalar" at bounding box center [286, 296] width 49 height 16
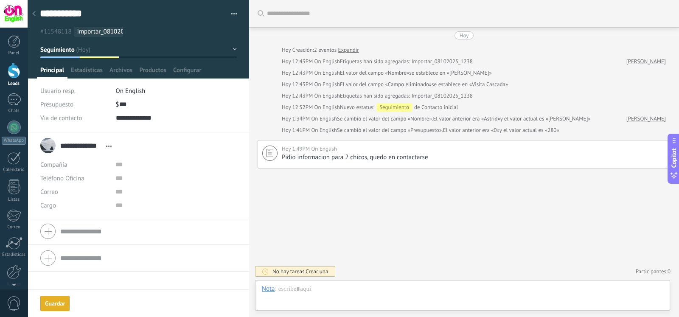
click at [30, 14] on div at bounding box center [34, 14] width 12 height 17
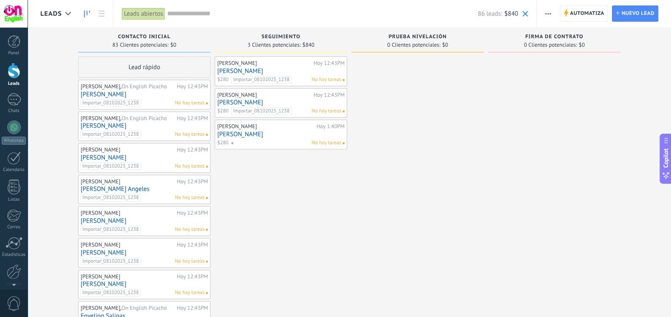
click at [158, 16] on div "Leads abiertos" at bounding box center [143, 14] width 43 height 12
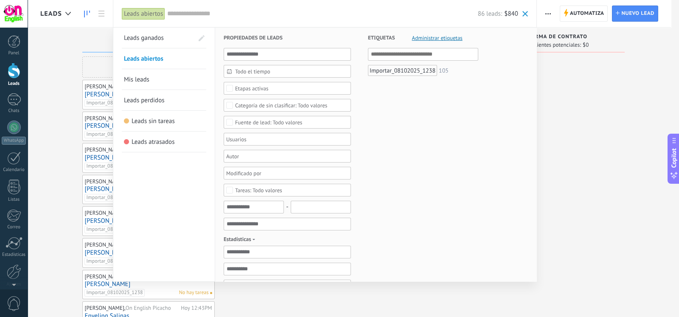
click at [151, 34] on span "Leads ganados" at bounding box center [144, 38] width 40 height 8
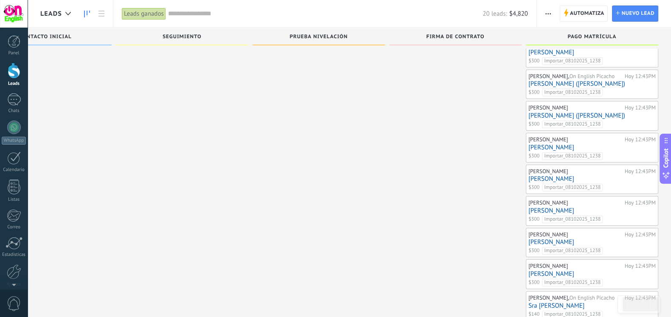
scroll to position [385, 0]
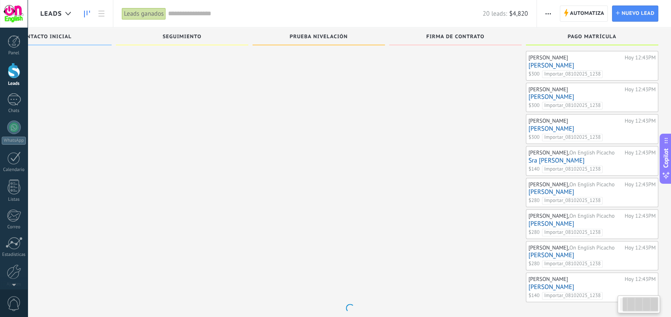
click at [574, 193] on div "[PERSON_NAME], On English Picacho [DATE] 12:43PM [PERSON_NAME] $280 Importar_08…" at bounding box center [591, 192] width 127 height 25
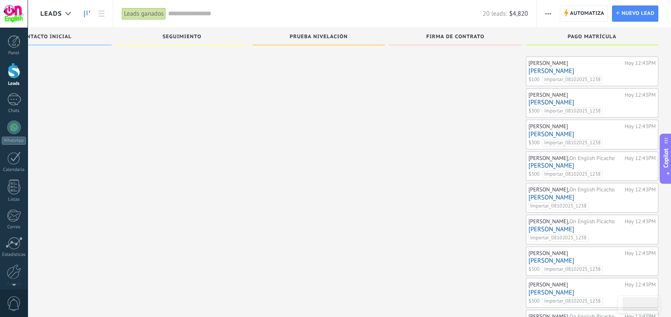
scroll to position [388, 0]
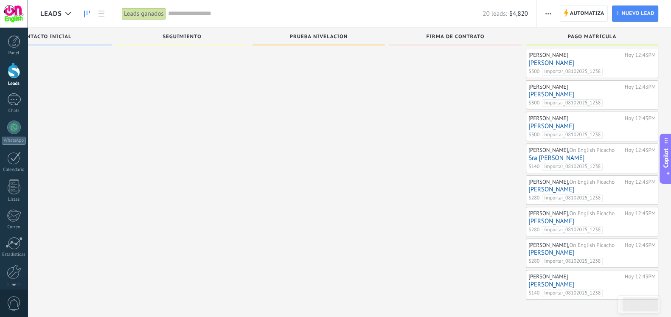
click at [574, 194] on span "Importar_08102025_1238" at bounding box center [572, 198] width 61 height 8
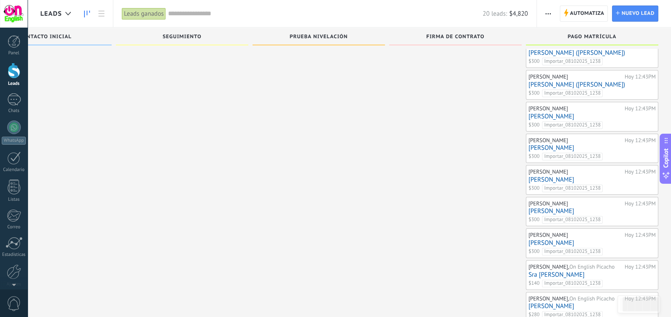
click at [496, 199] on div at bounding box center [455, 100] width 132 height 631
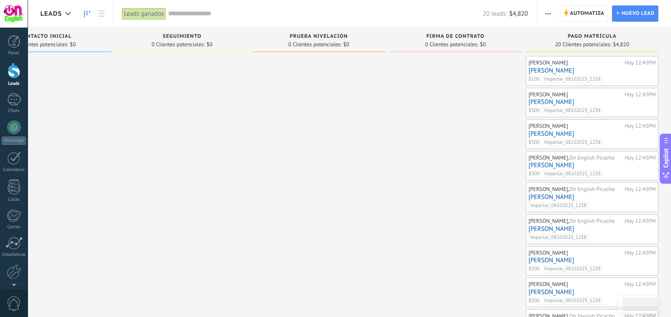
scroll to position [0, 0]
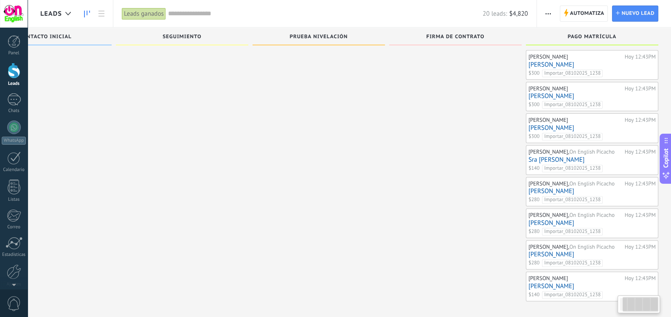
scroll to position [388, 0]
click at [546, 283] on link "[PERSON_NAME]" at bounding box center [591, 284] width 127 height 7
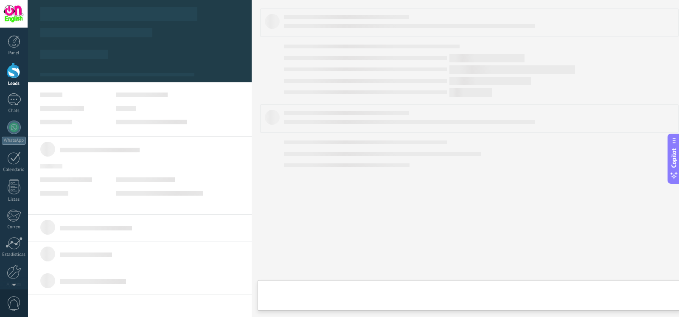
type textarea "**********"
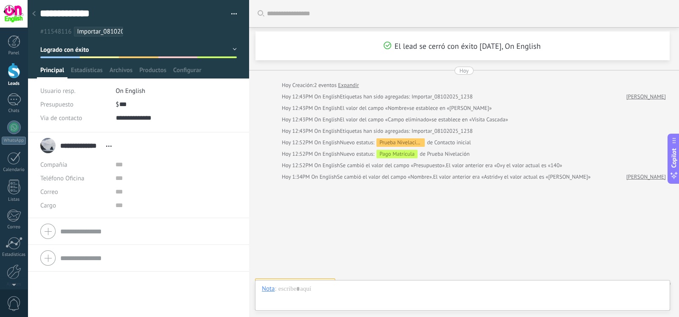
scroll to position [12, 0]
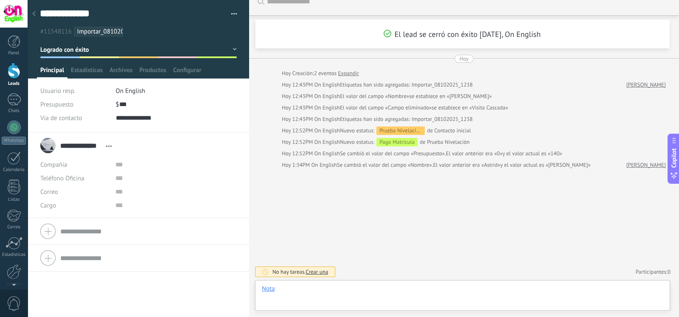
click at [346, 285] on div at bounding box center [462, 297] width 401 height 25
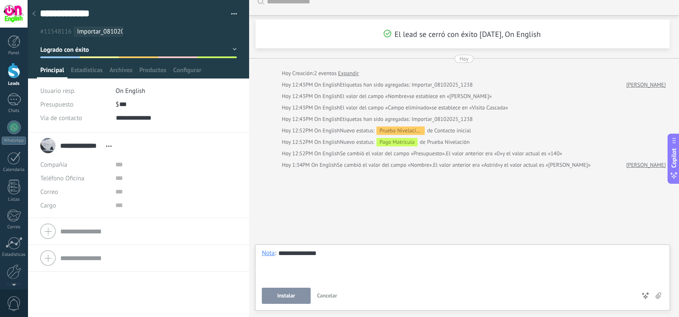
click at [278, 298] on span "Instalar" at bounding box center [286, 296] width 18 height 6
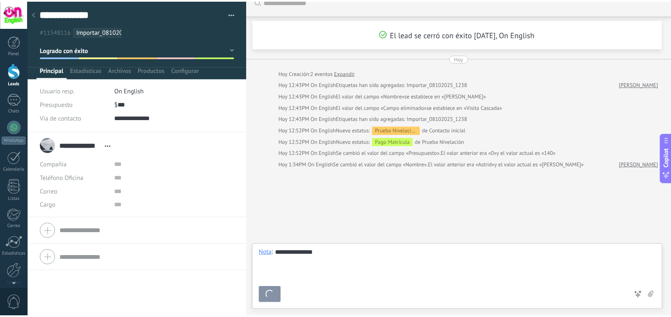
scroll to position [45, 0]
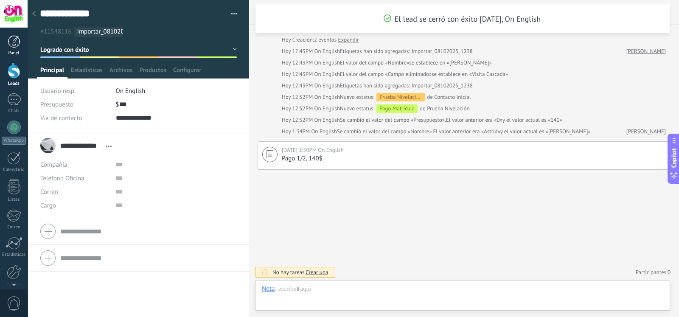
click at [16, 45] on div at bounding box center [14, 41] width 13 height 13
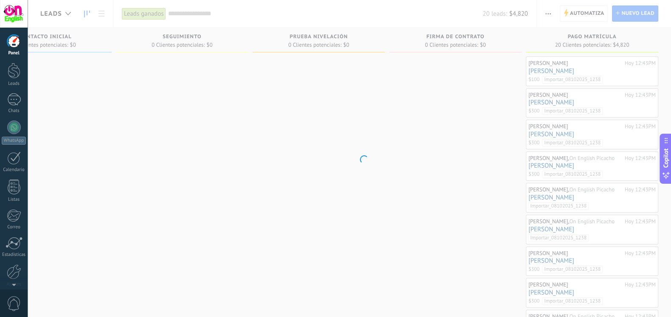
scroll to position [0, 53]
